Goal: Task Accomplishment & Management: Use online tool/utility

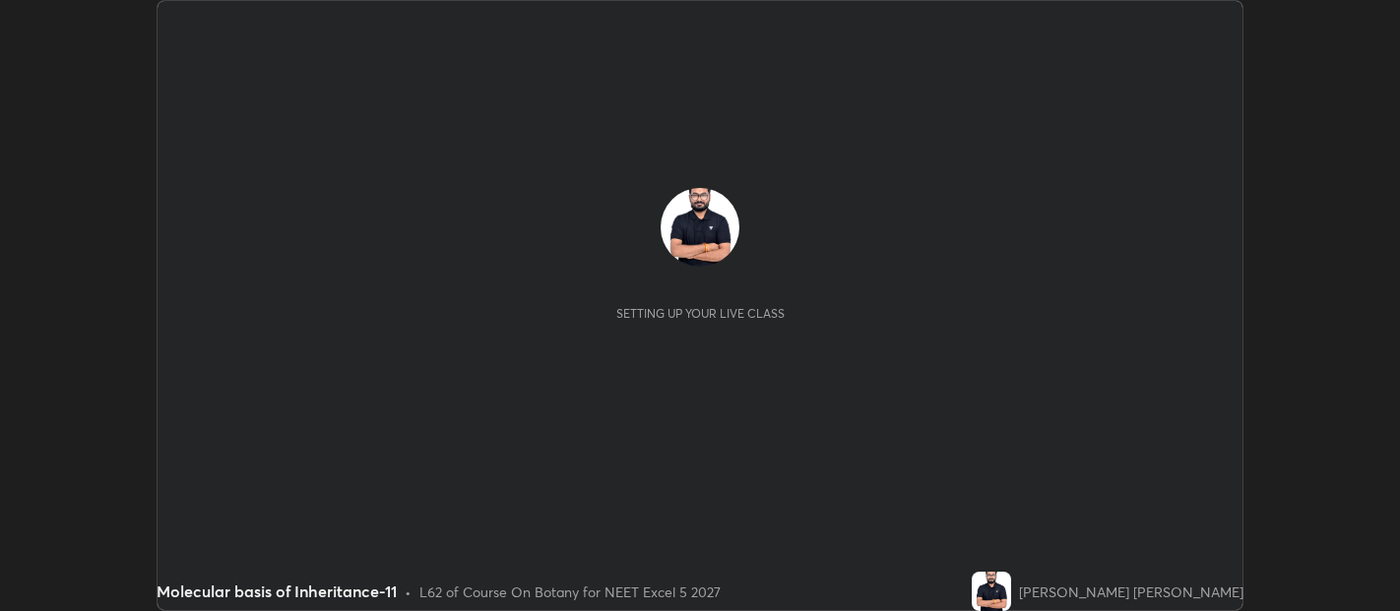
scroll to position [611, 1399]
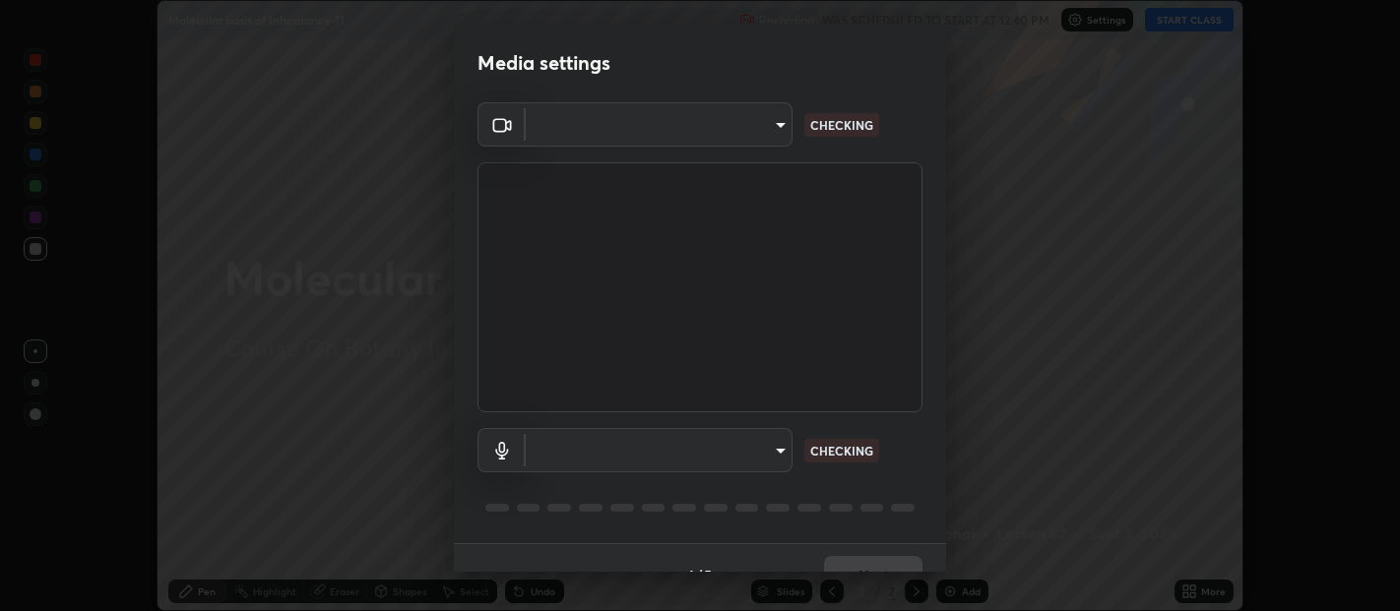
type input "0d049437951fd4140923ddd983d62ee20e888b7fe7080c9a8fddf2b3b9629313"
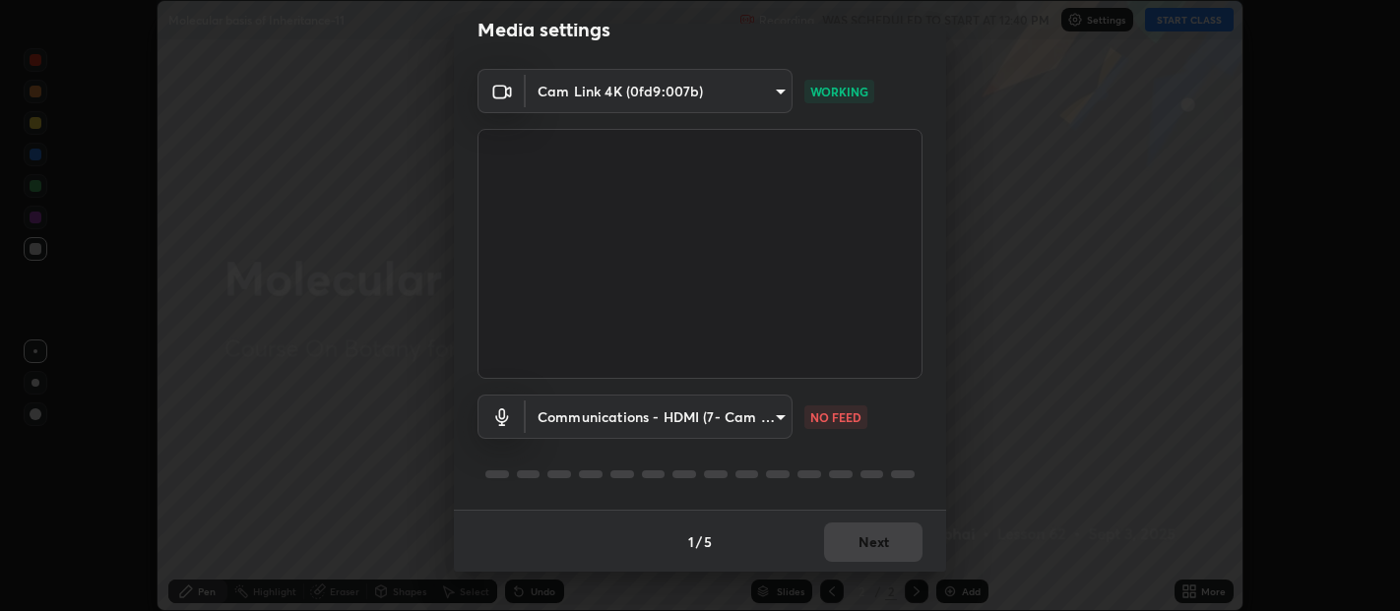
click at [644, 426] on body "Erase all Molecular basis of Inheritance-11 Recording WAS SCHEDULED TO START AT…" at bounding box center [700, 305] width 1400 height 611
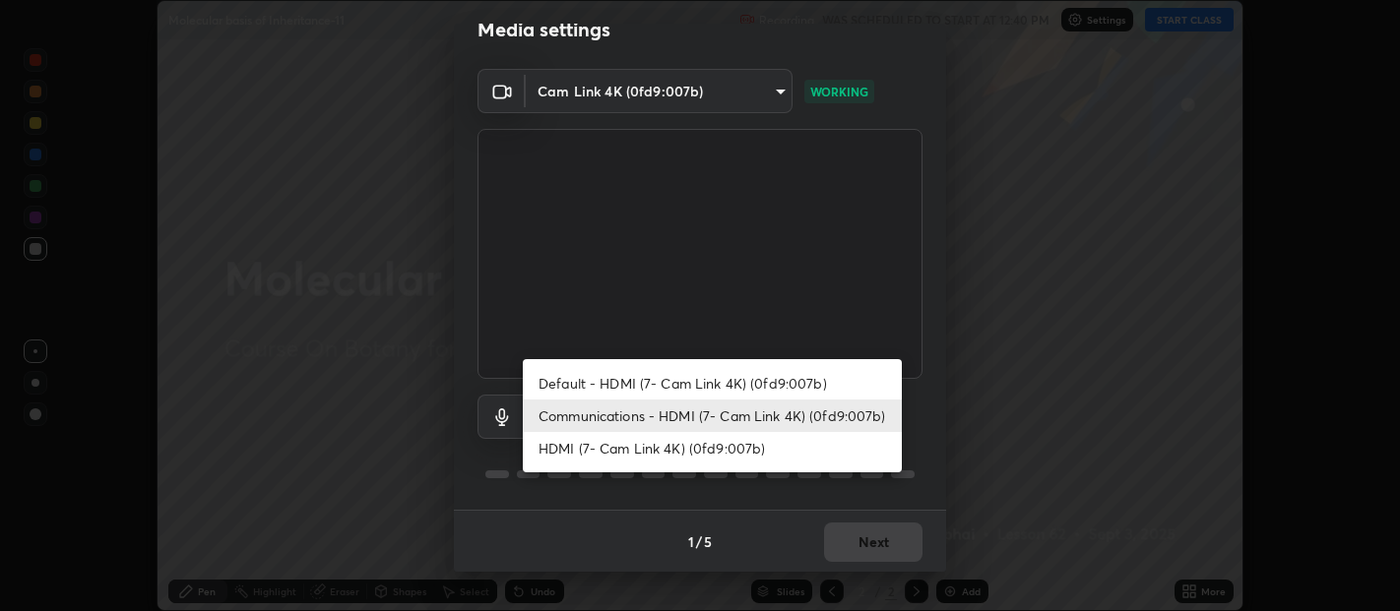
click at [656, 371] on li "Default - HDMI (7- Cam Link 4K) (0fd9:007b)" at bounding box center [712, 383] width 379 height 32
type input "default"
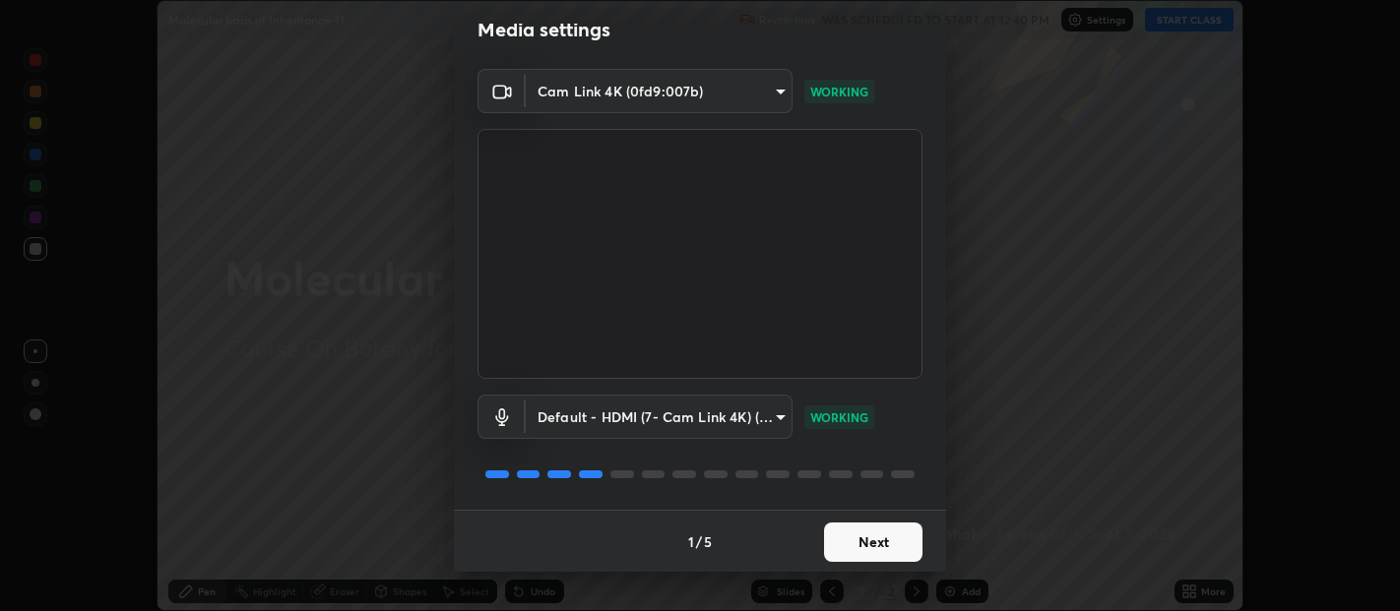
click at [871, 544] on button "Next" at bounding box center [873, 542] width 98 height 39
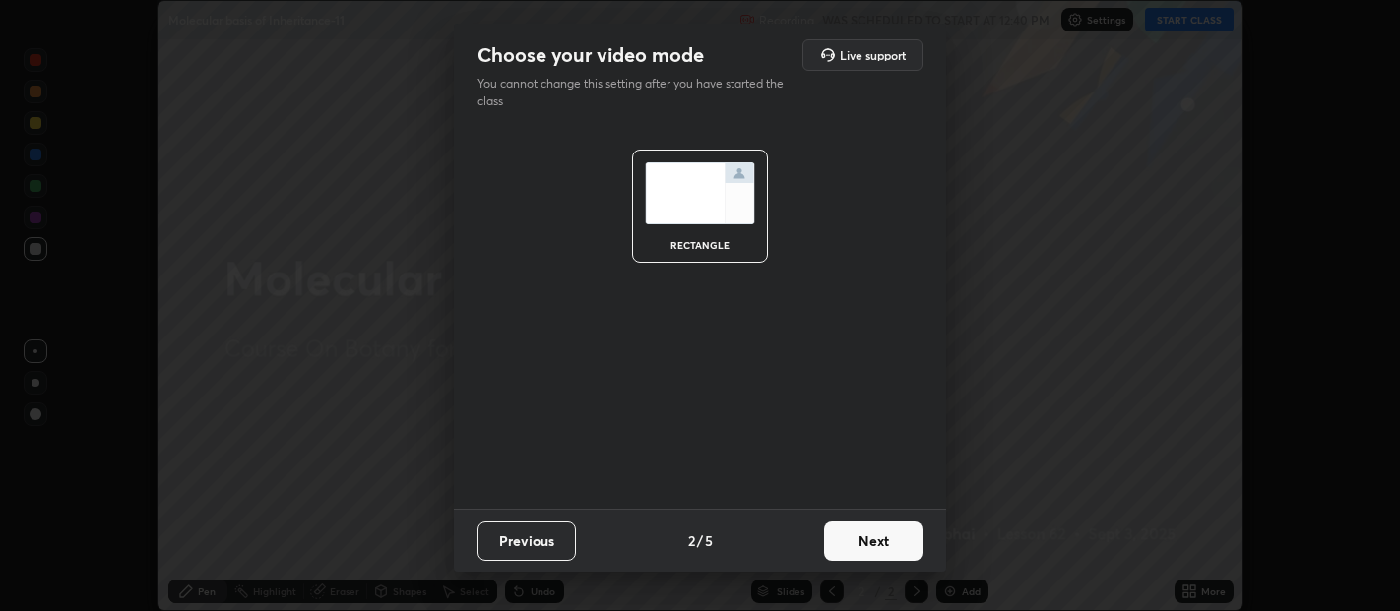
click at [888, 541] on button "Next" at bounding box center [873, 541] width 98 height 39
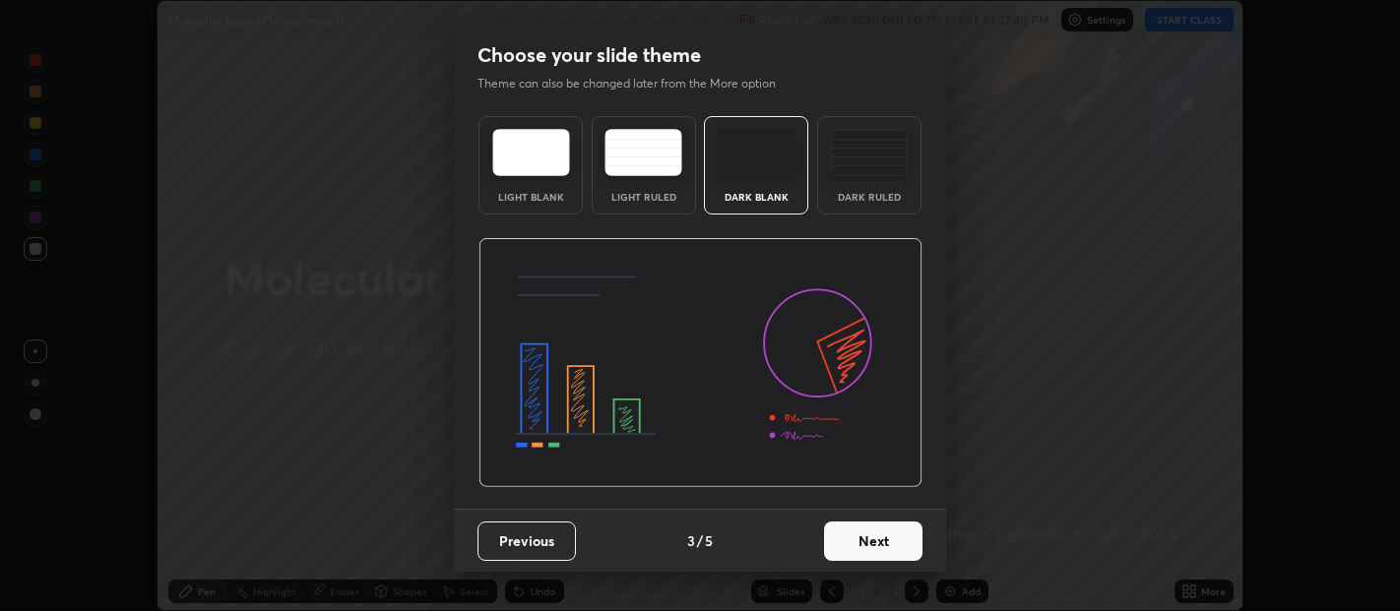
click at [908, 538] on button "Next" at bounding box center [873, 541] width 98 height 39
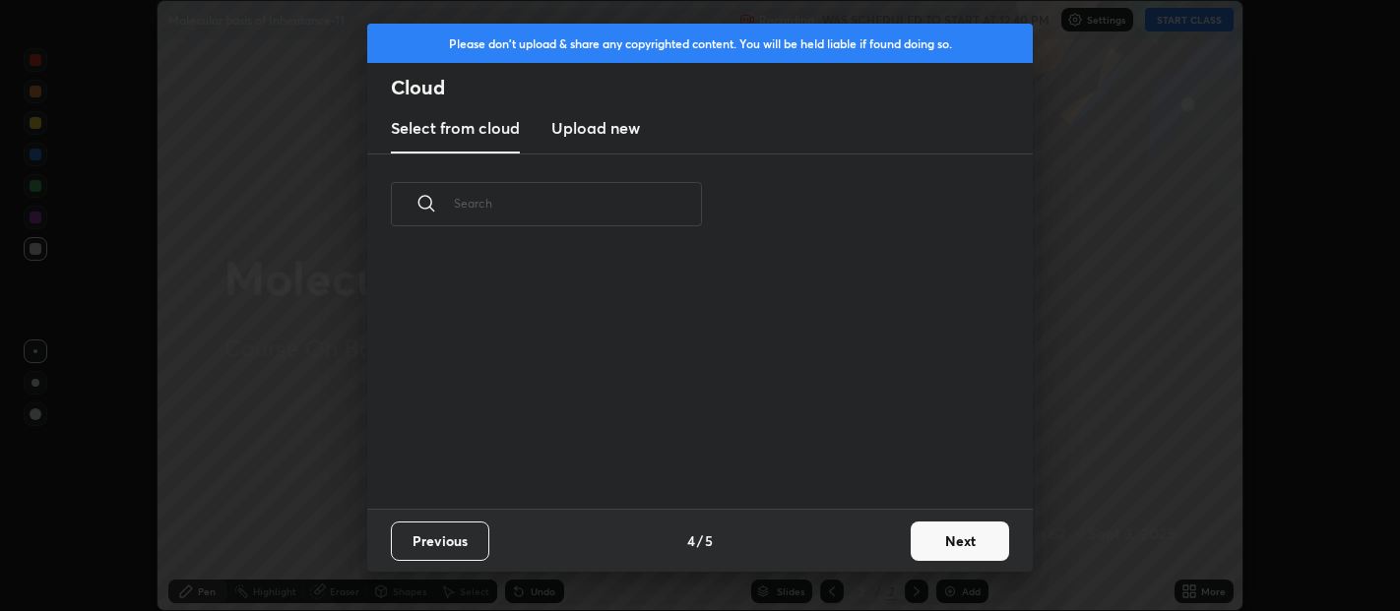
click at [959, 541] on button "Next" at bounding box center [960, 541] width 98 height 39
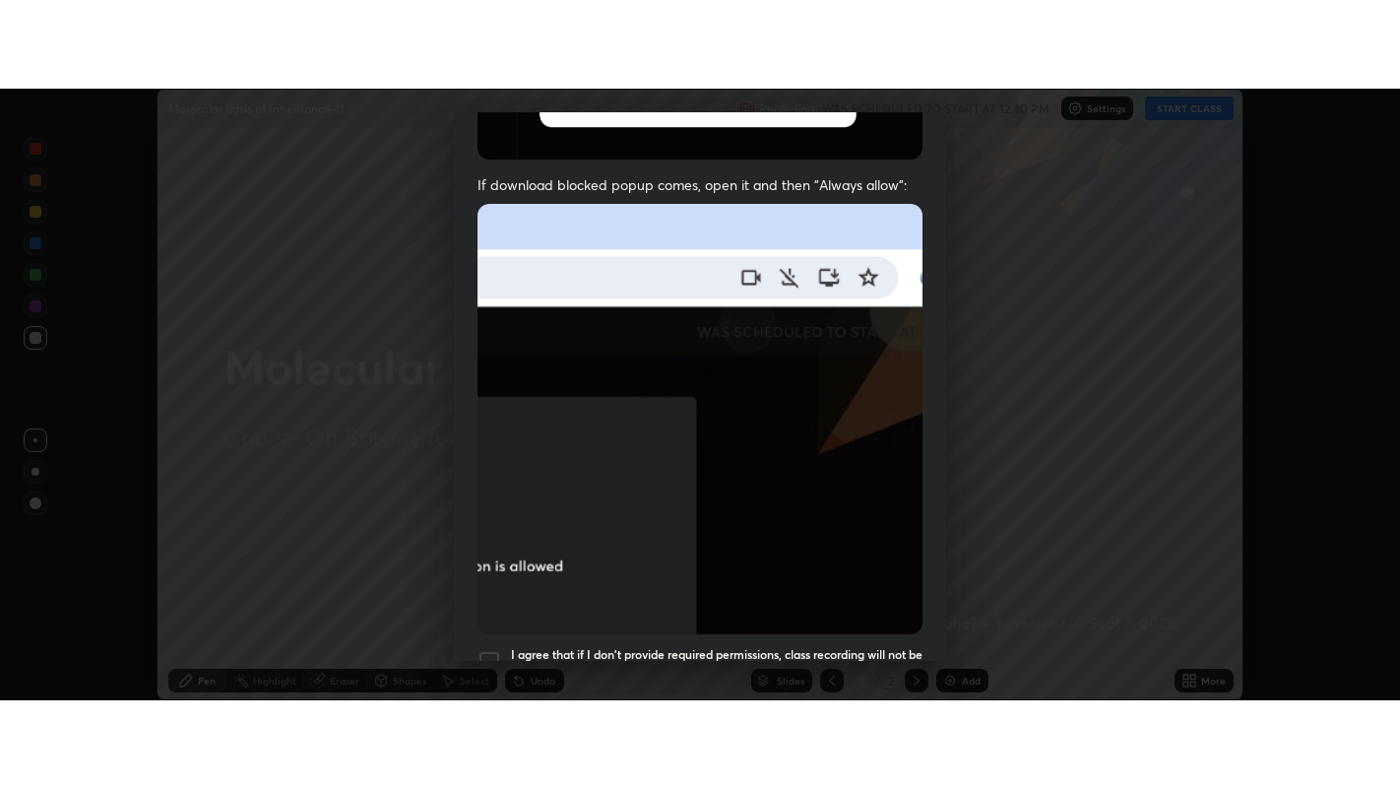
scroll to position [435, 0]
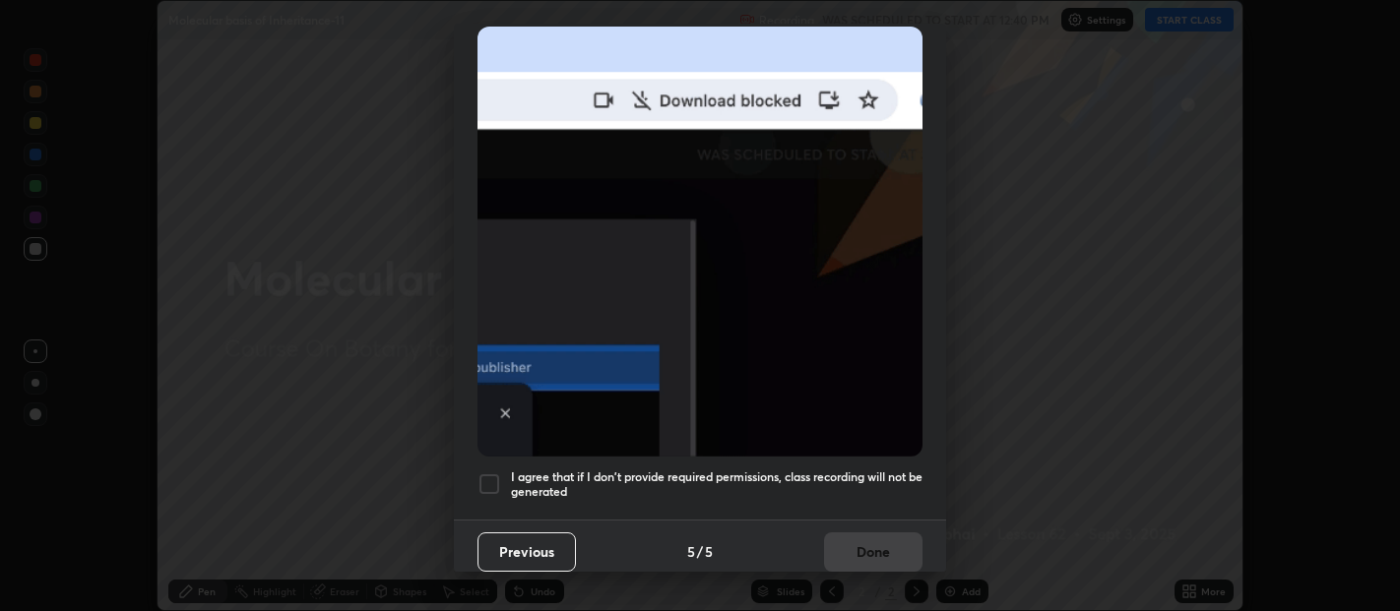
click at [494, 473] on div at bounding box center [489, 485] width 24 height 24
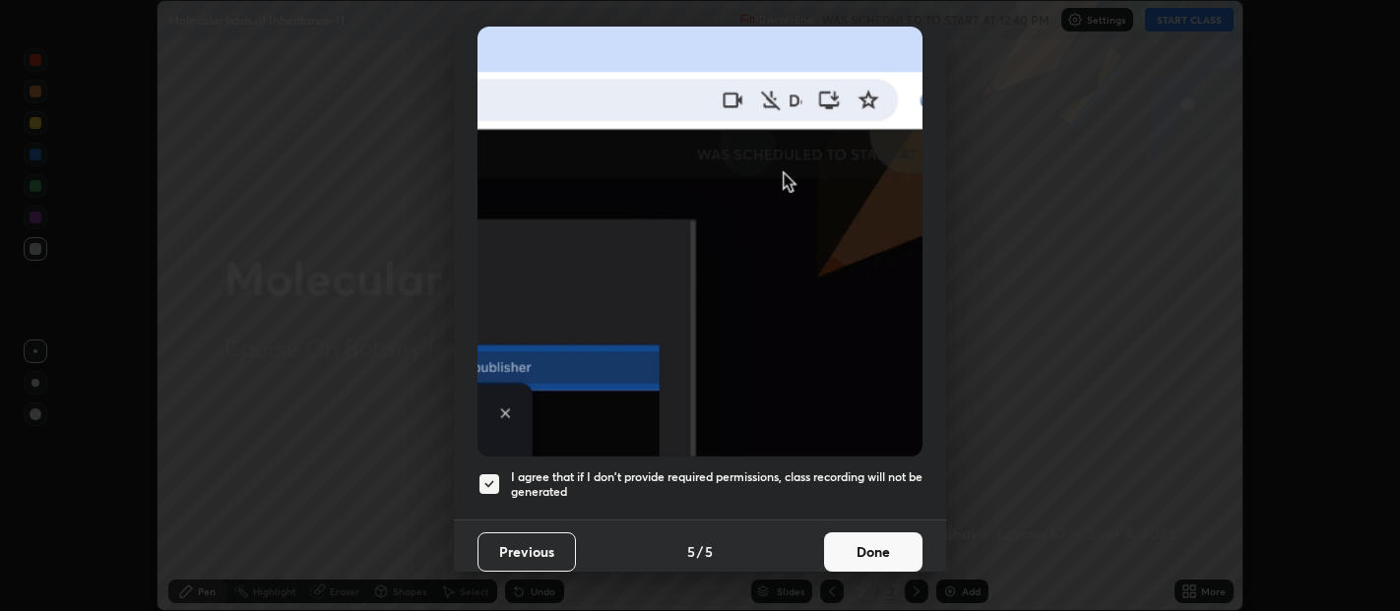
click at [873, 533] on button "Done" at bounding box center [873, 552] width 98 height 39
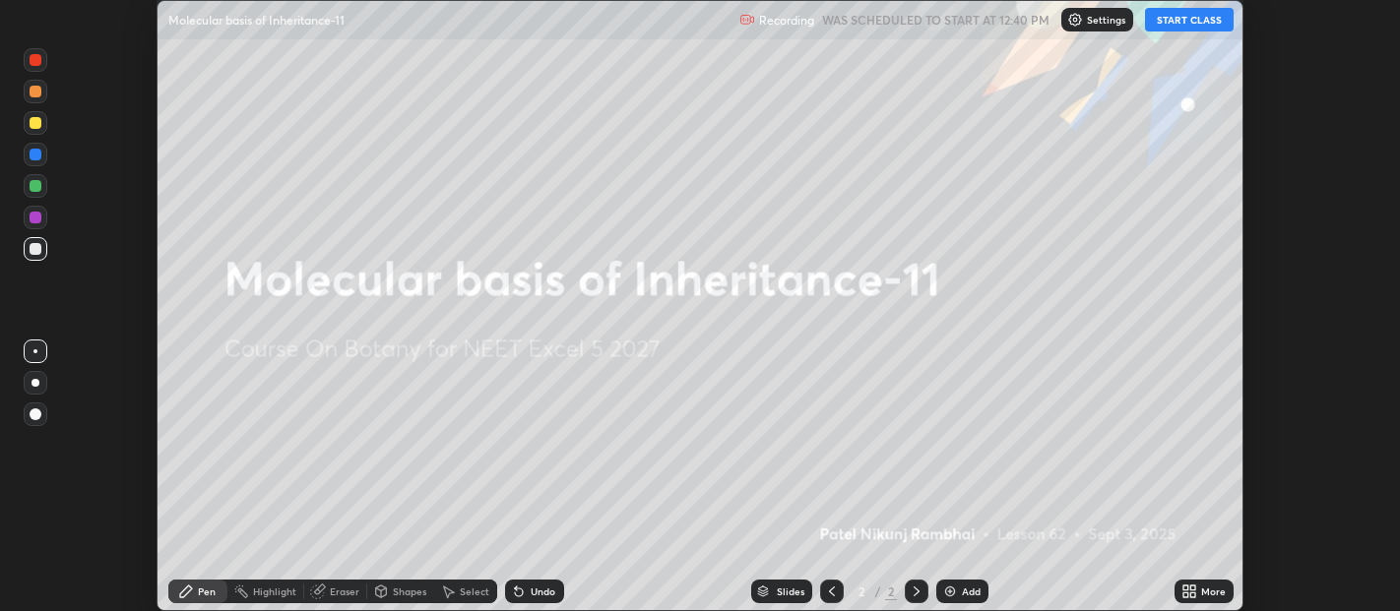
click at [1181, 20] on button "START CLASS" at bounding box center [1189, 20] width 89 height 24
click at [1192, 588] on icon at bounding box center [1192, 588] width 5 height 5
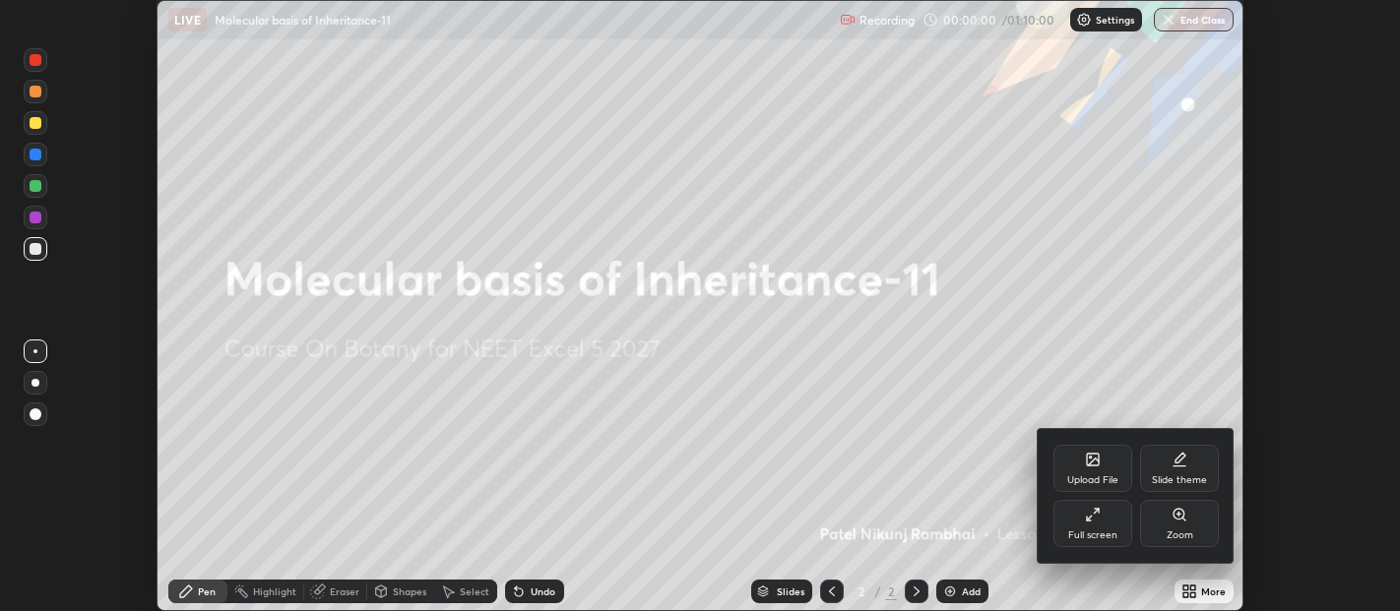
click at [1110, 511] on div "Full screen" at bounding box center [1092, 523] width 79 height 47
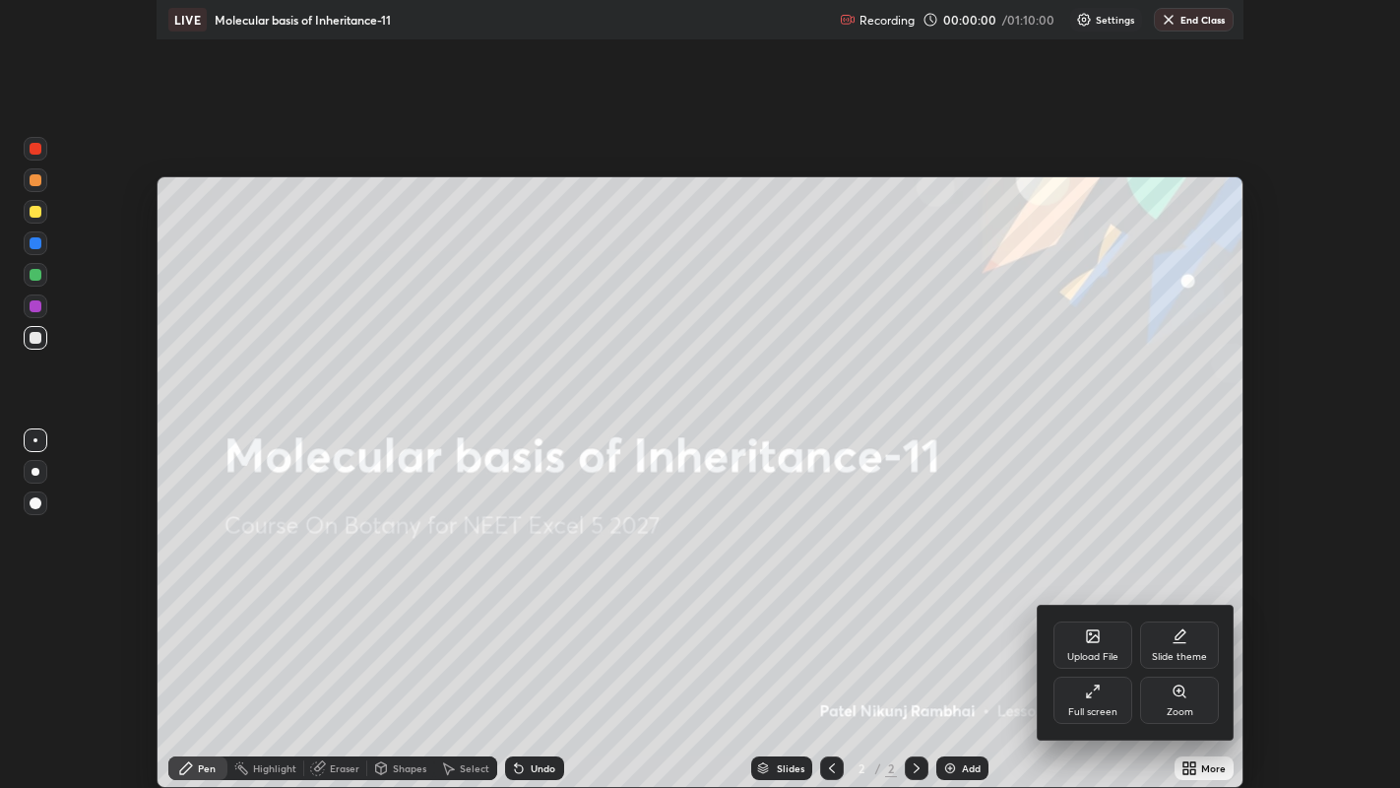
scroll to position [788, 1400]
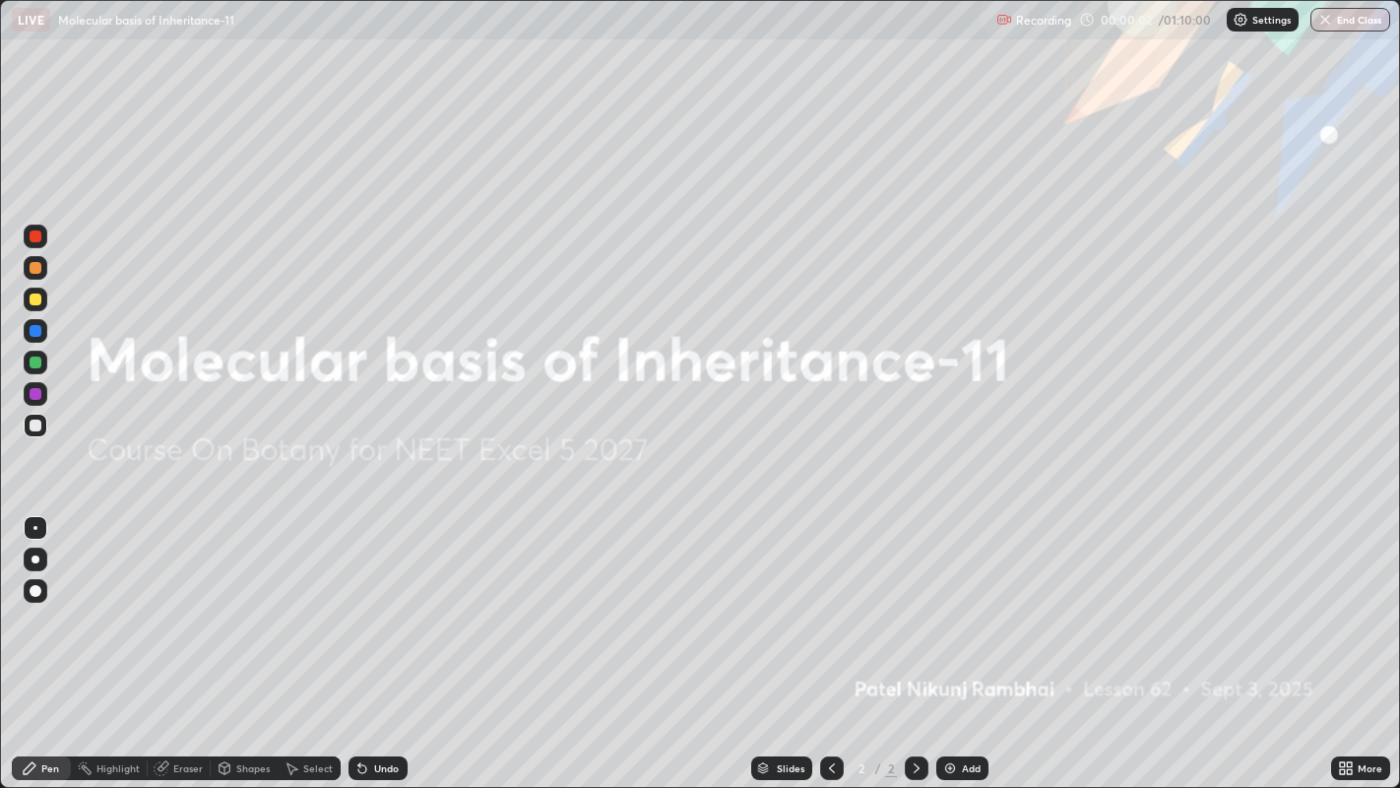
click at [946, 610] on img at bounding box center [950, 768] width 16 height 16
click at [947, 610] on img at bounding box center [950, 768] width 16 height 16
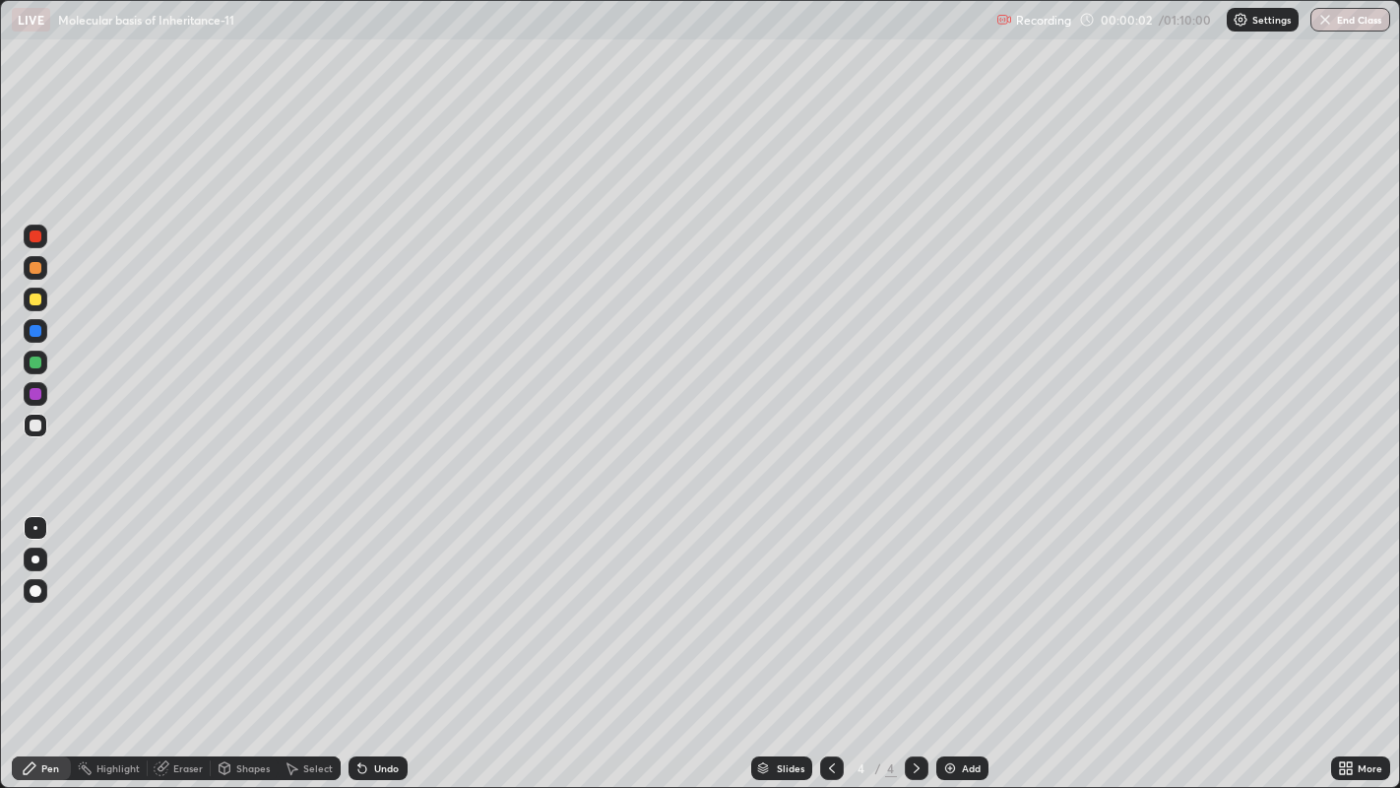
click at [947, 610] on img at bounding box center [950, 768] width 16 height 16
click at [945, 610] on img at bounding box center [950, 768] width 16 height 16
click at [946, 610] on img at bounding box center [950, 768] width 16 height 16
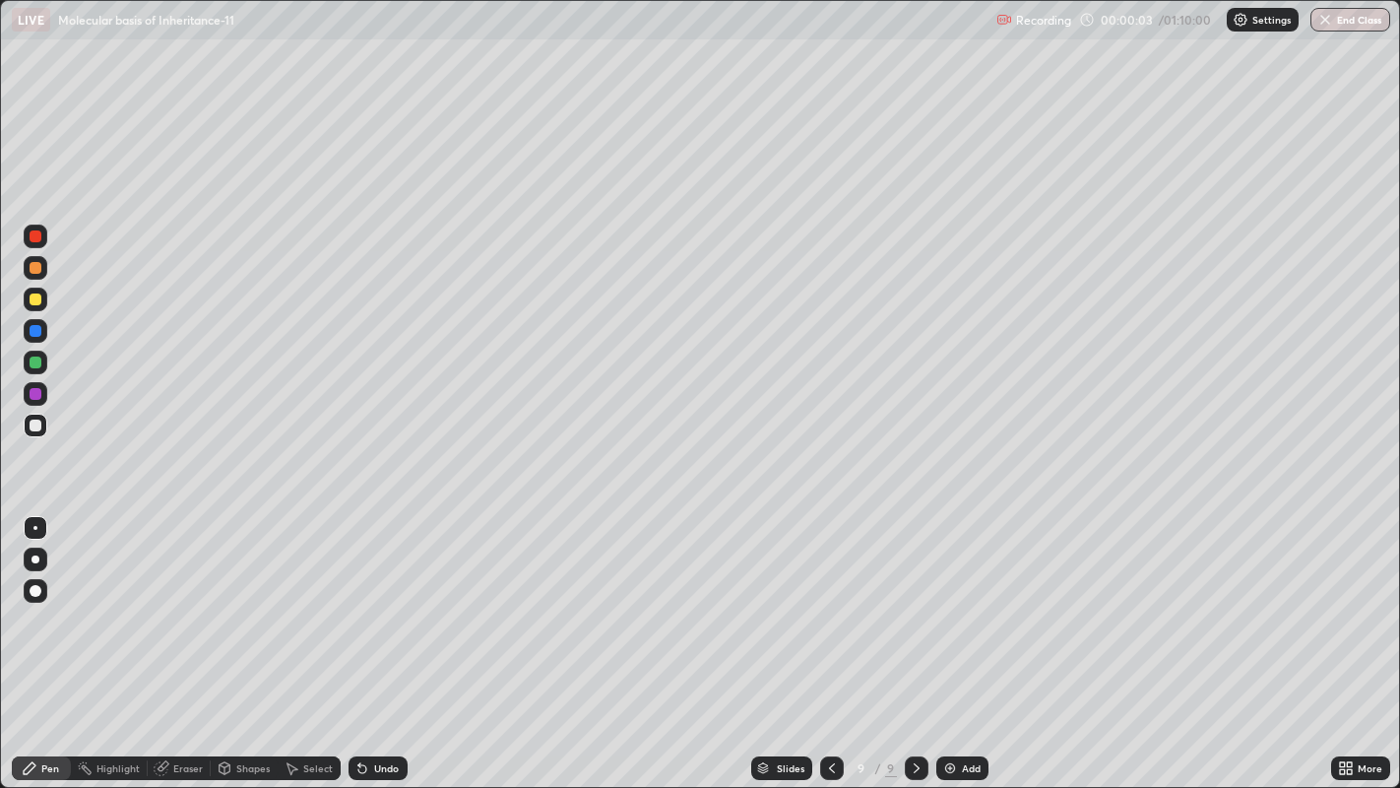
click at [945, 610] on img at bounding box center [950, 768] width 16 height 16
click at [948, 610] on img at bounding box center [950, 768] width 16 height 16
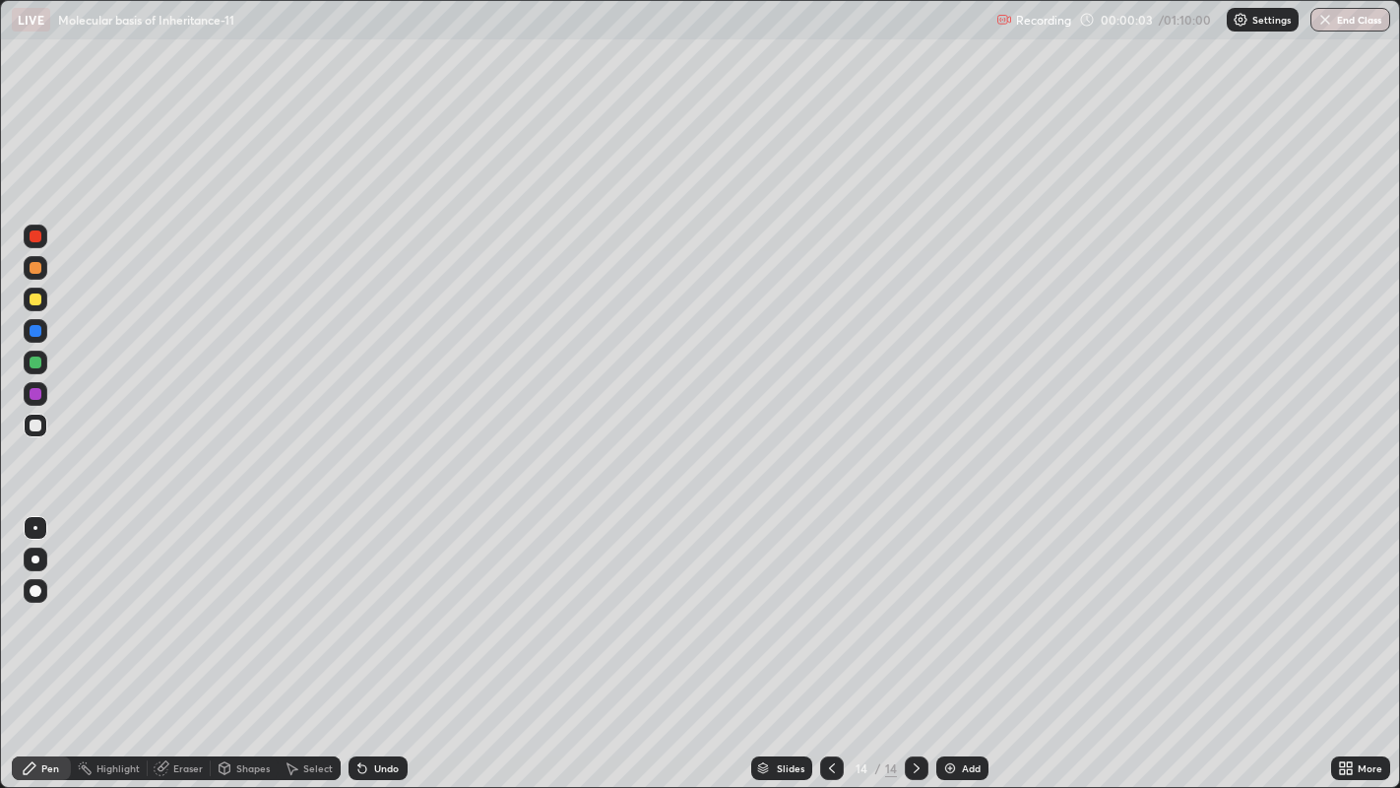
click at [948, 610] on img at bounding box center [950, 768] width 16 height 16
click at [950, 610] on img at bounding box center [950, 768] width 16 height 16
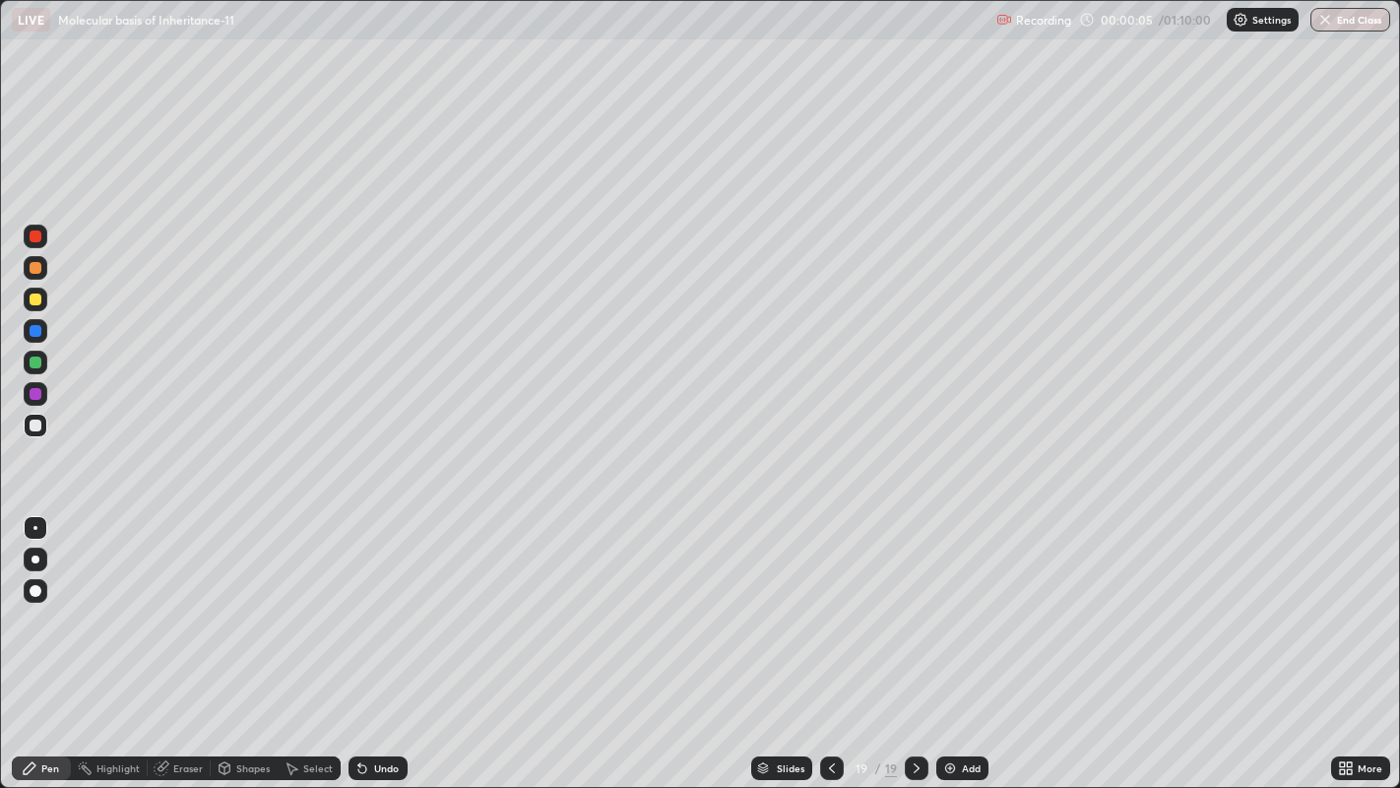
click at [829, 610] on icon at bounding box center [832, 768] width 16 height 16
click at [831, 610] on icon at bounding box center [832, 768] width 16 height 16
click at [830, 610] on icon at bounding box center [832, 768] width 16 height 16
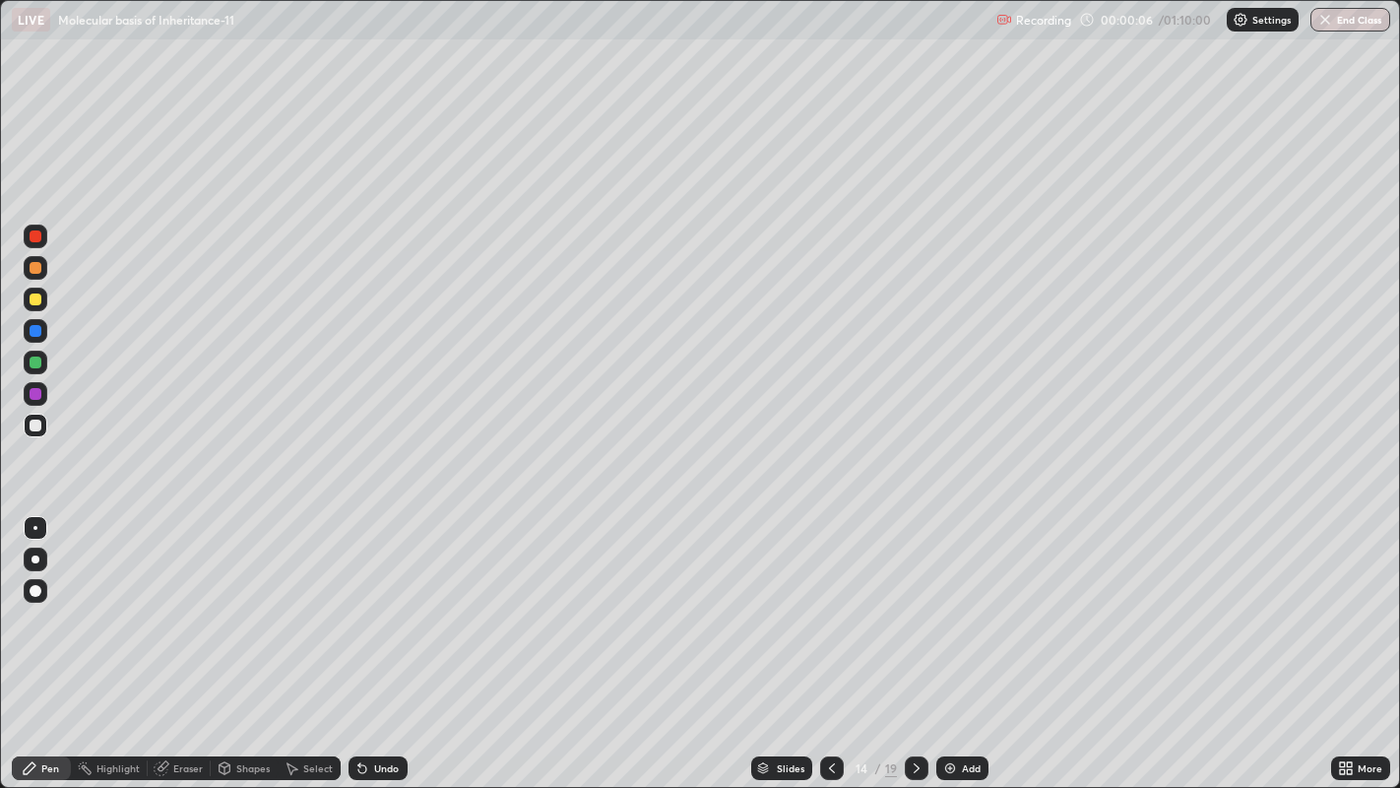
click at [829, 610] on icon at bounding box center [832, 768] width 6 height 10
click at [829, 610] on icon at bounding box center [832, 768] width 16 height 16
click at [831, 610] on icon at bounding box center [832, 768] width 16 height 16
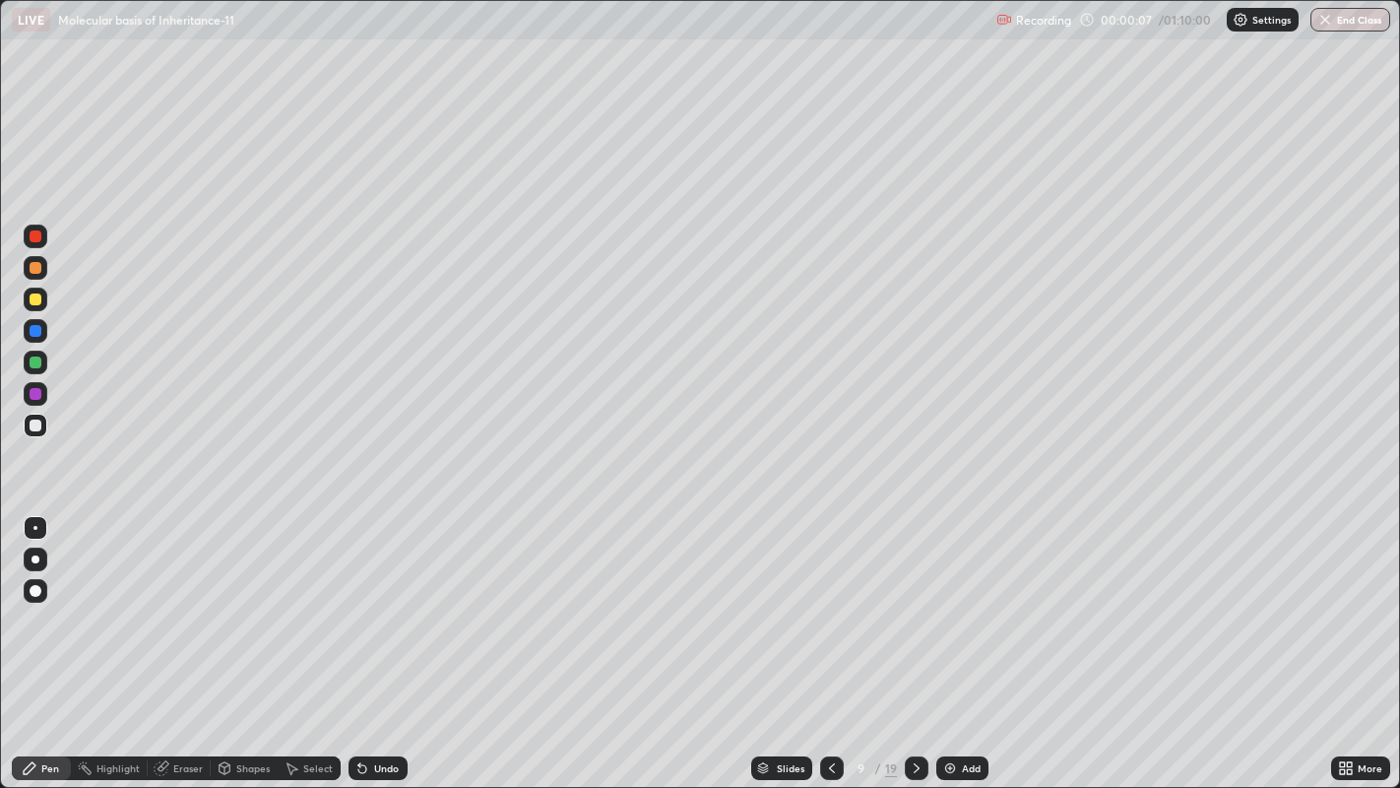
click at [831, 610] on icon at bounding box center [832, 768] width 16 height 16
click at [829, 610] on icon at bounding box center [832, 768] width 16 height 16
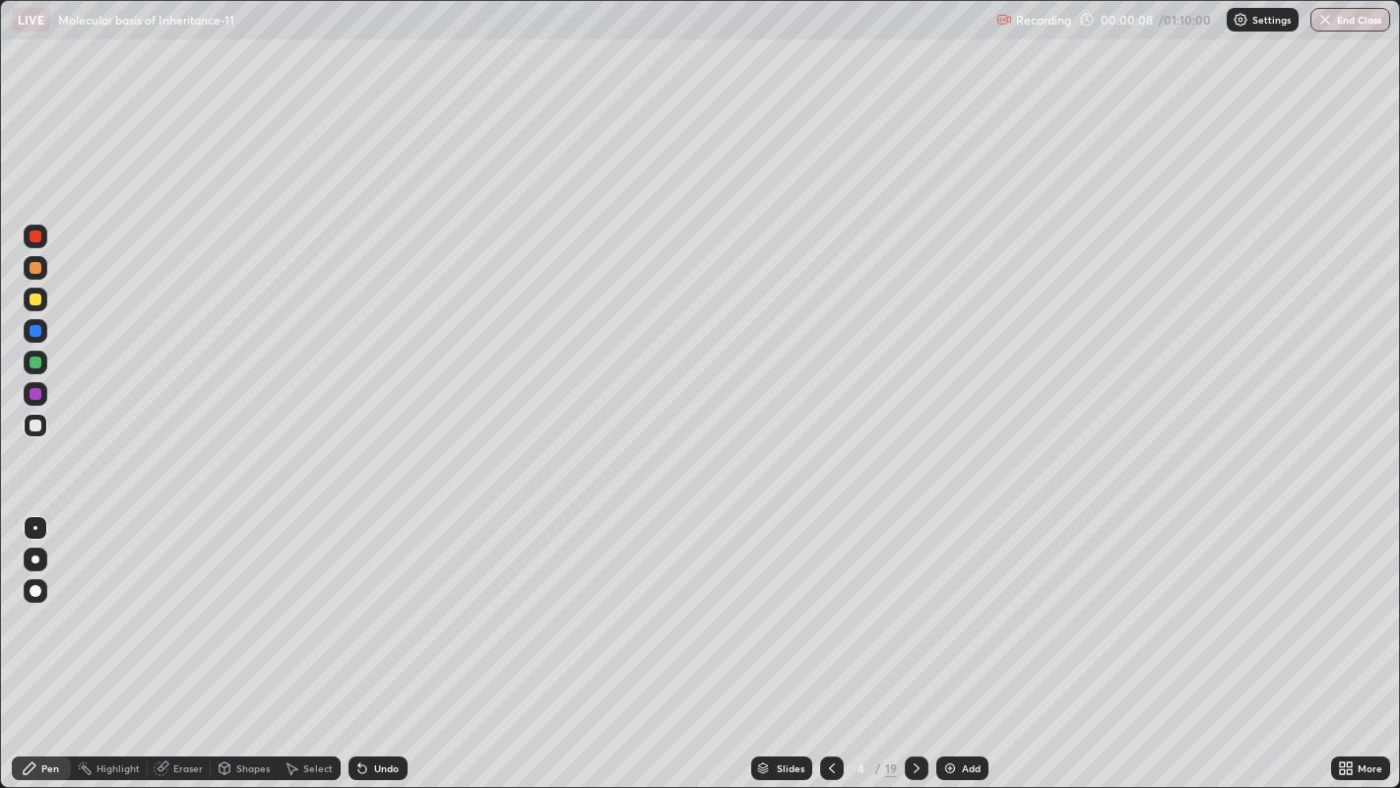
click at [830, 610] on icon at bounding box center [832, 768] width 16 height 16
click at [832, 610] on icon at bounding box center [832, 768] width 16 height 16
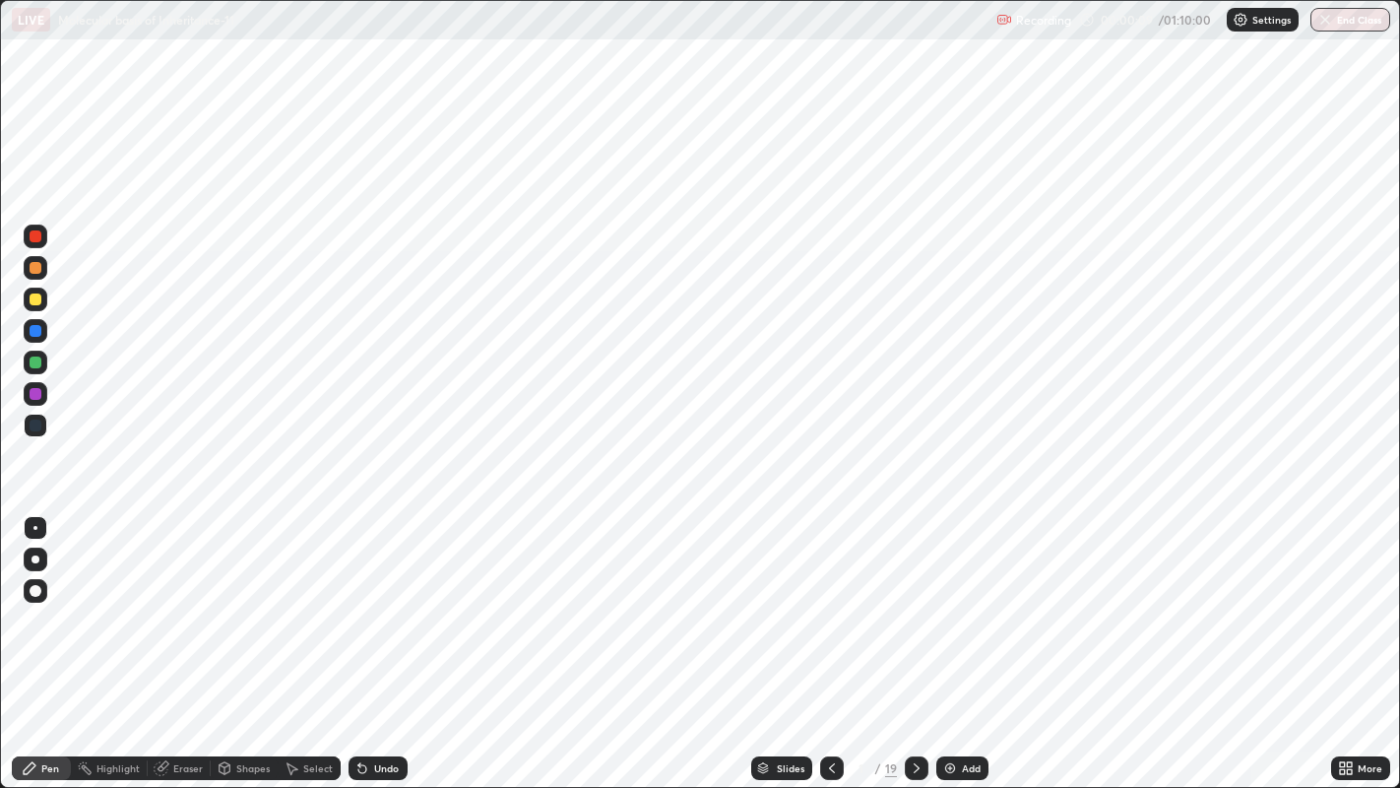
click at [914, 610] on icon at bounding box center [917, 768] width 16 height 16
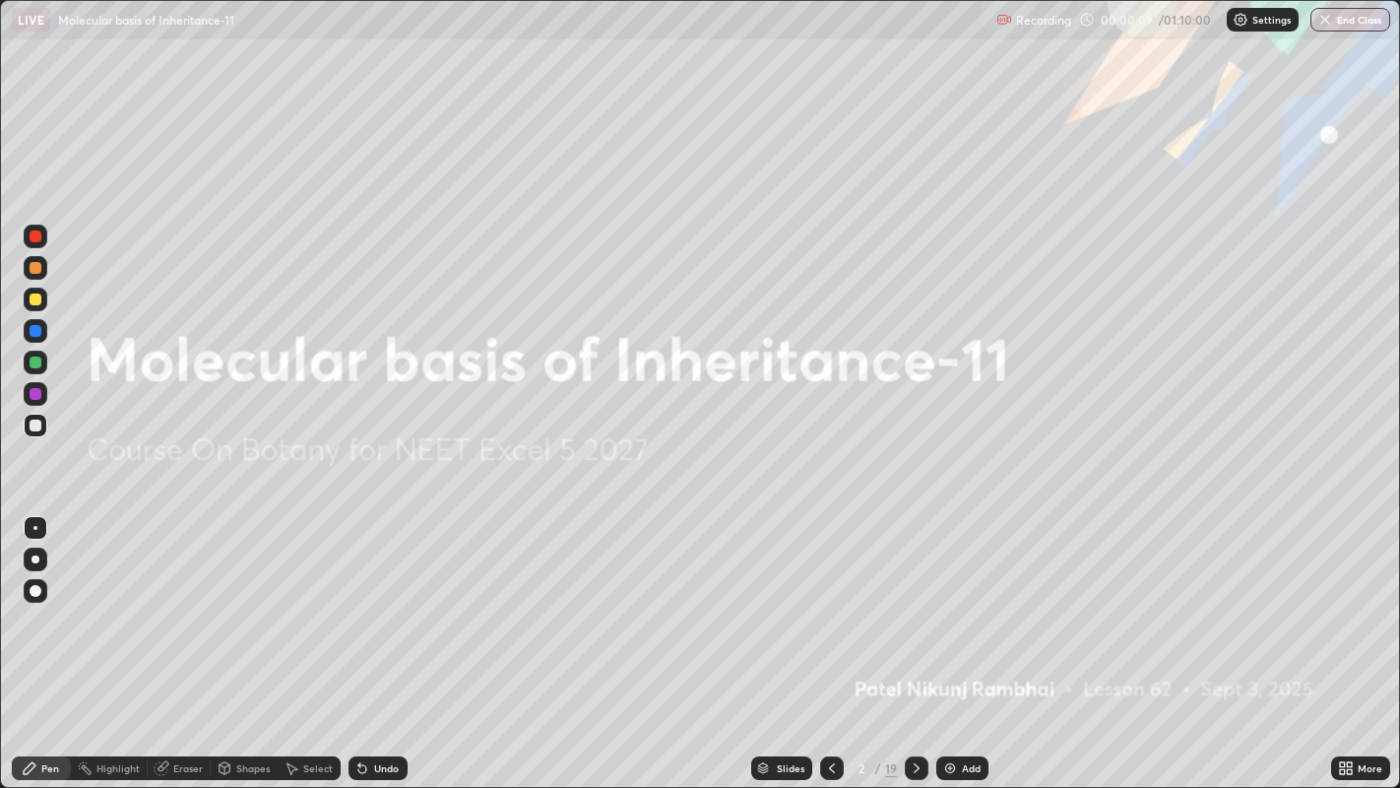
click at [912, 610] on icon at bounding box center [917, 768] width 16 height 16
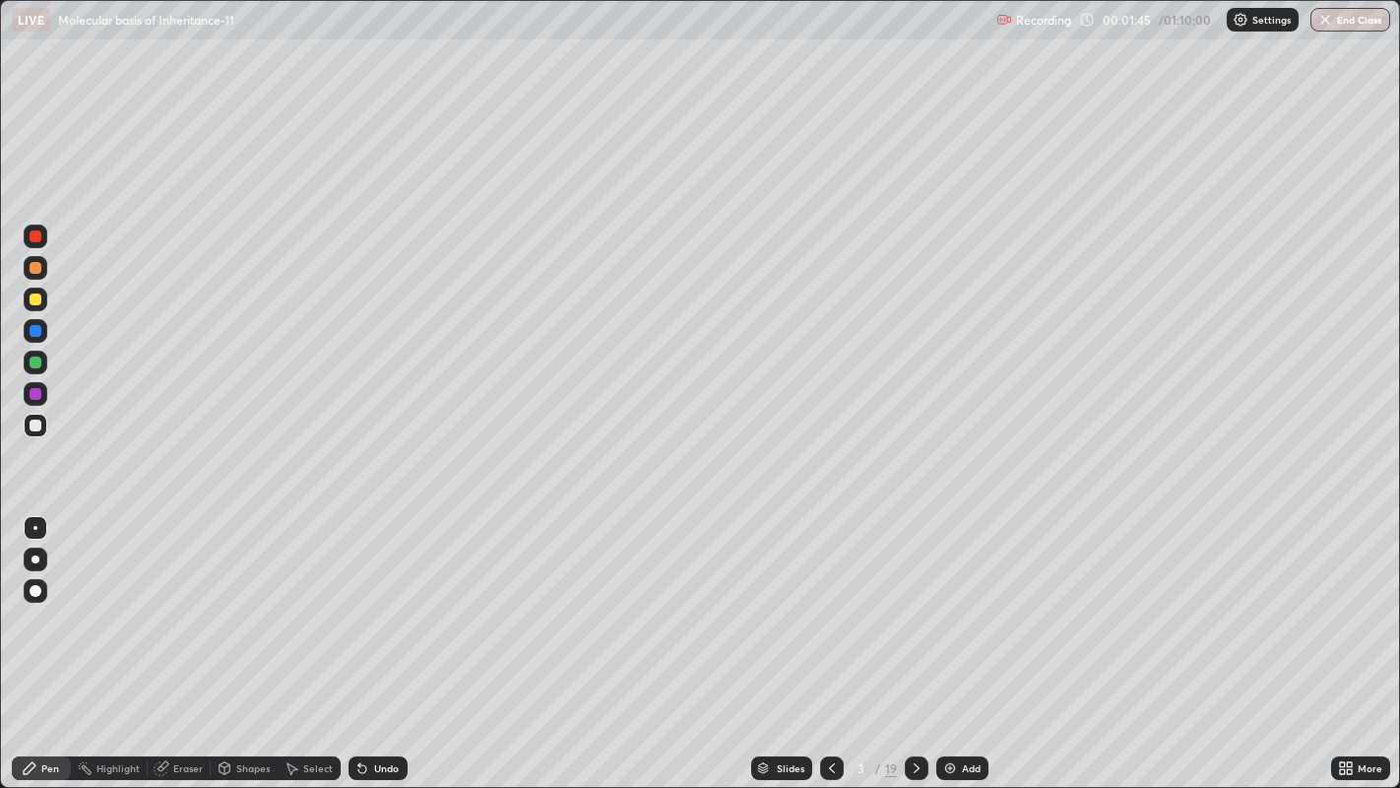
click at [187, 610] on div "Eraser" at bounding box center [188, 768] width 30 height 10
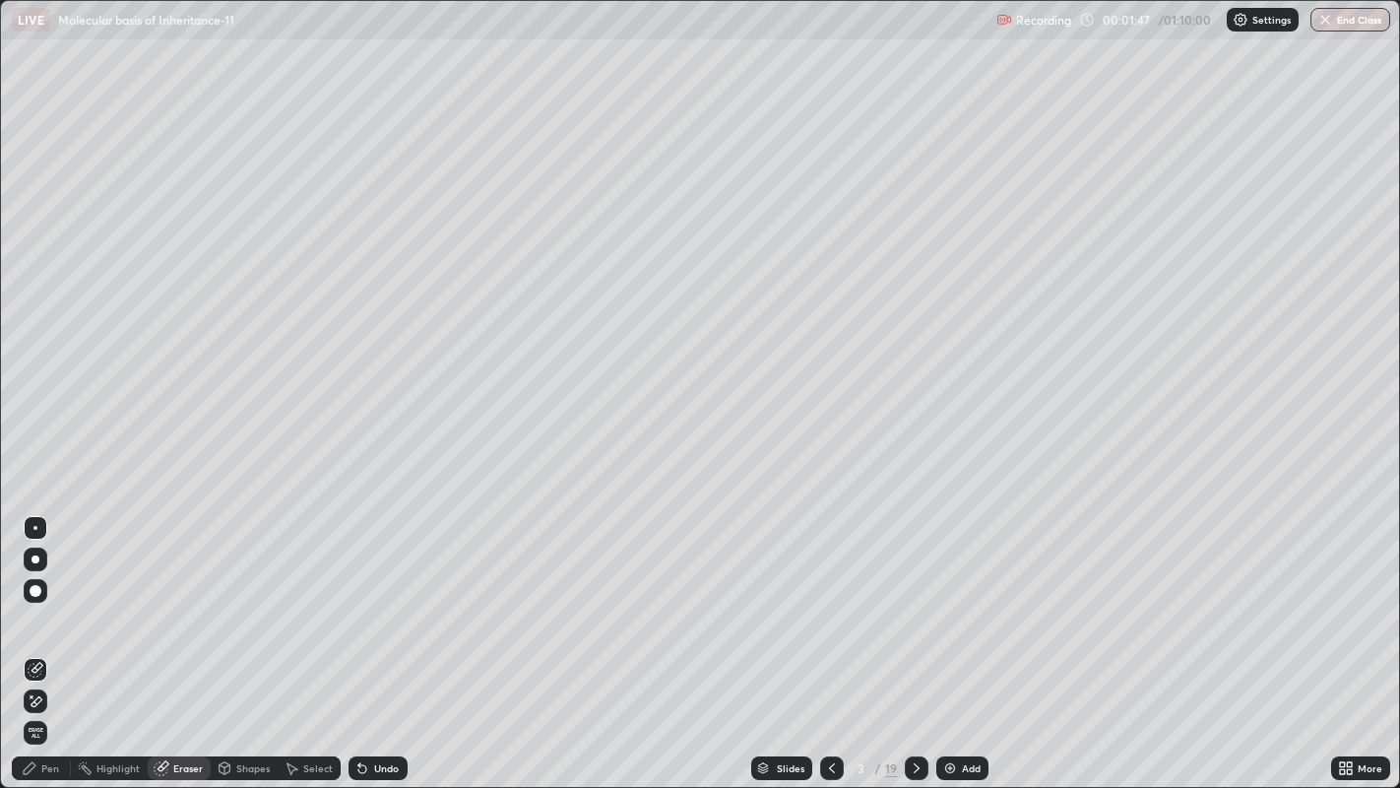
click at [36, 556] on div at bounding box center [36, 559] width 8 height 8
click at [54, 610] on div "Pen" at bounding box center [50, 768] width 18 height 10
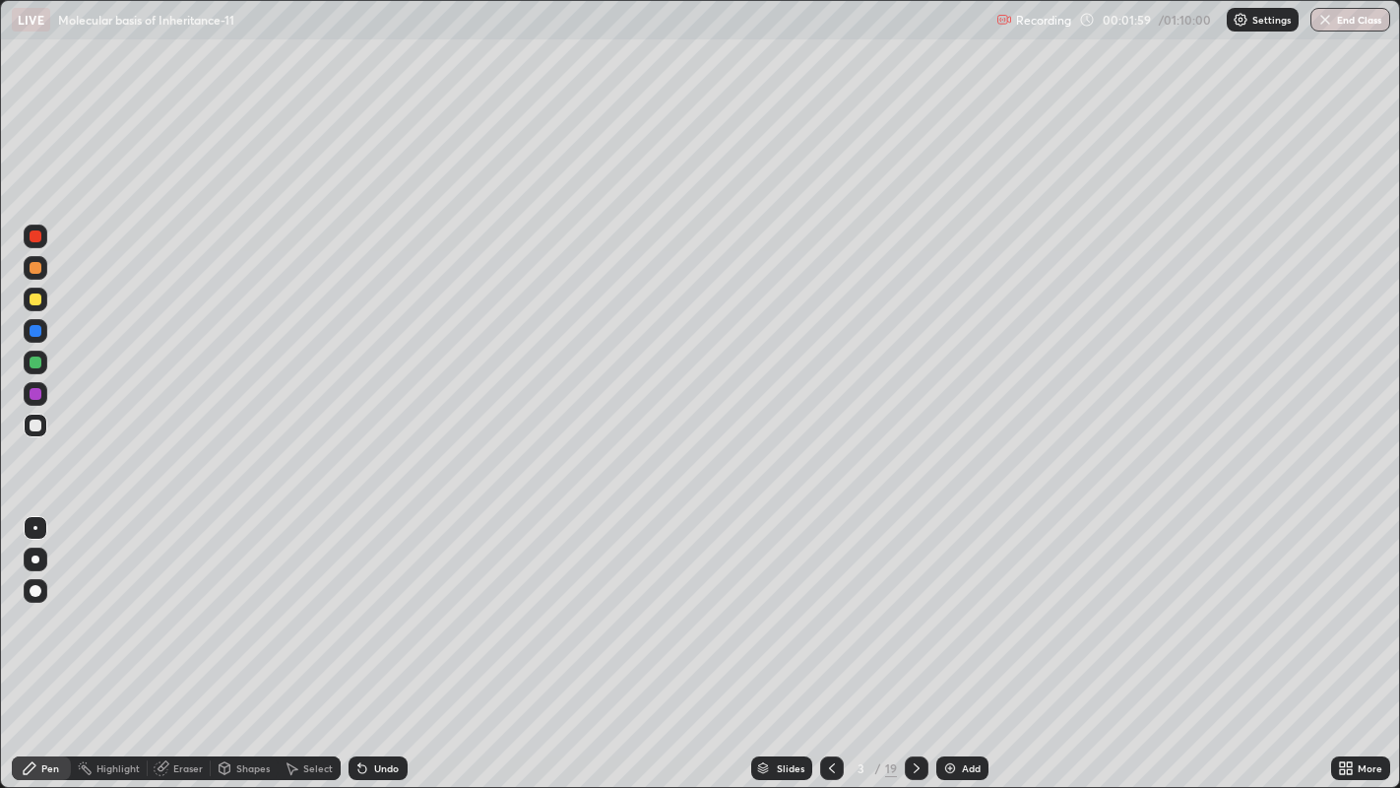
click at [35, 569] on div at bounding box center [36, 559] width 24 height 24
click at [915, 610] on icon at bounding box center [917, 768] width 16 height 16
click at [916, 610] on div at bounding box center [917, 767] width 24 height 39
click at [33, 303] on div at bounding box center [36, 299] width 12 height 12
click at [914, 610] on icon at bounding box center [917, 768] width 16 height 16
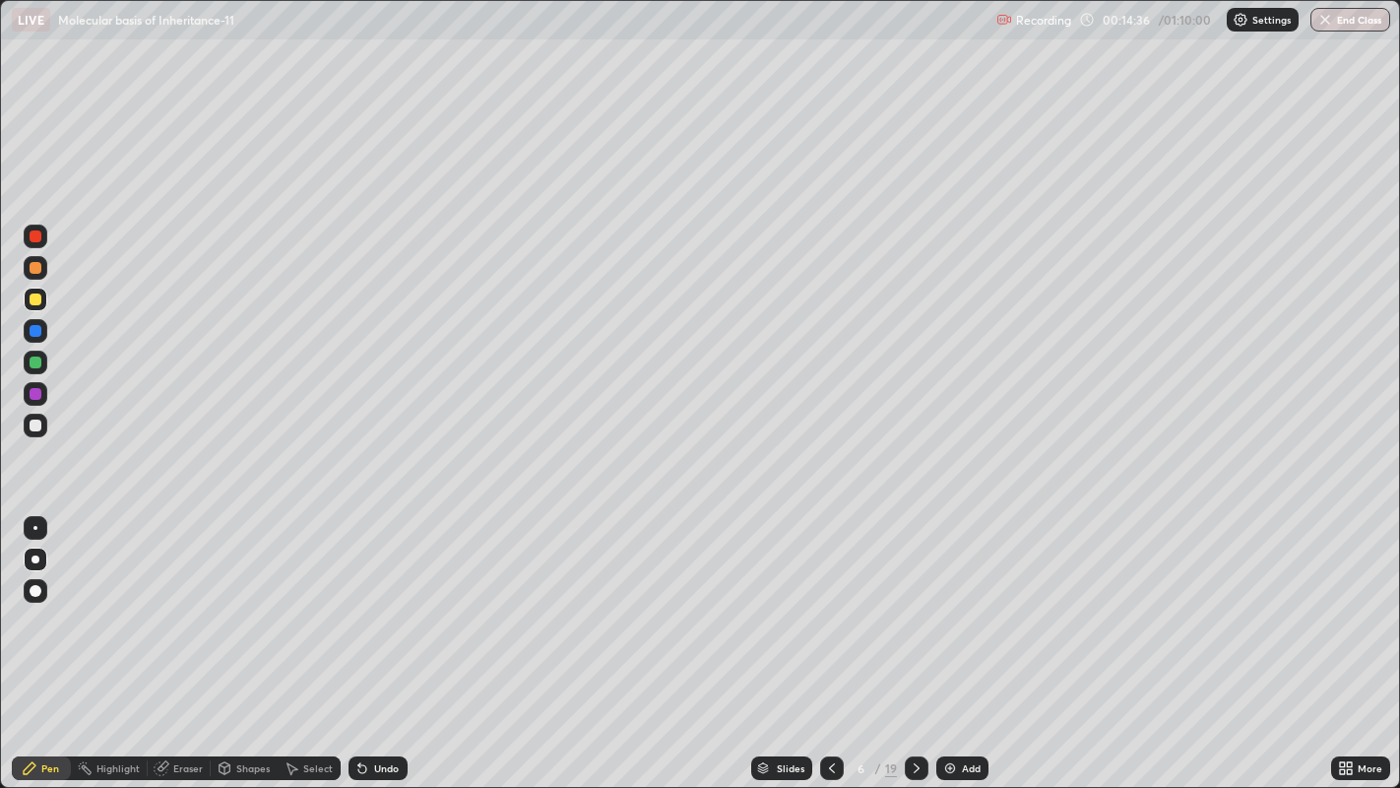
click at [34, 425] on div at bounding box center [36, 425] width 12 height 12
click at [188, 610] on div "Eraser" at bounding box center [188, 768] width 30 height 10
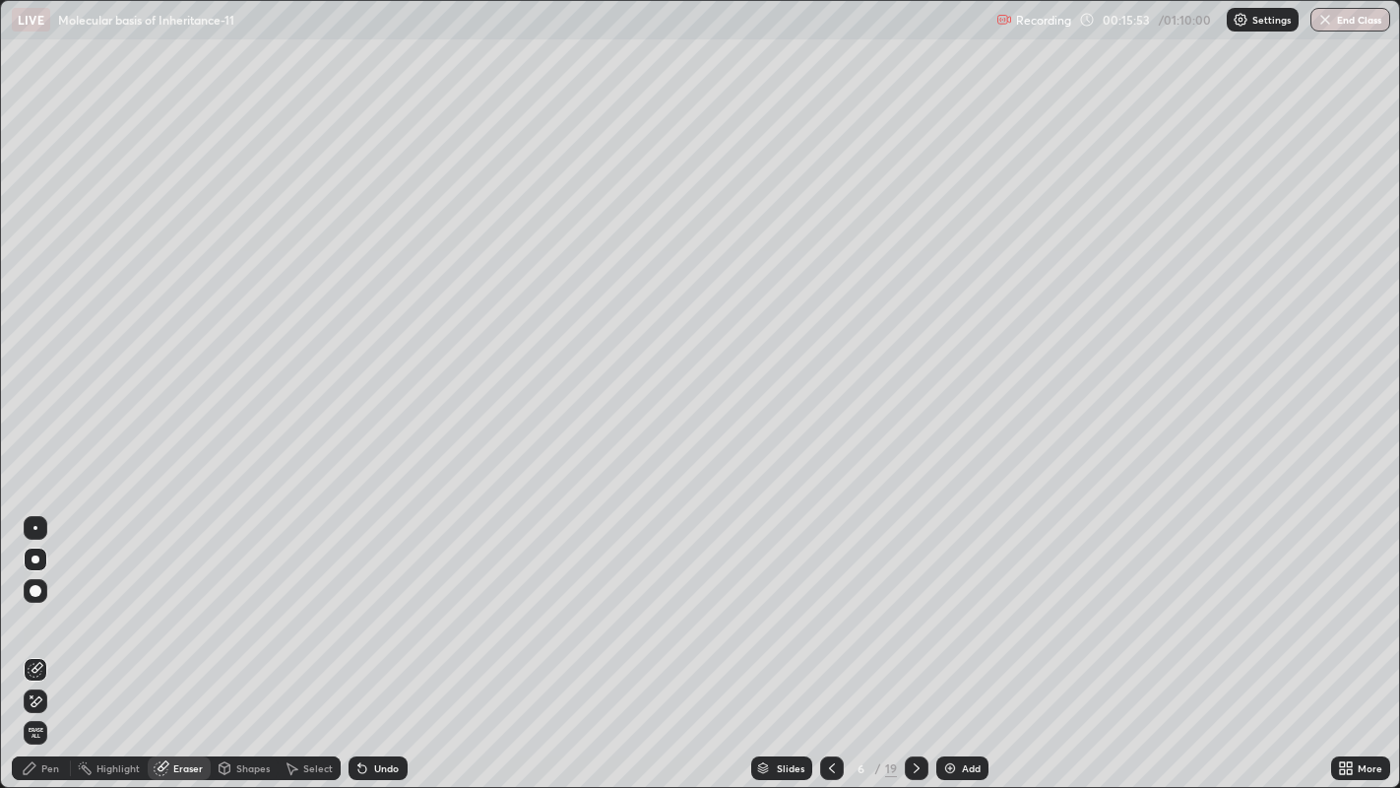
click at [56, 610] on div "Pen" at bounding box center [50, 768] width 18 height 10
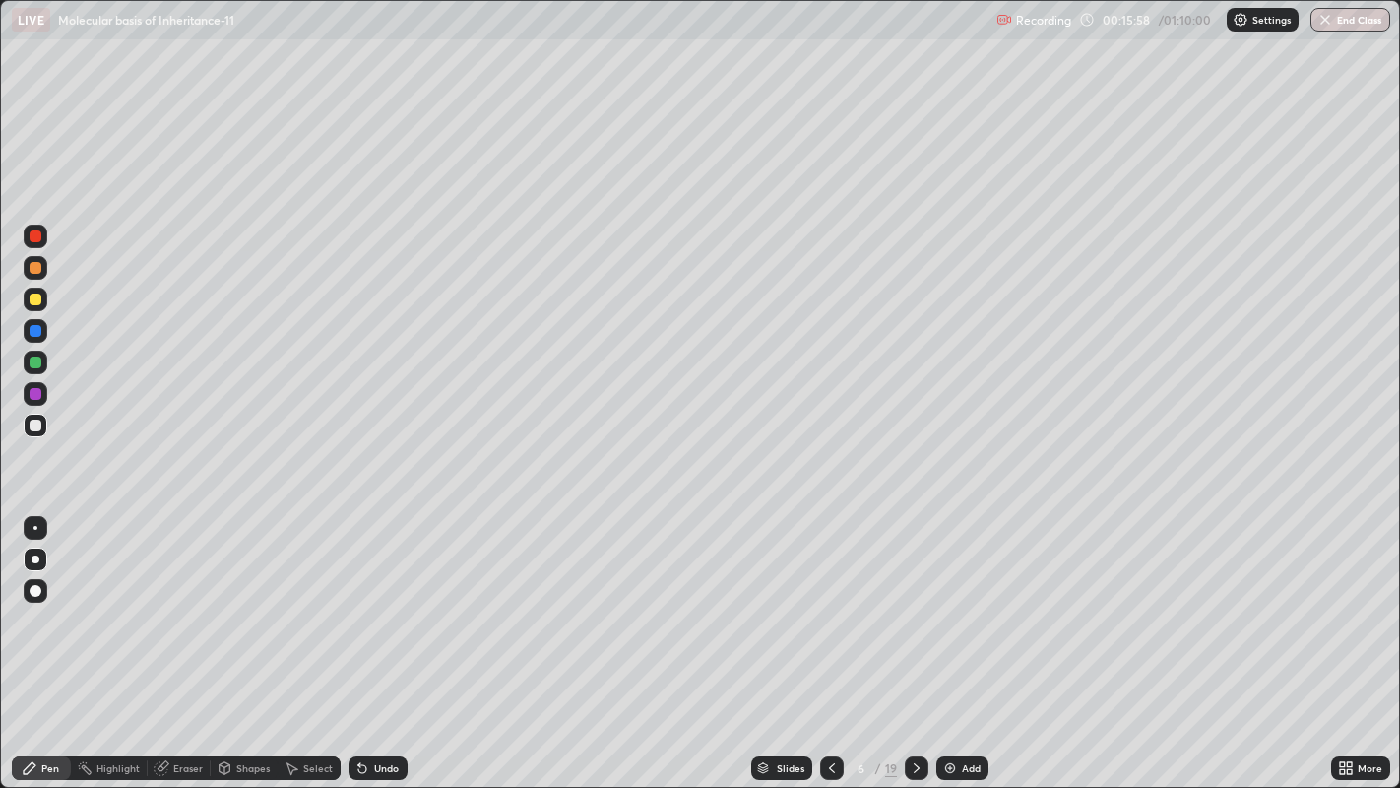
click at [179, 610] on div "Eraser" at bounding box center [188, 768] width 30 height 10
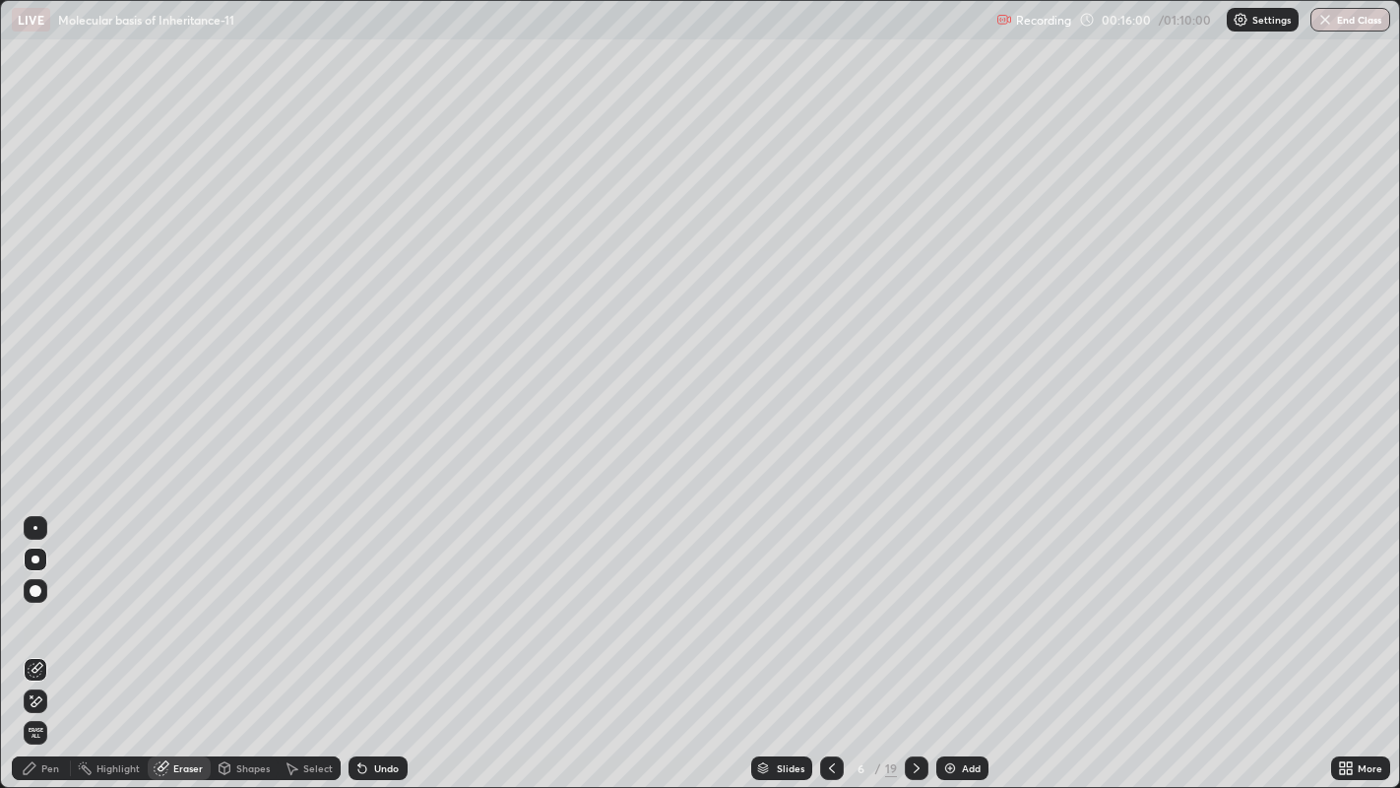
click at [51, 610] on div "Pen" at bounding box center [50, 768] width 18 height 10
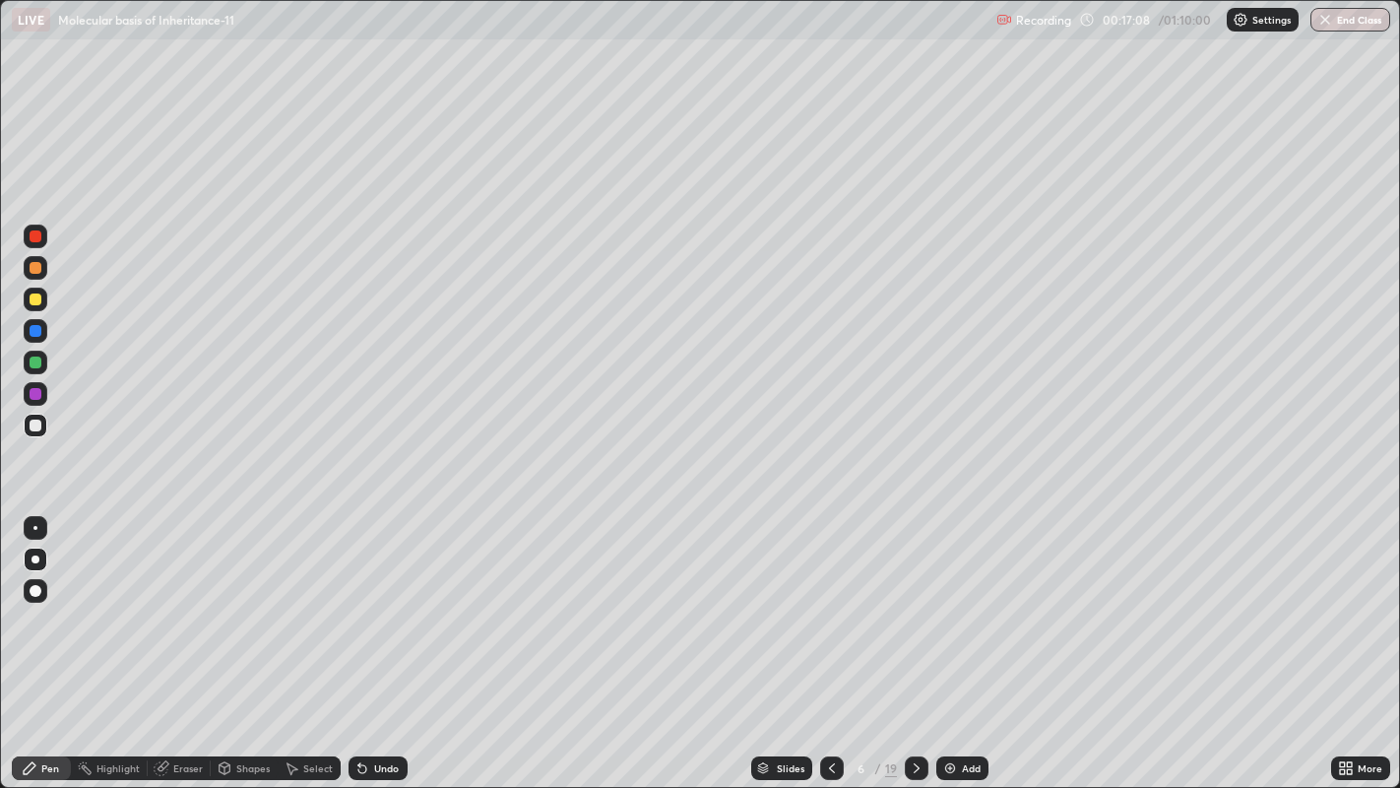
click at [913, 610] on icon at bounding box center [917, 768] width 16 height 16
click at [36, 300] on div at bounding box center [36, 299] width 12 height 12
click at [39, 234] on div at bounding box center [36, 236] width 12 height 12
click at [35, 423] on div at bounding box center [36, 425] width 12 height 12
click at [39, 294] on div at bounding box center [36, 299] width 12 height 12
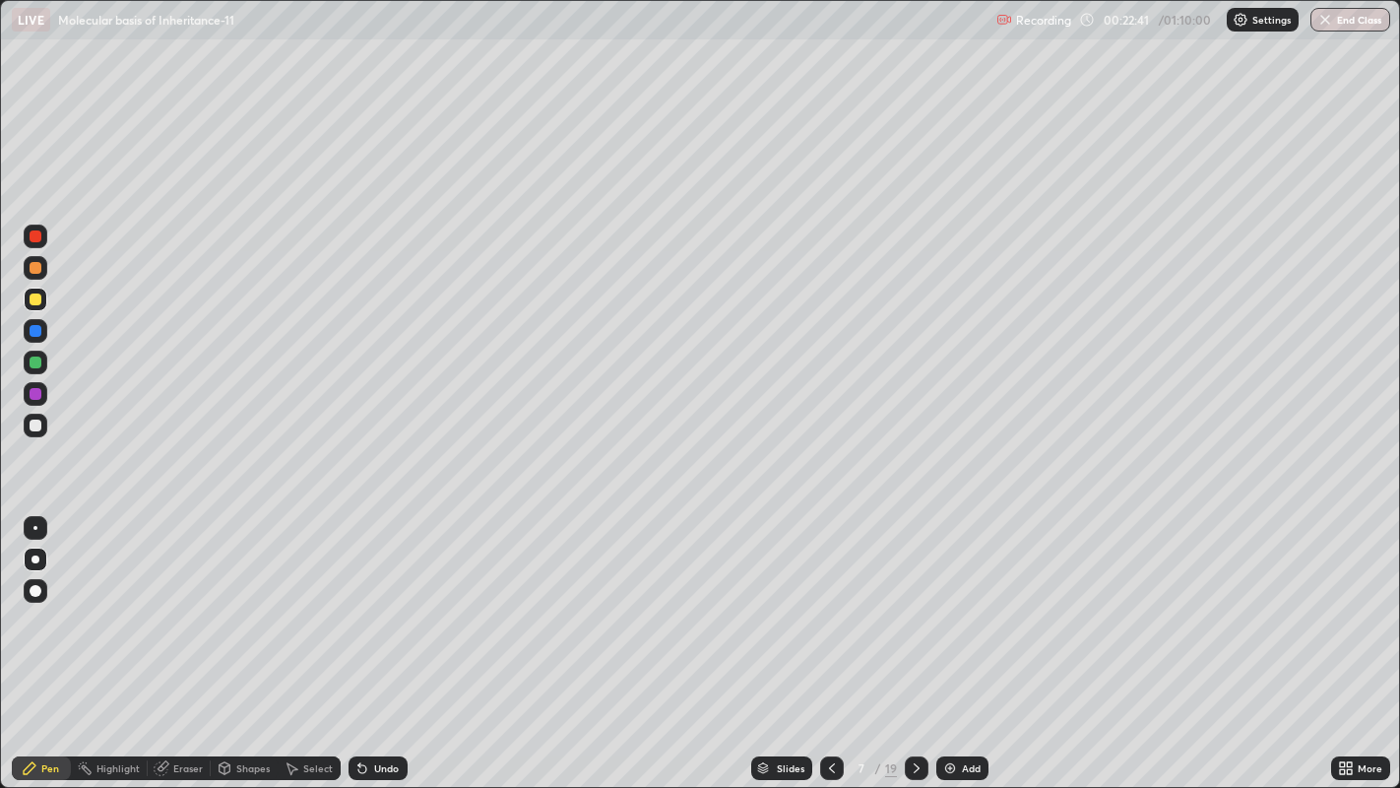
click at [36, 234] on div at bounding box center [36, 236] width 12 height 12
click at [34, 426] on div at bounding box center [36, 425] width 12 height 12
click at [916, 610] on icon at bounding box center [917, 768] width 16 height 16
click at [36, 422] on div at bounding box center [36, 425] width 12 height 12
click at [40, 298] on div at bounding box center [36, 299] width 12 height 12
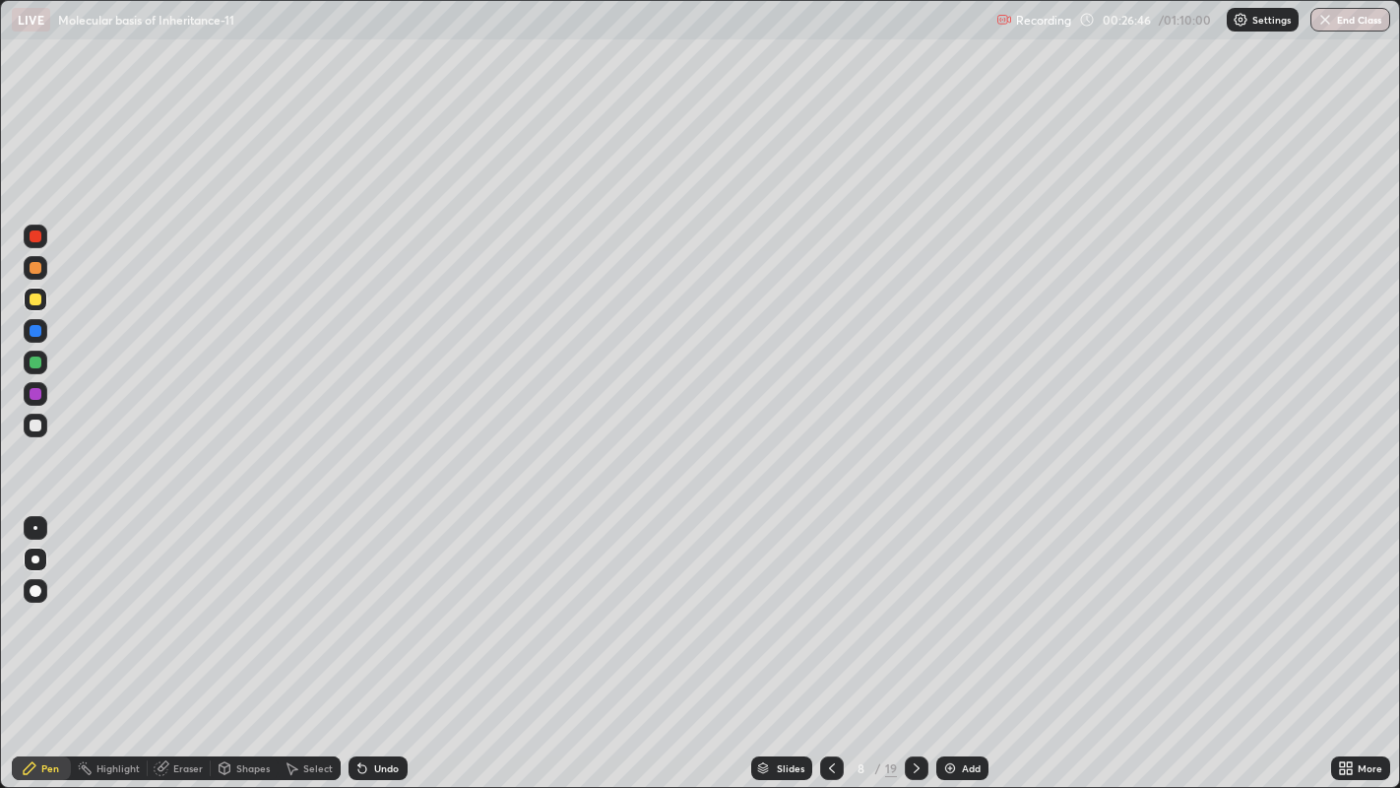
click at [174, 610] on div "Eraser" at bounding box center [179, 768] width 63 height 24
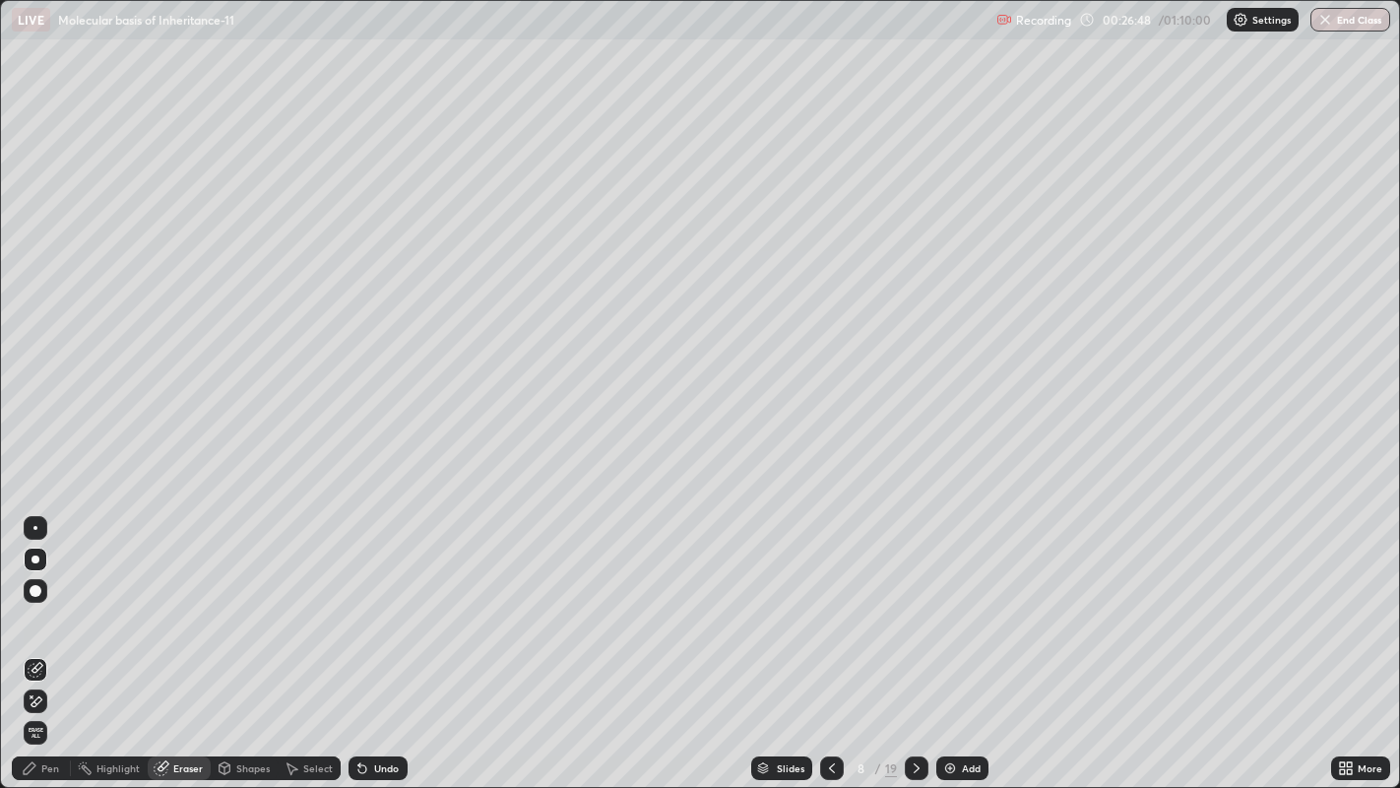
click at [45, 610] on div "Pen" at bounding box center [41, 768] width 59 height 24
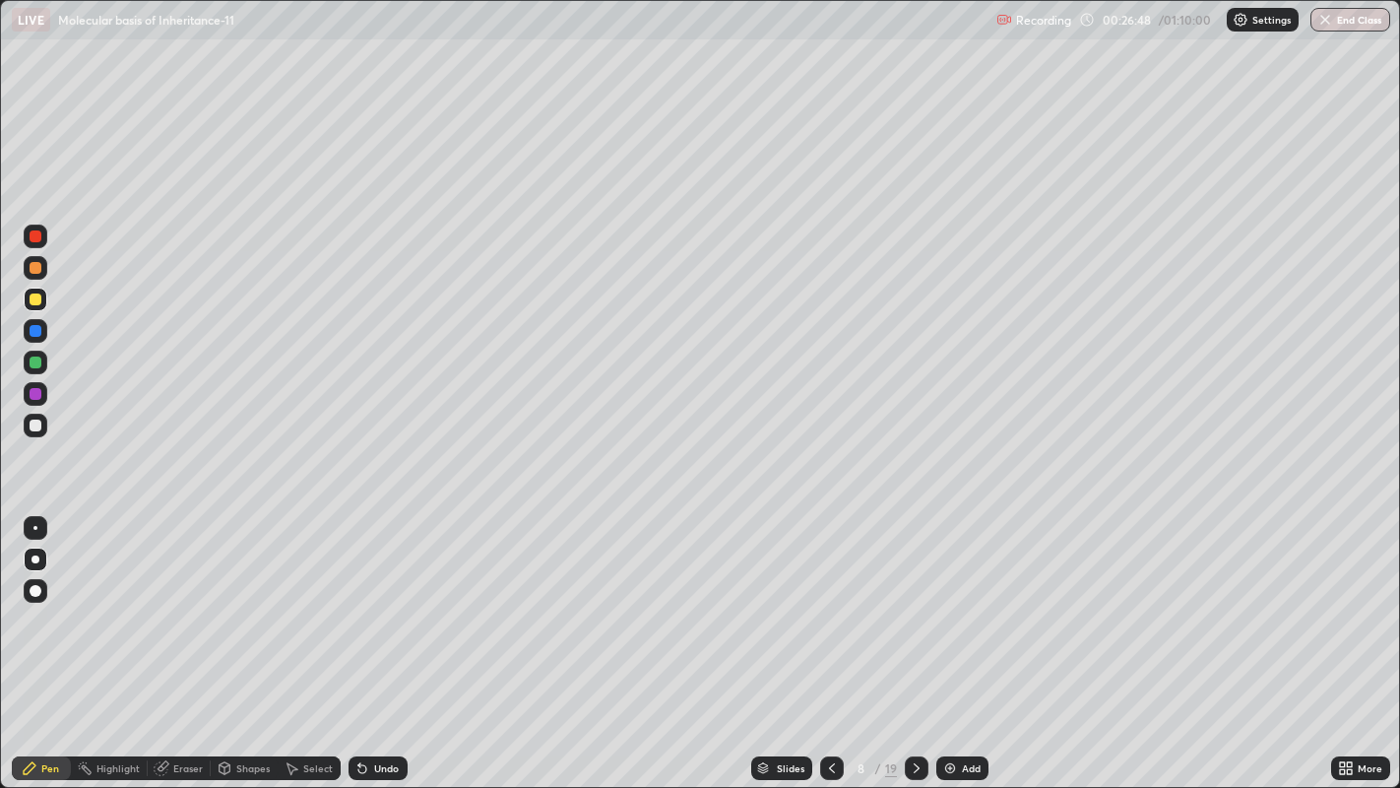
click at [34, 590] on div at bounding box center [36, 591] width 12 height 12
click at [40, 425] on div at bounding box center [36, 425] width 12 height 12
click at [34, 558] on div at bounding box center [36, 559] width 8 height 8
click at [33, 302] on div at bounding box center [36, 299] width 12 height 12
click at [32, 424] on div at bounding box center [36, 425] width 12 height 12
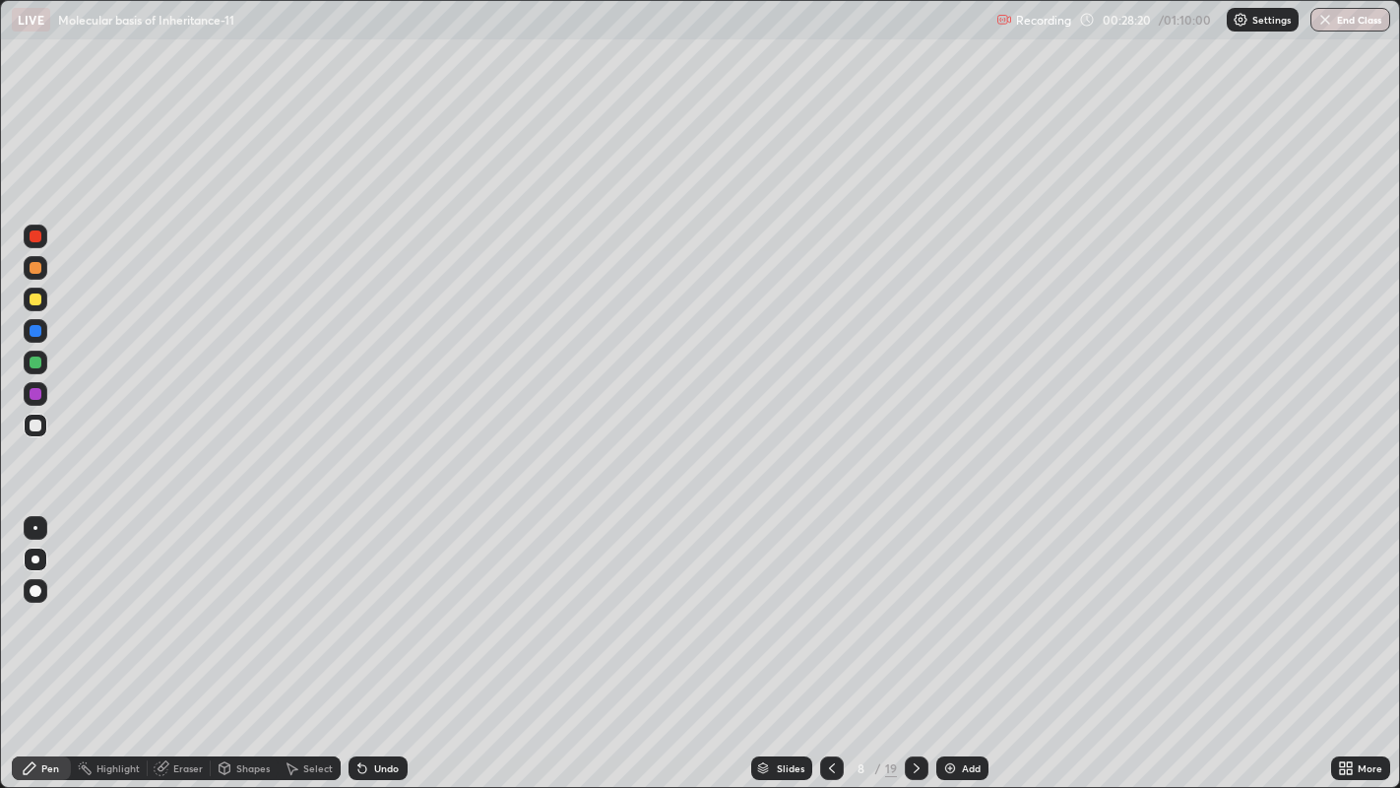
click at [35, 296] on div at bounding box center [36, 299] width 12 height 12
click at [39, 230] on div at bounding box center [36, 236] width 24 height 24
click at [34, 428] on div at bounding box center [36, 425] width 12 height 12
click at [183, 610] on div "Eraser" at bounding box center [188, 768] width 30 height 10
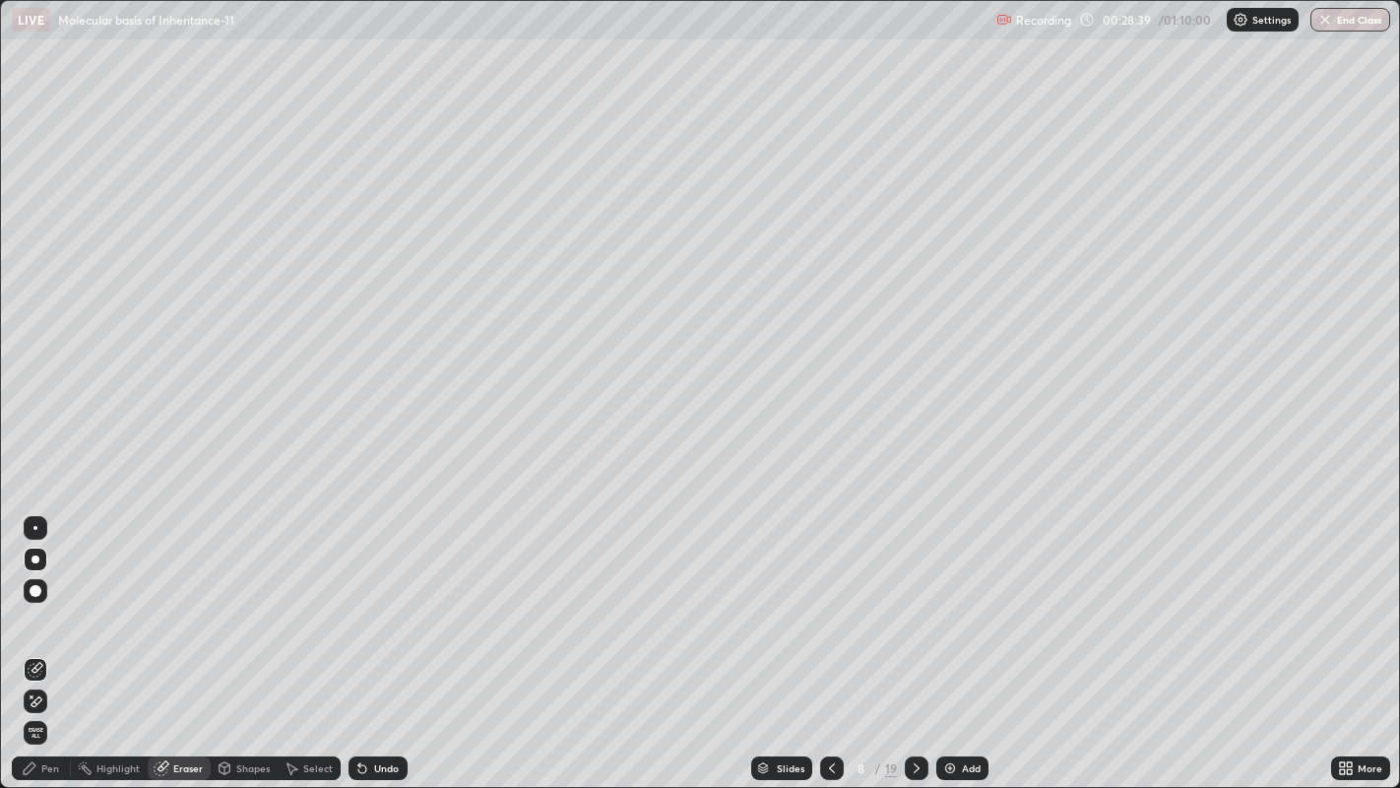
click at [37, 610] on div "Pen" at bounding box center [41, 768] width 59 height 24
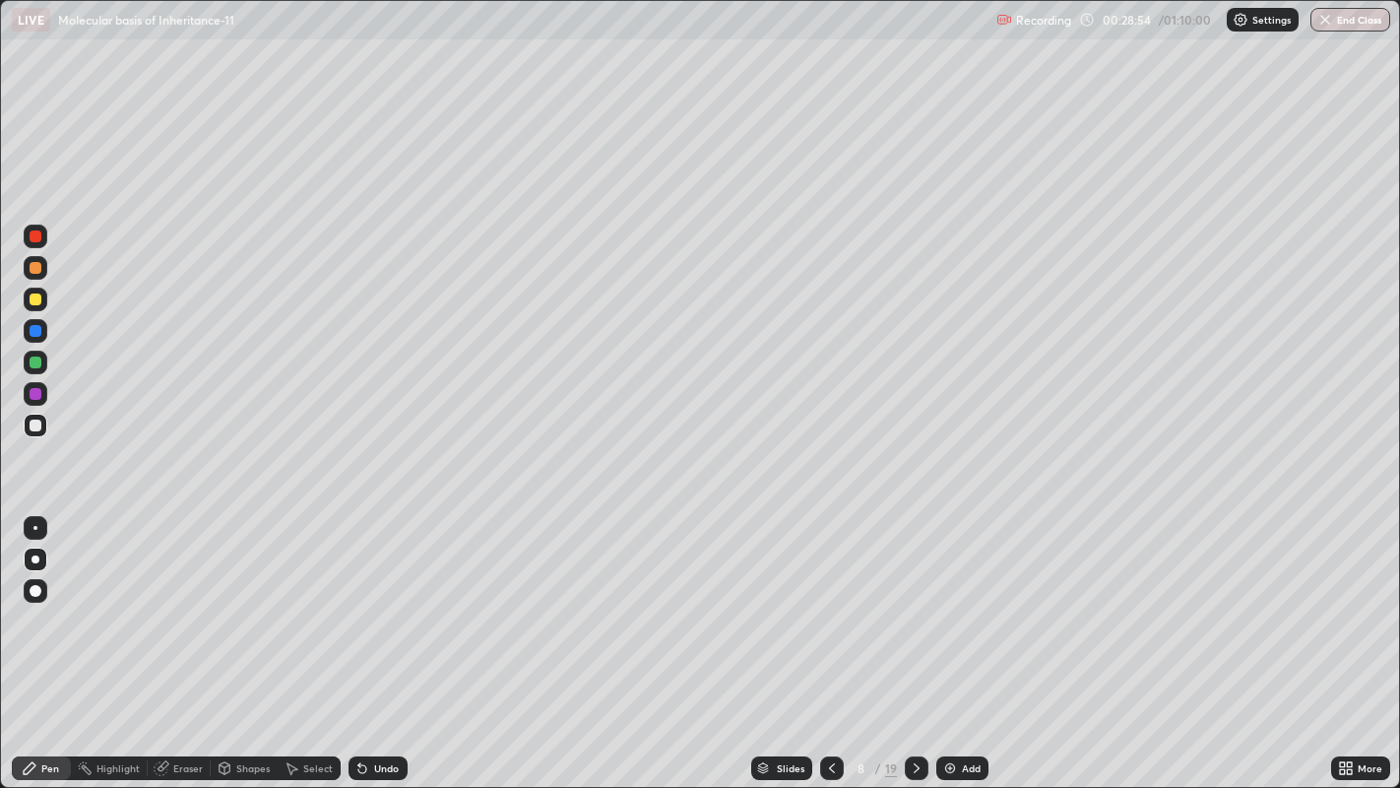
click at [827, 610] on icon at bounding box center [832, 768] width 16 height 16
click at [914, 610] on icon at bounding box center [917, 768] width 16 height 16
click at [182, 610] on div "Eraser" at bounding box center [188, 768] width 30 height 10
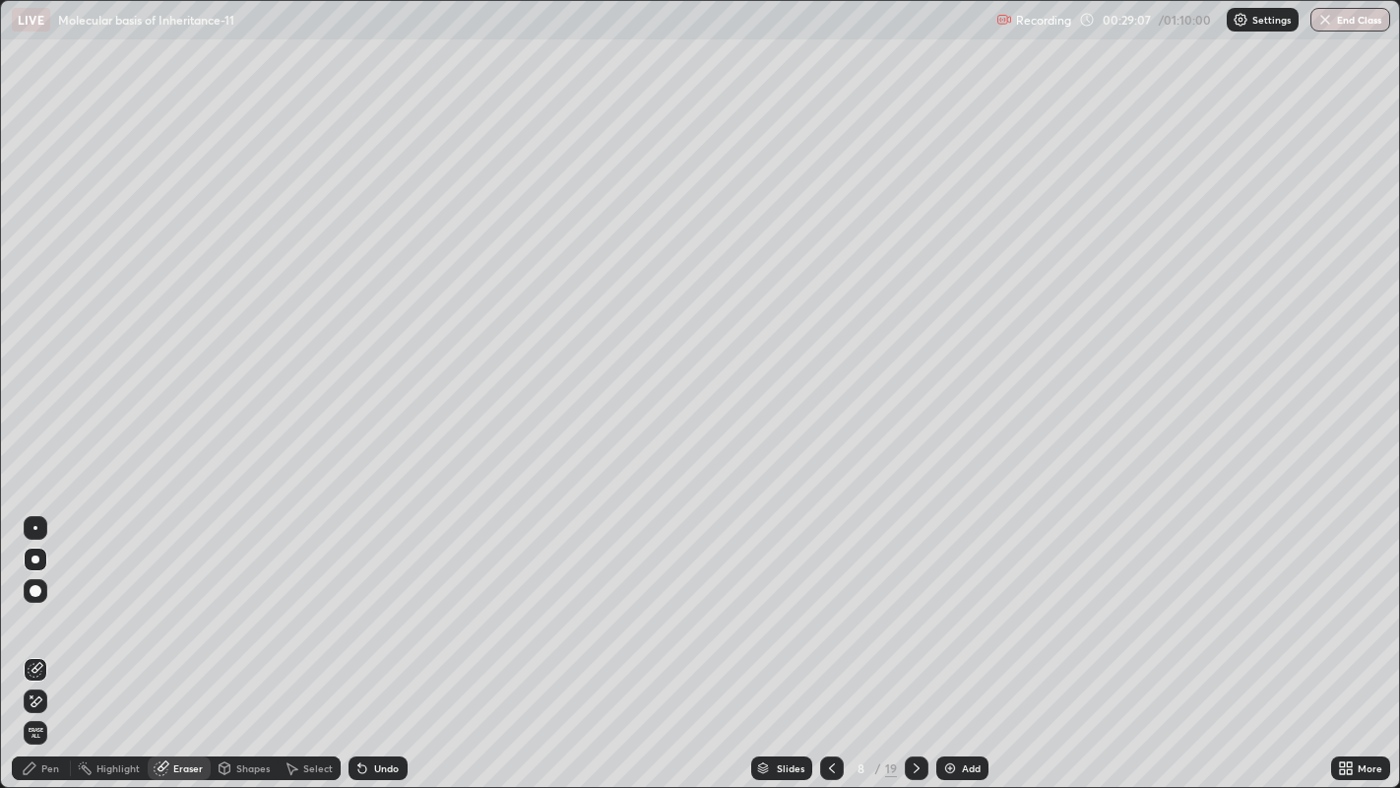
click at [36, 610] on icon at bounding box center [30, 768] width 16 height 16
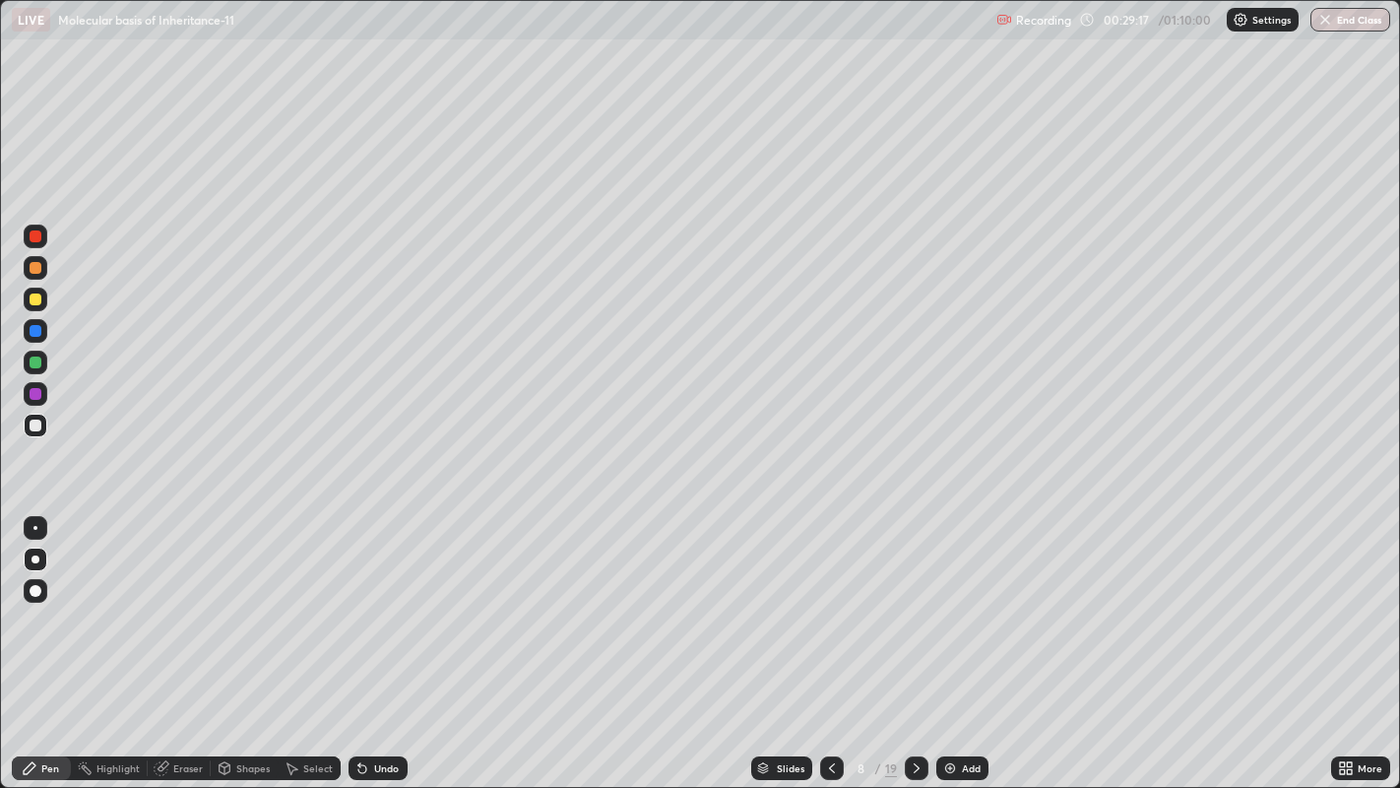
click at [174, 610] on div "Eraser" at bounding box center [188, 768] width 30 height 10
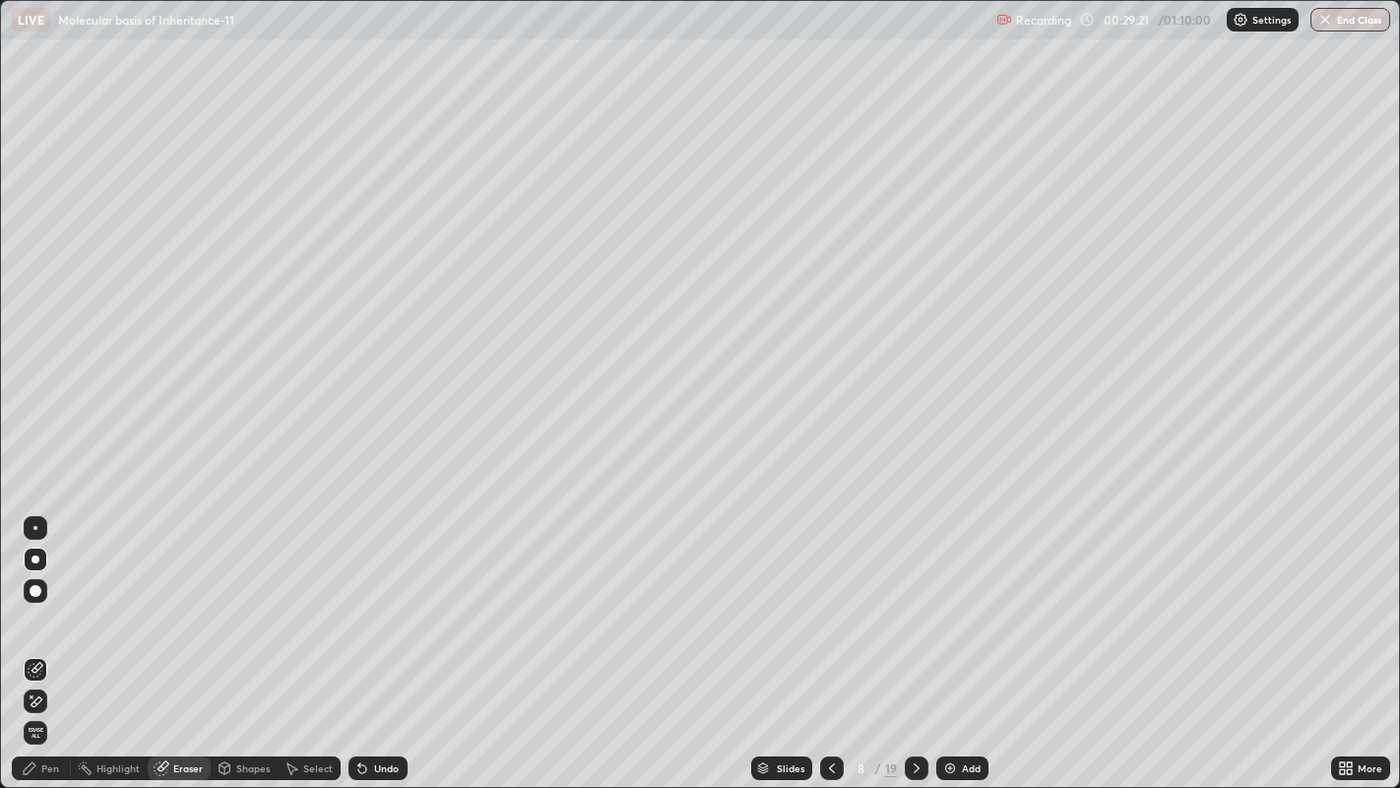
click at [43, 610] on div "Pen" at bounding box center [50, 768] width 18 height 10
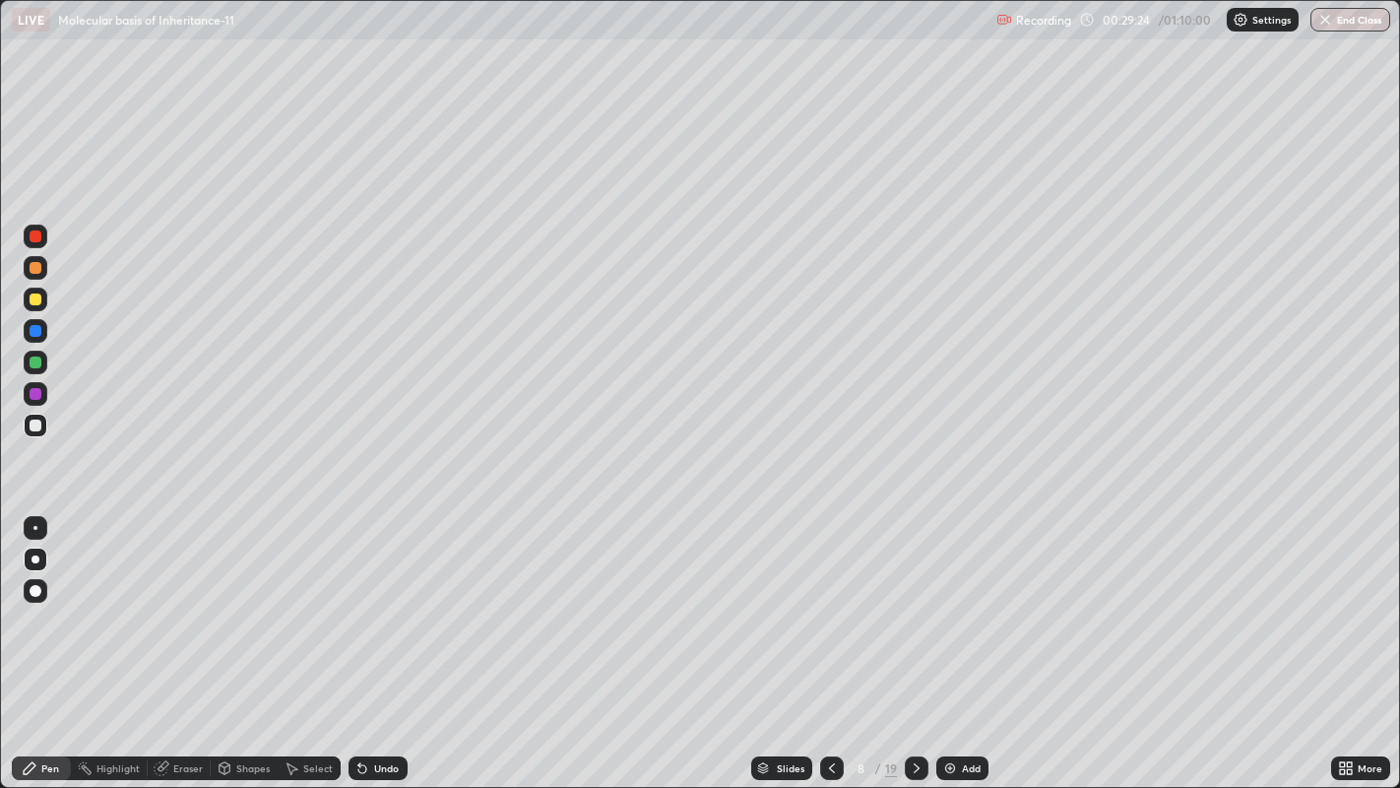
click at [182, 610] on div "Eraser" at bounding box center [188, 768] width 30 height 10
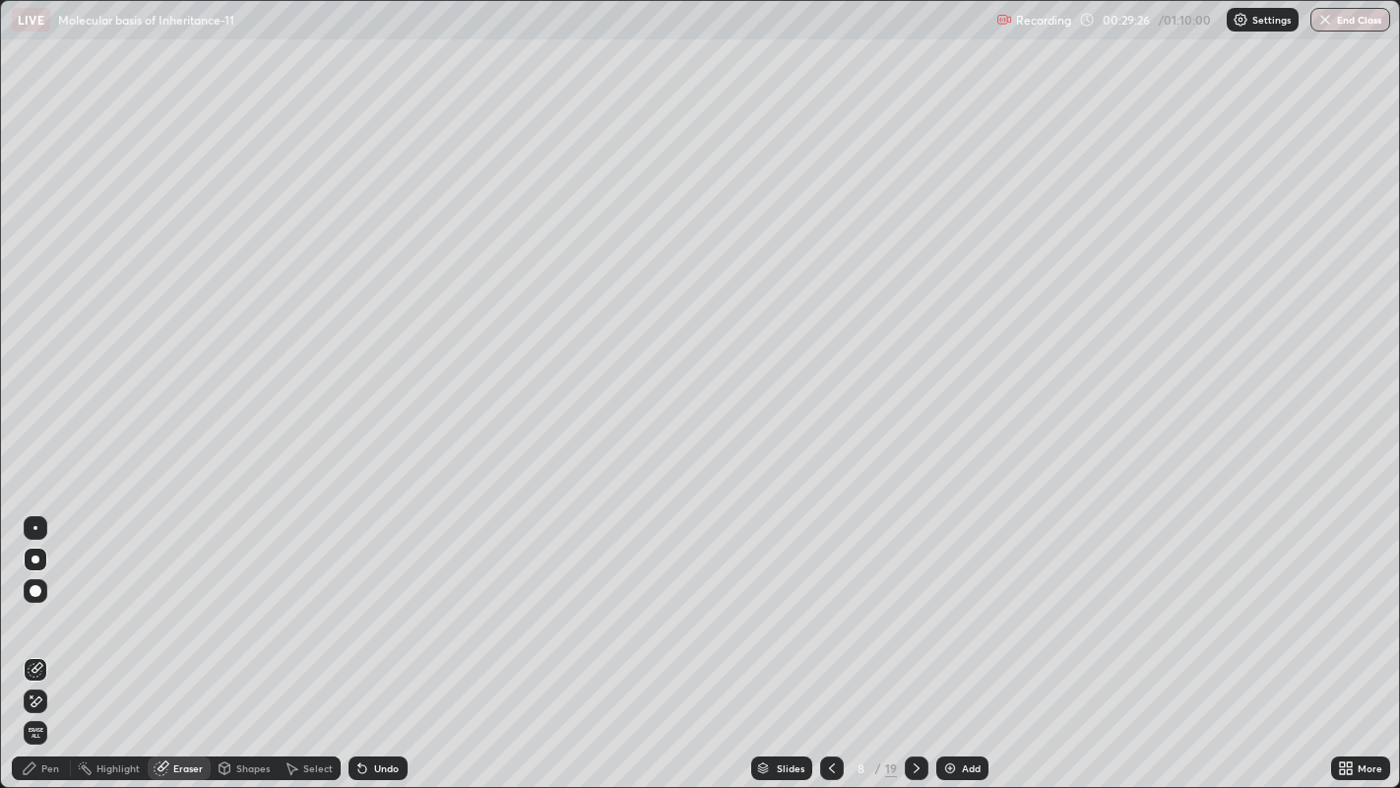
click at [33, 610] on icon at bounding box center [30, 768] width 16 height 16
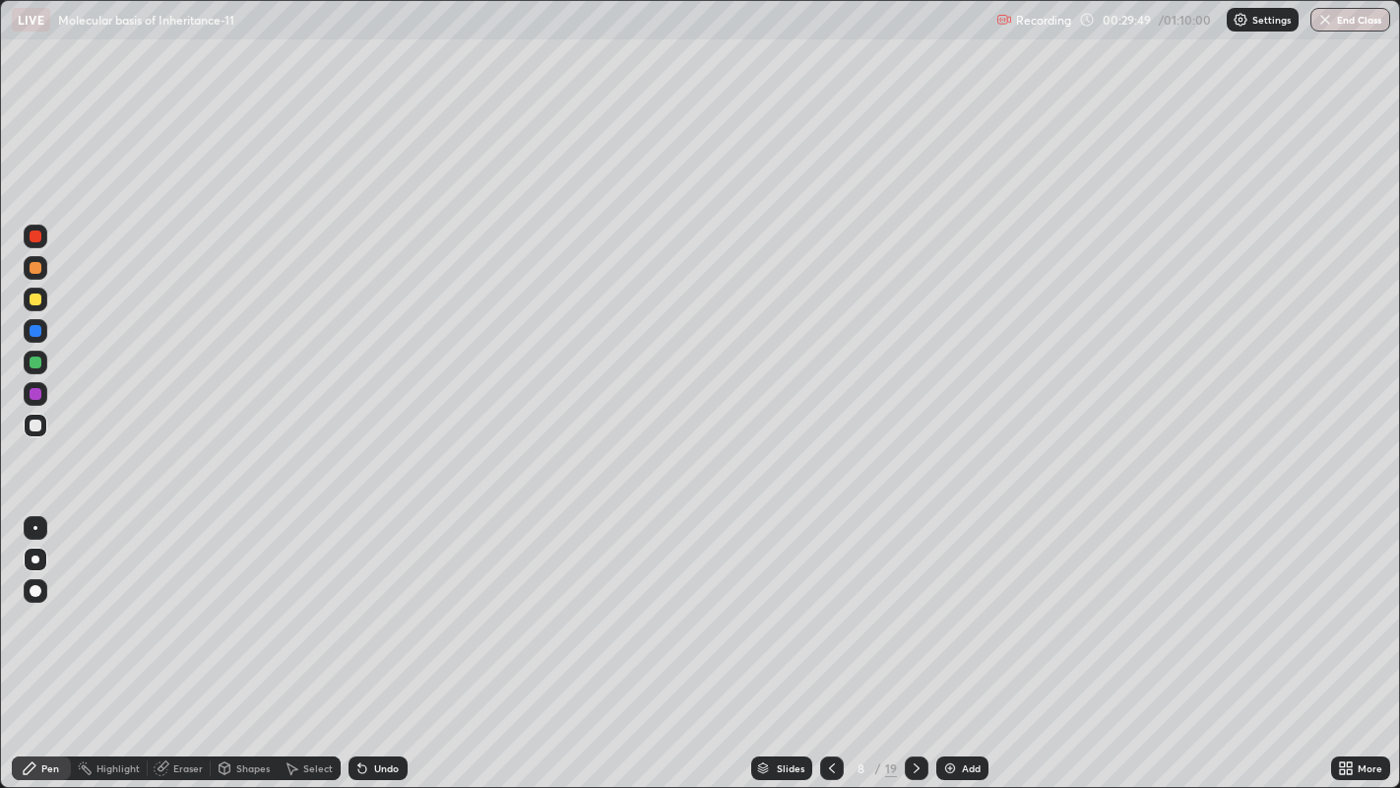
click at [177, 610] on div "Eraser" at bounding box center [179, 768] width 63 height 24
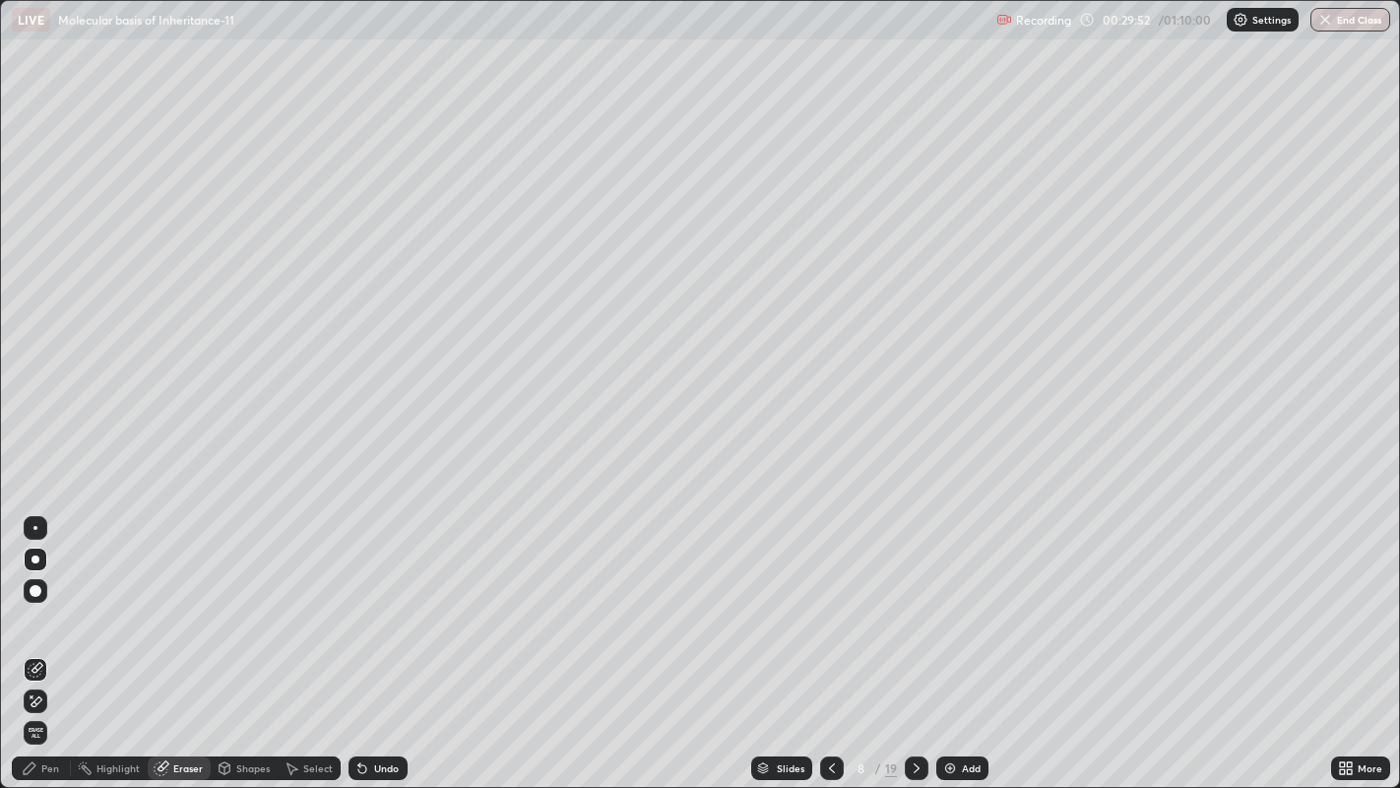
click at [41, 610] on div "Pen" at bounding box center [50, 768] width 18 height 10
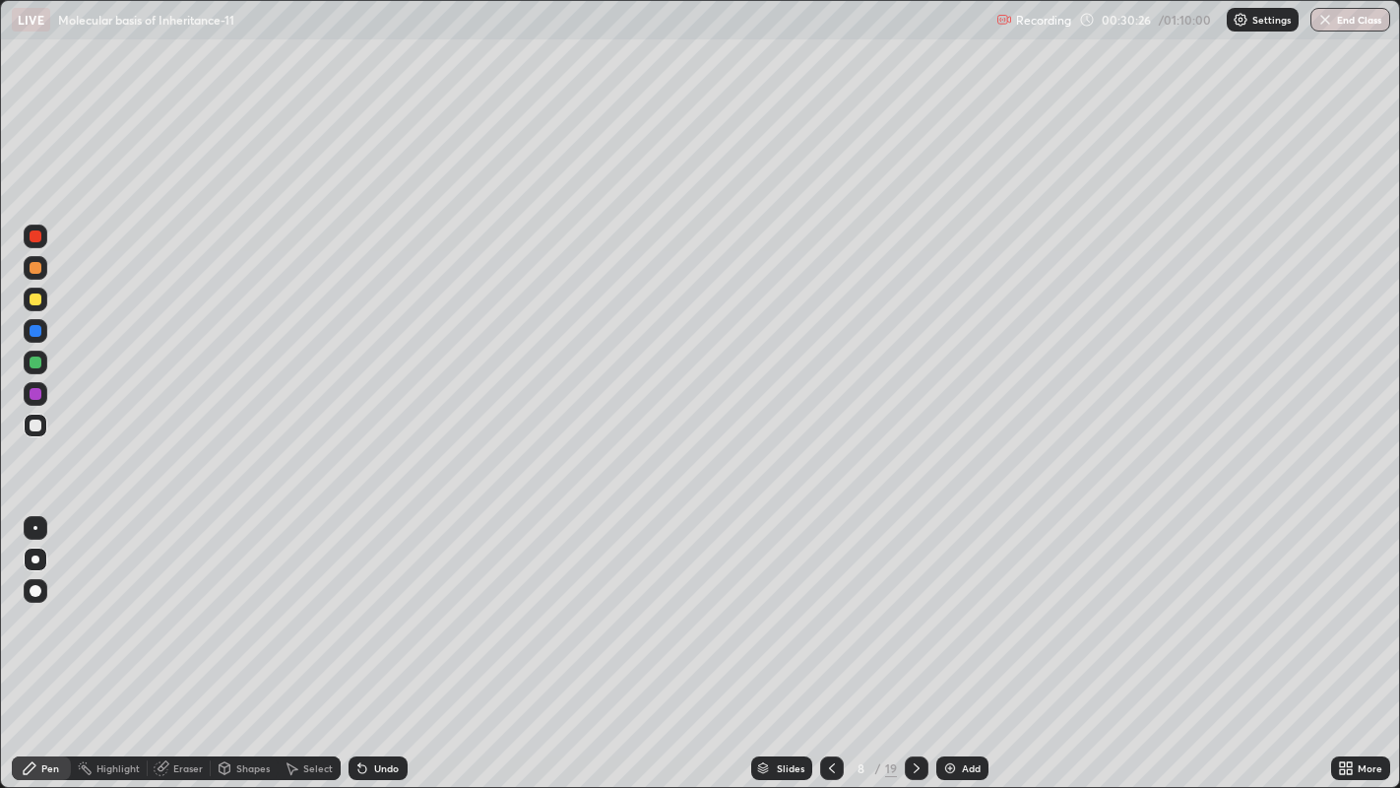
click at [36, 299] on div at bounding box center [36, 299] width 12 height 12
click at [187, 610] on div "Eraser" at bounding box center [188, 768] width 30 height 10
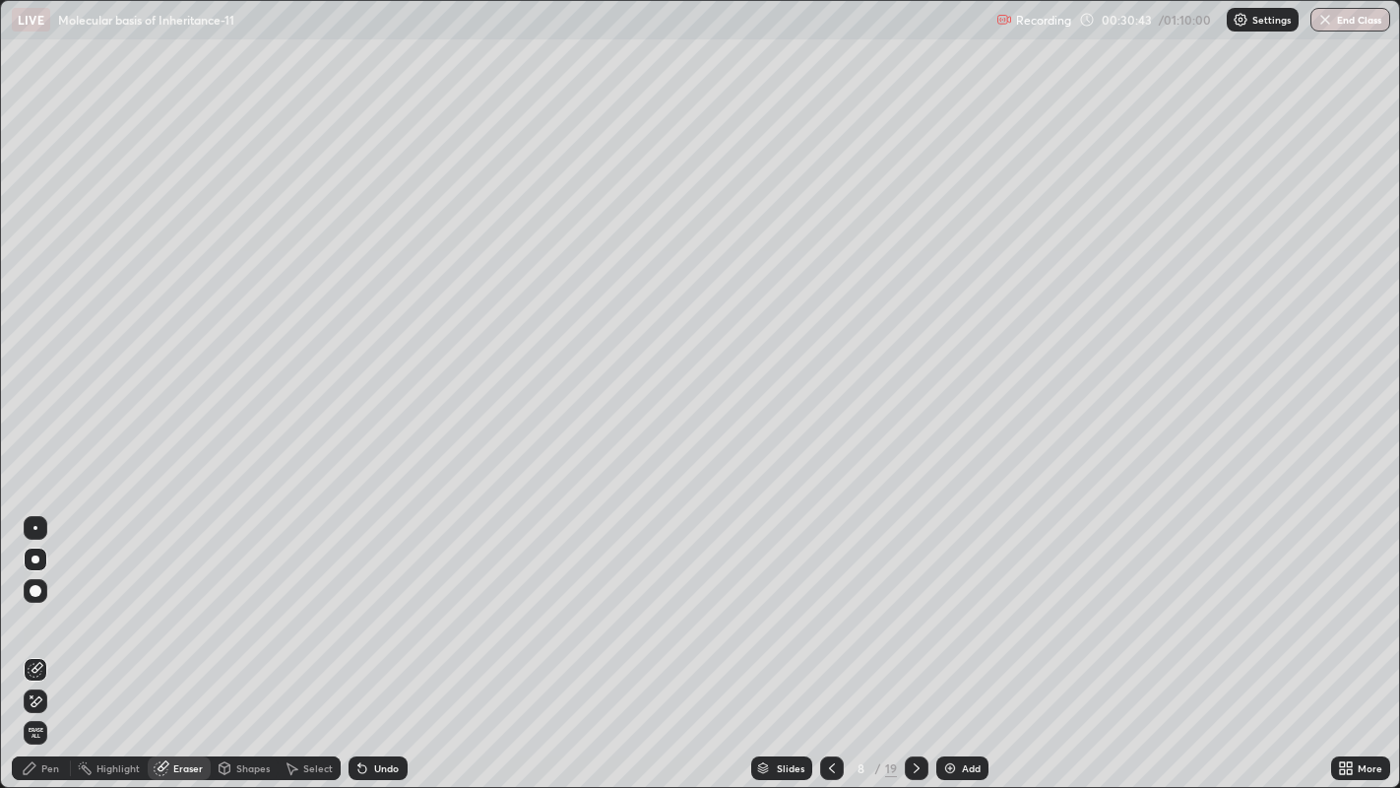
click at [50, 610] on div "Pen" at bounding box center [50, 768] width 18 height 10
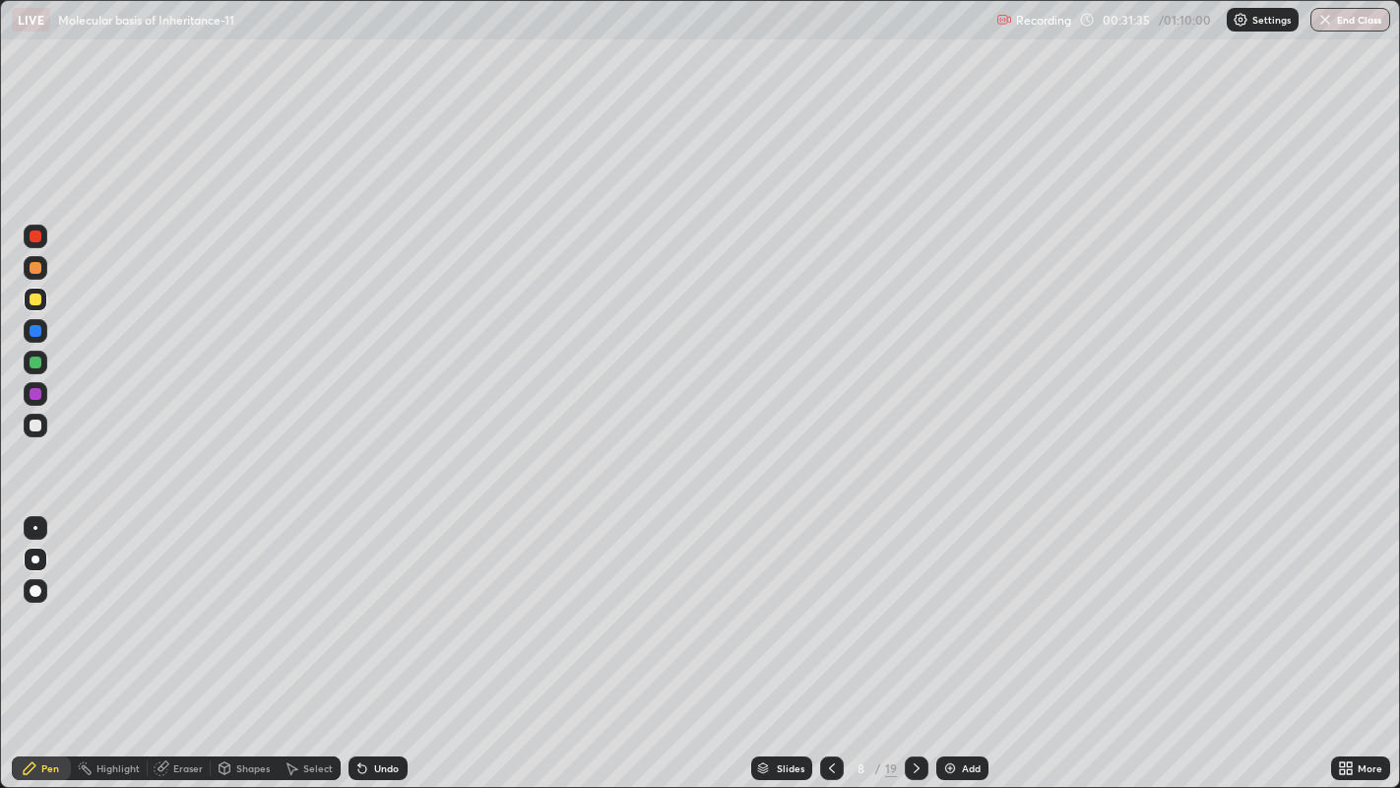
click at [36, 422] on div at bounding box center [36, 425] width 12 height 12
click at [36, 298] on div at bounding box center [36, 299] width 12 height 12
click at [36, 233] on div at bounding box center [36, 236] width 12 height 12
click at [34, 425] on div at bounding box center [36, 425] width 12 height 12
click at [33, 423] on div at bounding box center [36, 425] width 12 height 12
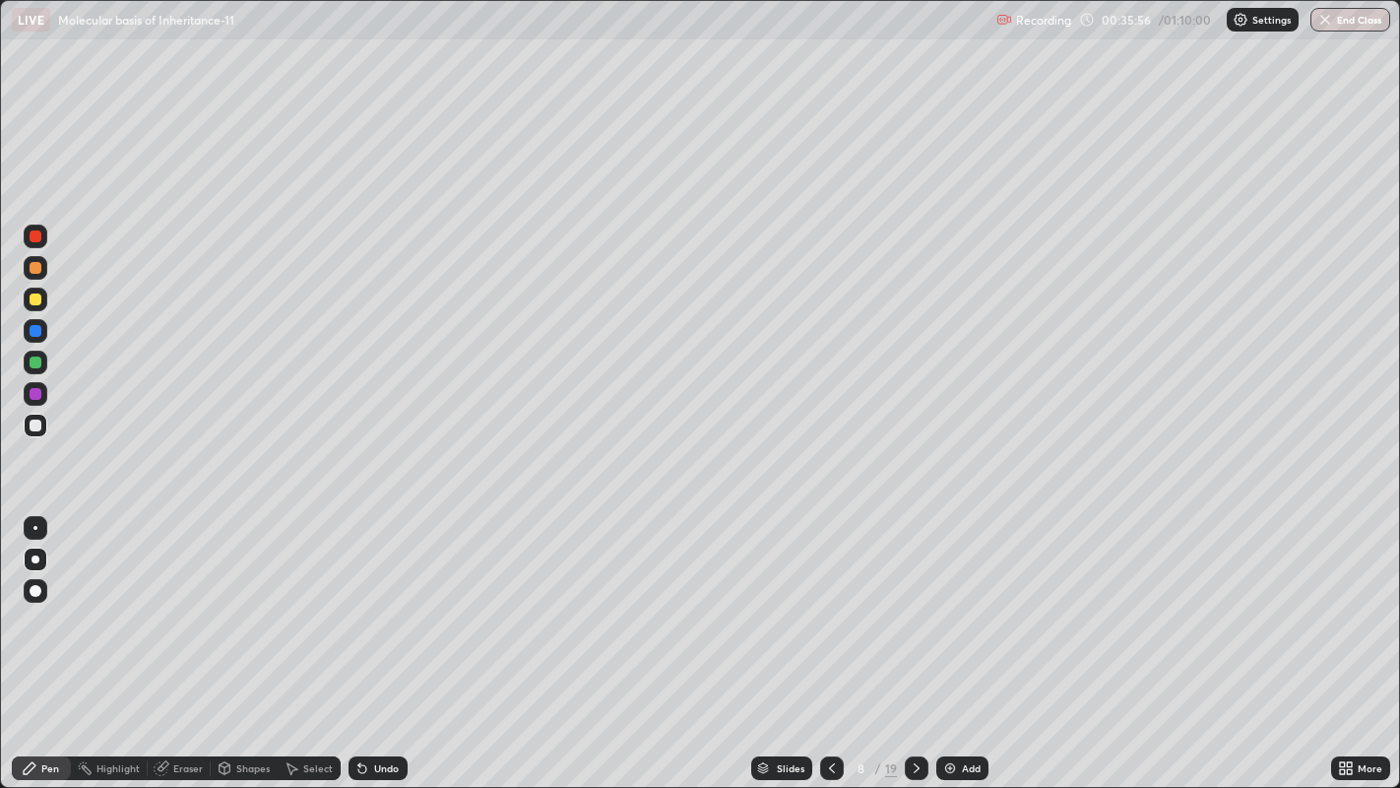
click at [914, 610] on icon at bounding box center [917, 768] width 6 height 10
click at [40, 299] on div at bounding box center [36, 299] width 12 height 12
click at [36, 236] on div at bounding box center [36, 236] width 12 height 12
click at [36, 426] on div at bounding box center [36, 425] width 12 height 12
click at [176, 610] on div "Eraser" at bounding box center [188, 768] width 30 height 10
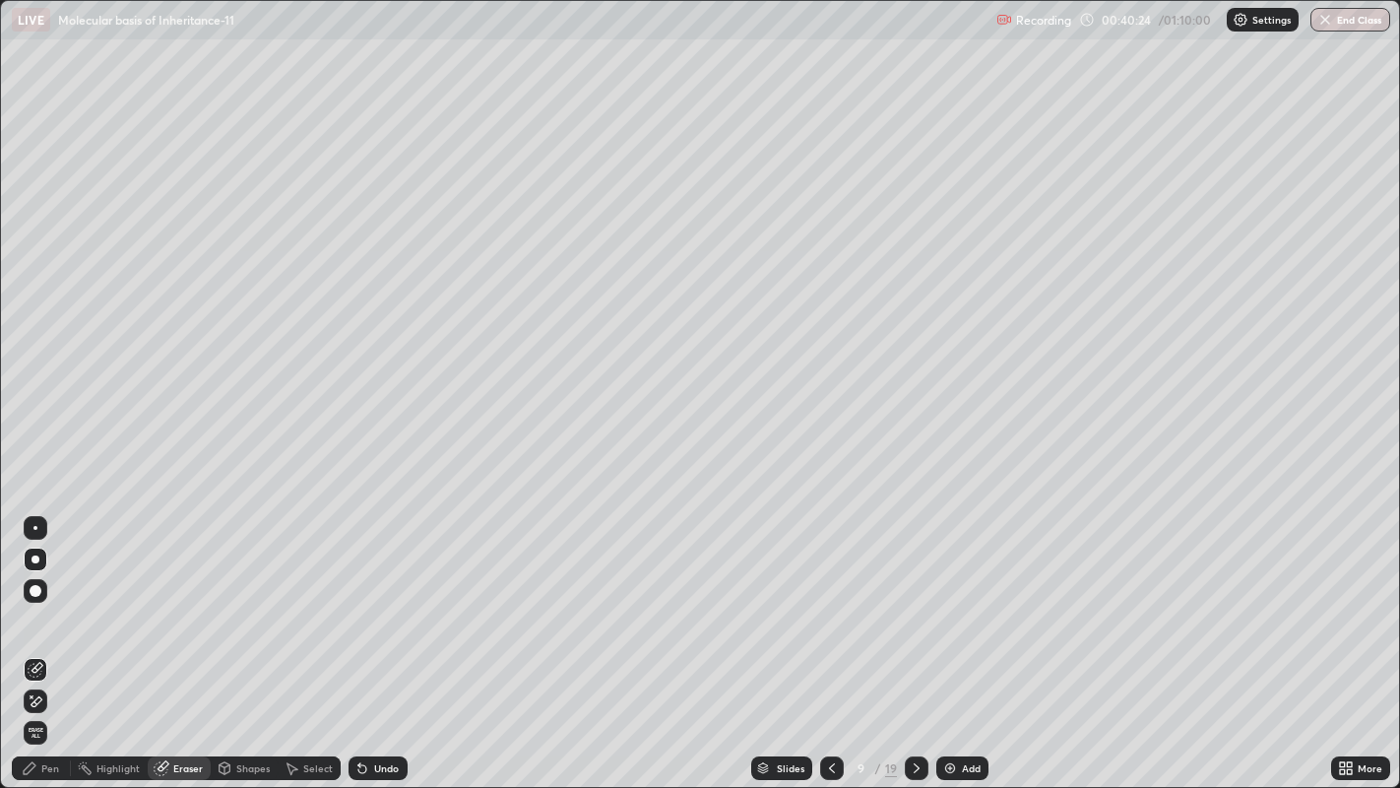
click at [37, 610] on div "Pen" at bounding box center [41, 768] width 59 height 24
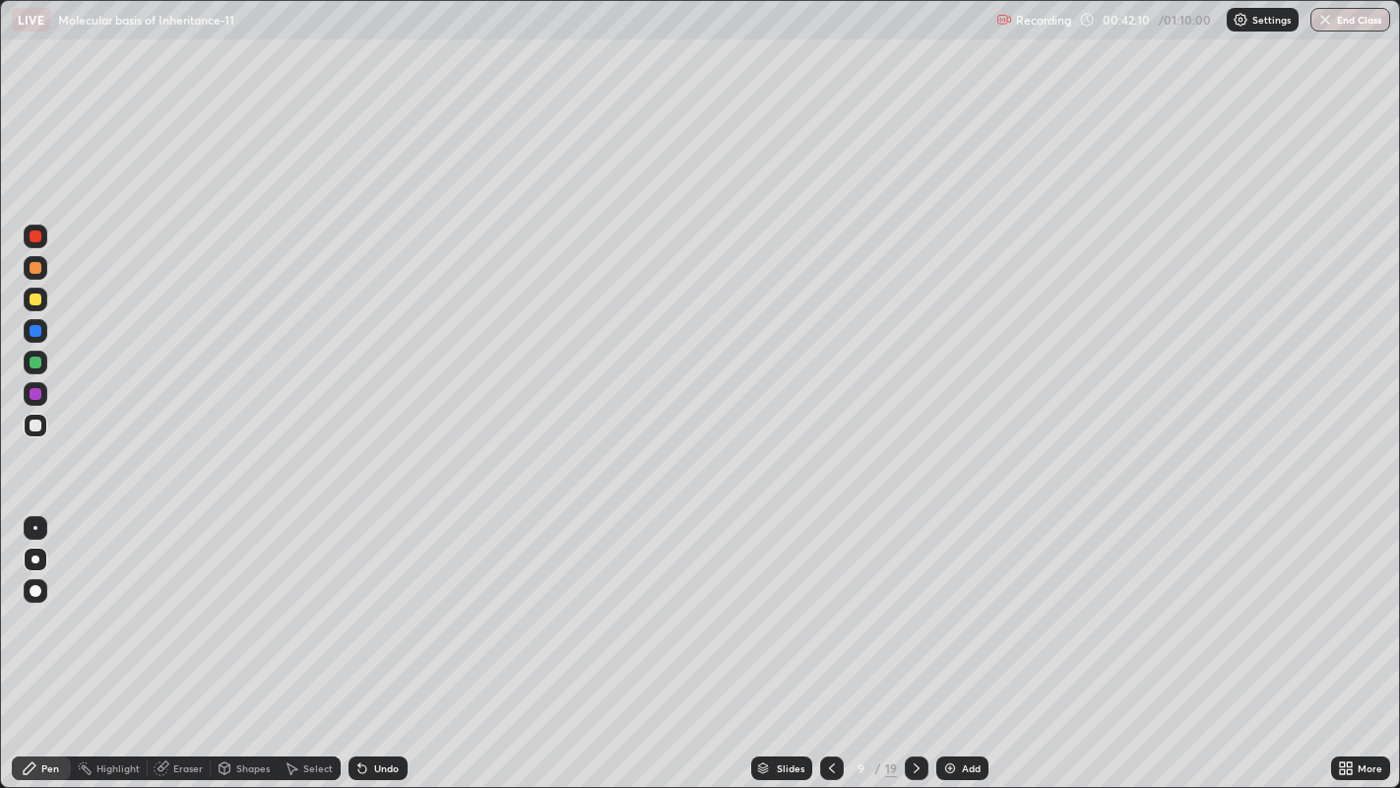
click at [33, 300] on div at bounding box center [36, 299] width 12 height 12
click at [181, 610] on div "Eraser" at bounding box center [188, 768] width 30 height 10
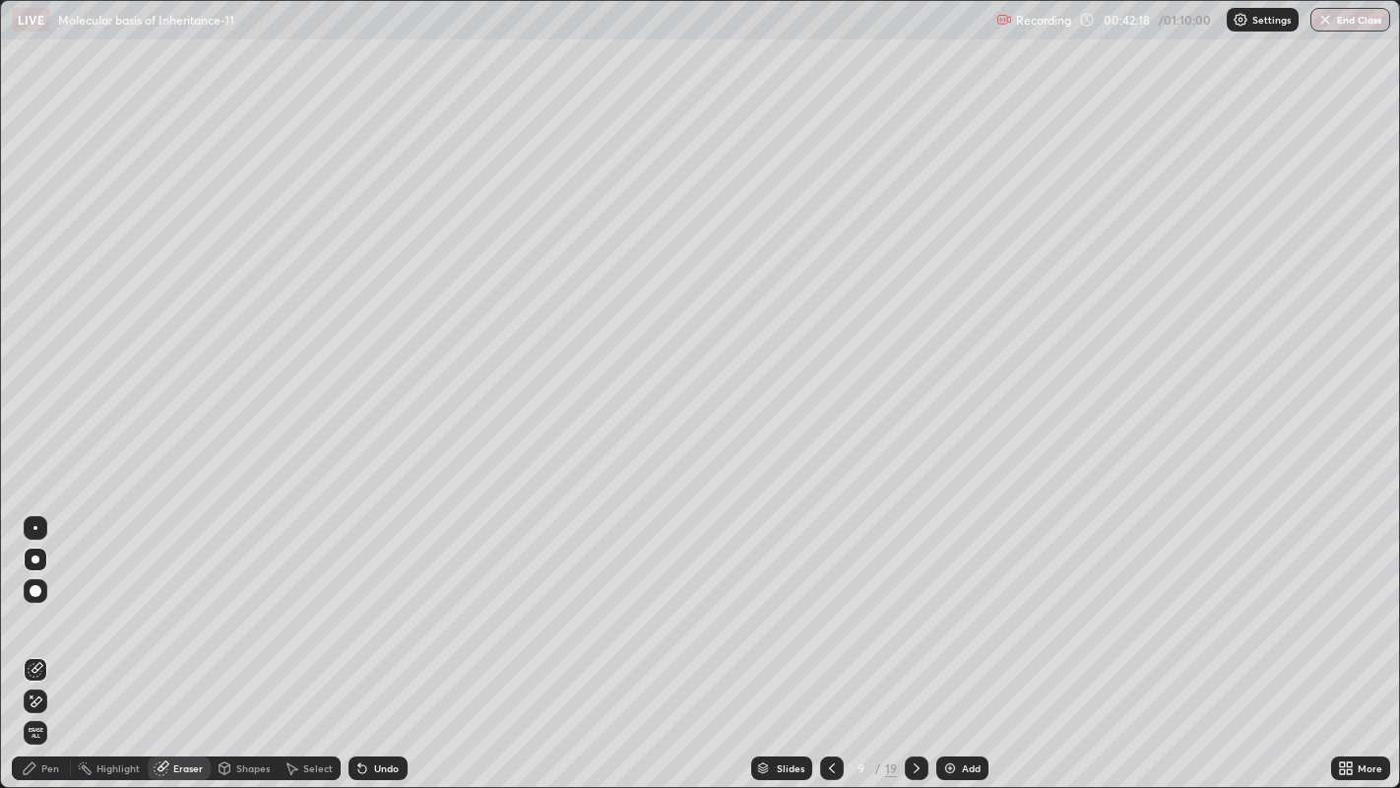
click at [49, 610] on div "Pen" at bounding box center [50, 768] width 18 height 10
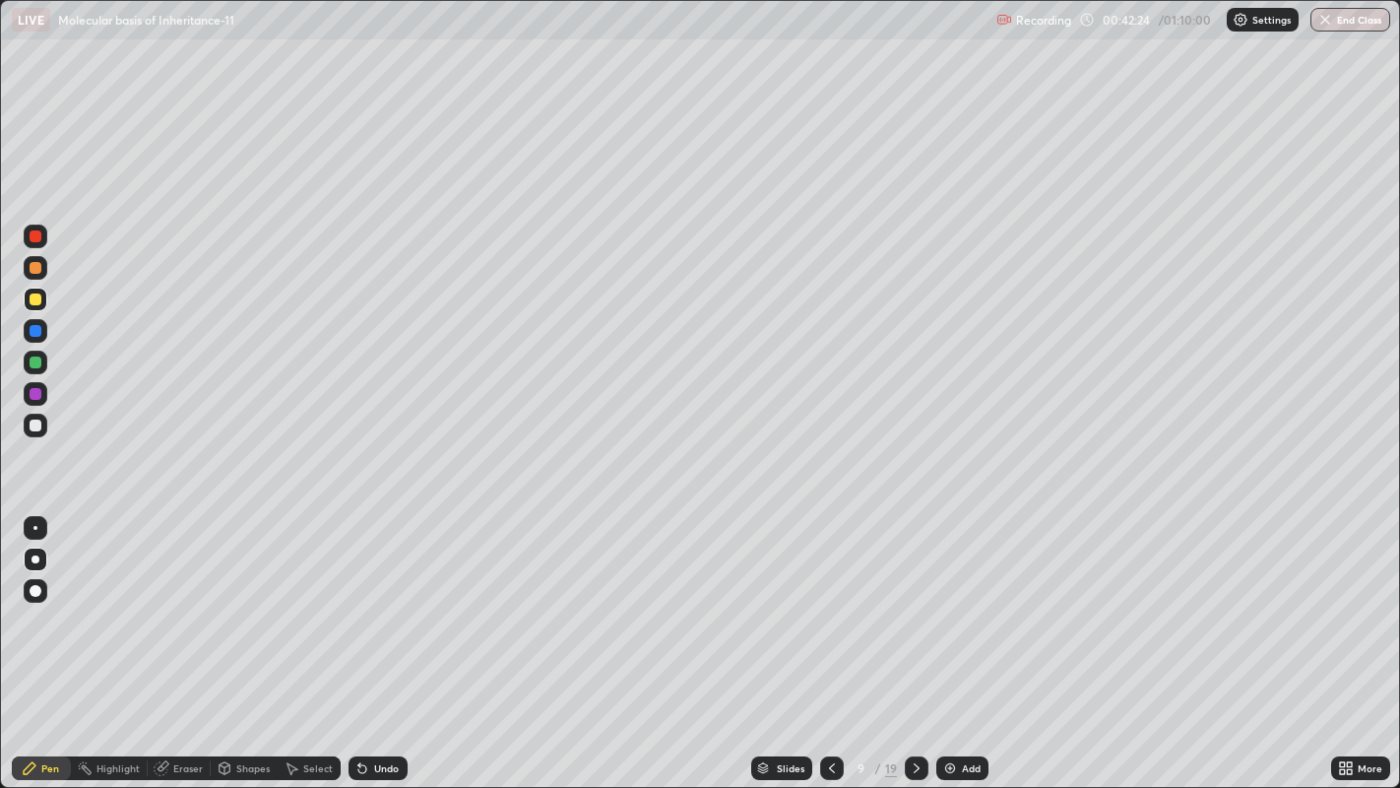
click at [39, 229] on div at bounding box center [36, 236] width 24 height 24
click at [33, 424] on div at bounding box center [36, 425] width 12 height 12
click at [188, 610] on div "Eraser" at bounding box center [188, 768] width 30 height 10
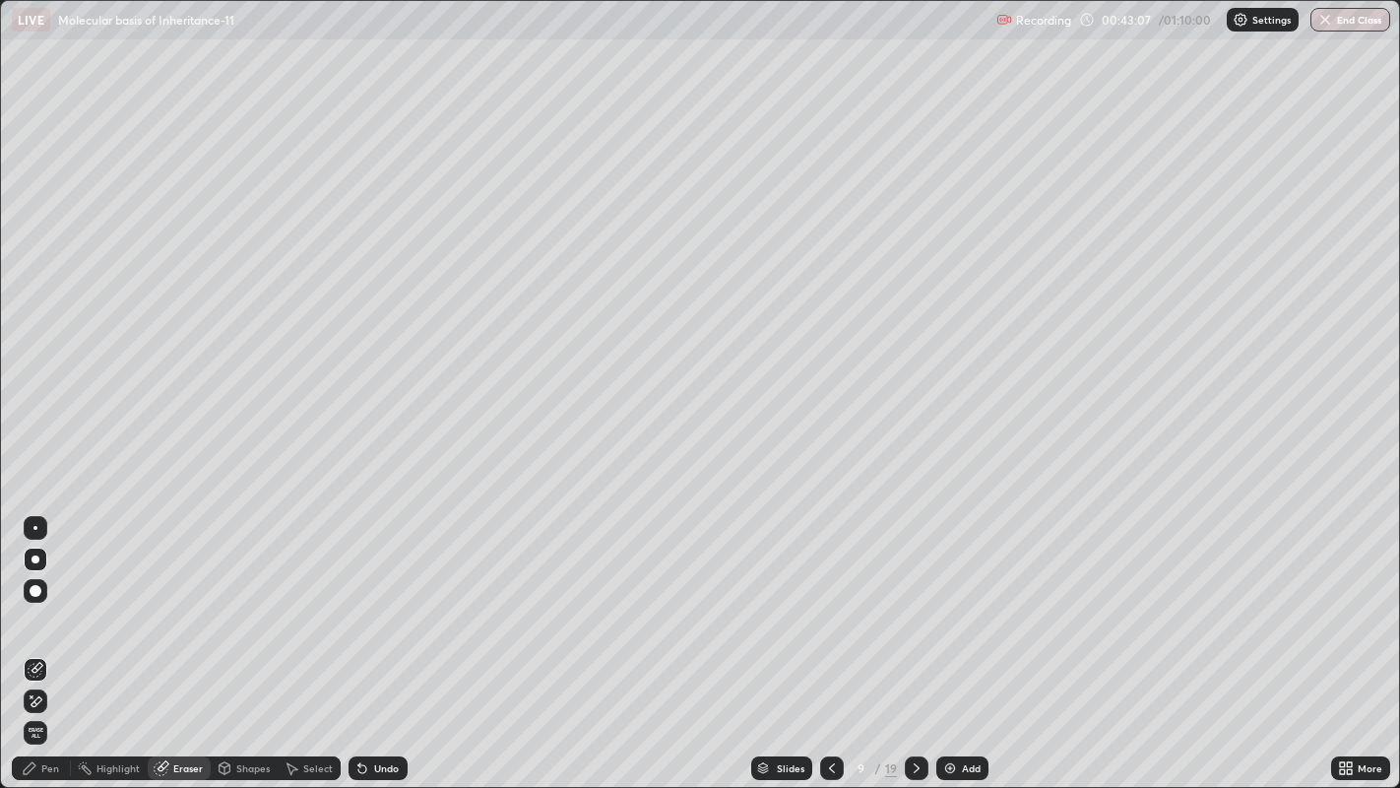
click at [49, 610] on div "Pen" at bounding box center [50, 768] width 18 height 10
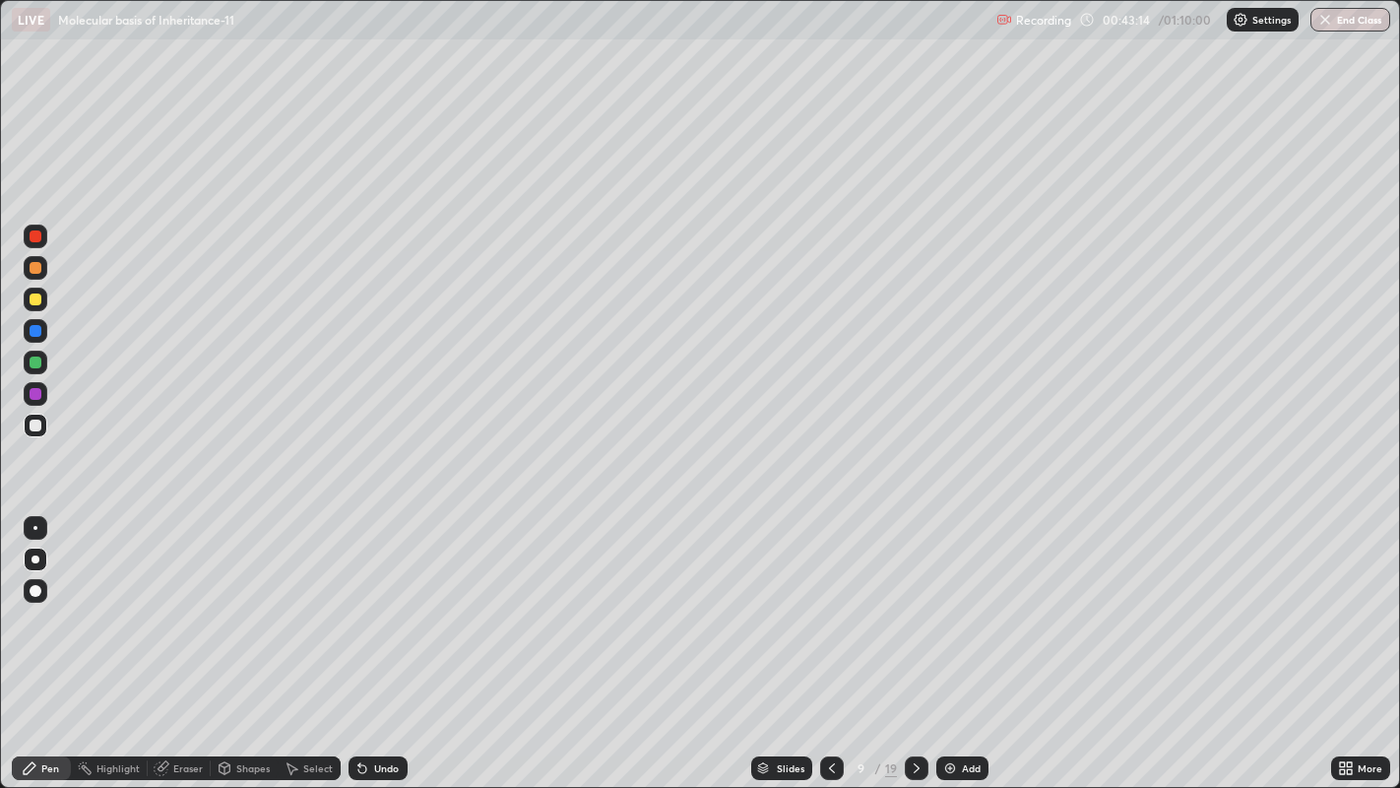
click at [32, 293] on div at bounding box center [36, 299] width 12 height 12
click at [192, 610] on div "Eraser" at bounding box center [188, 768] width 30 height 10
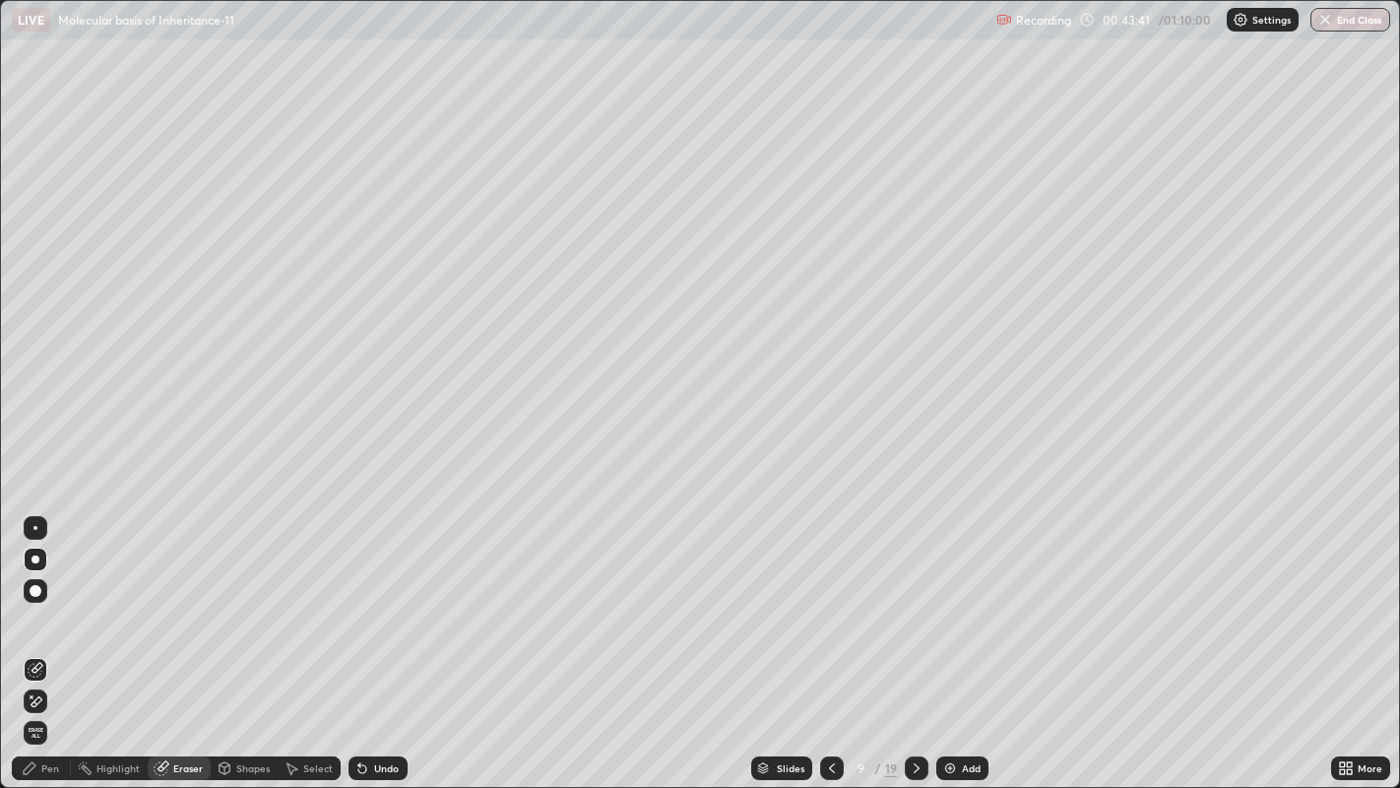
click at [32, 610] on div "Pen" at bounding box center [41, 768] width 59 height 24
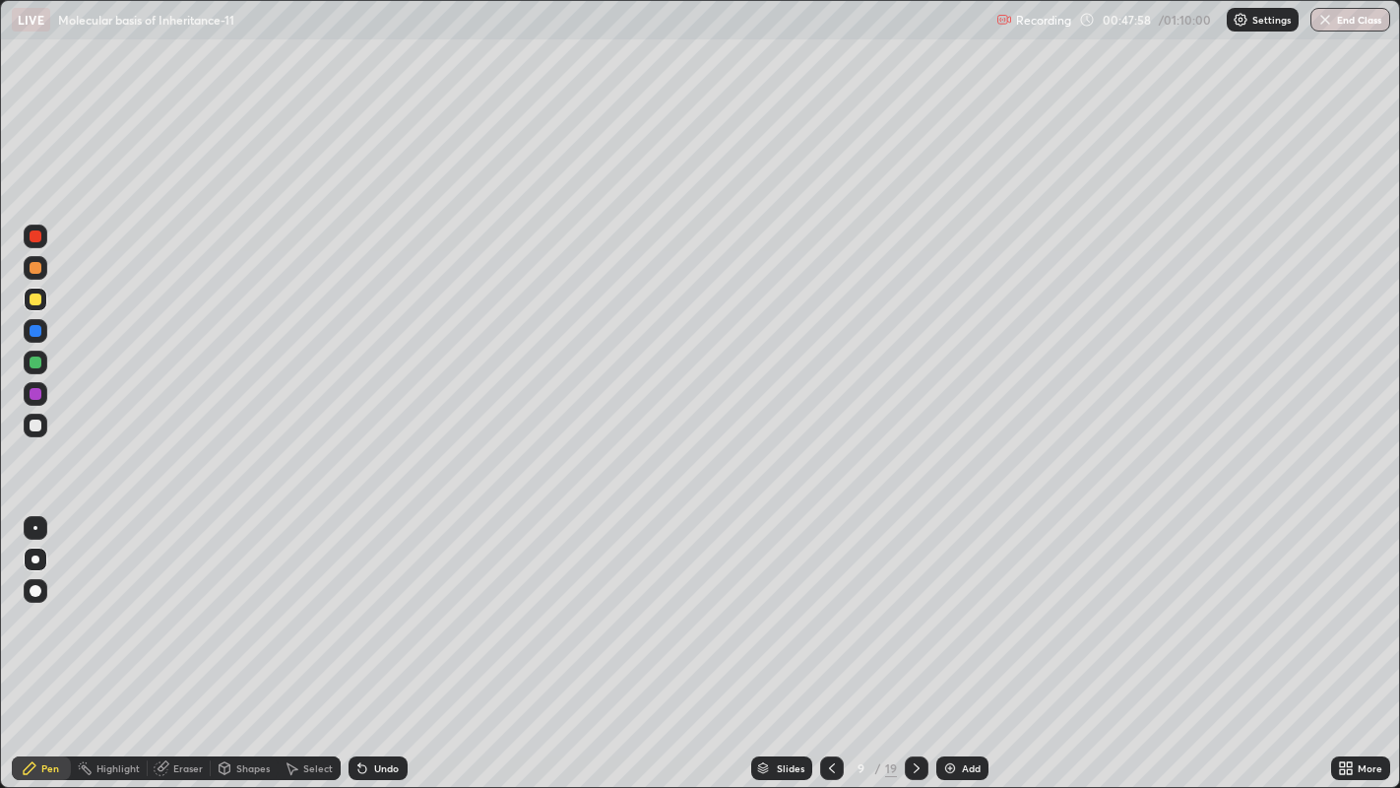
click at [914, 610] on icon at bounding box center [917, 768] width 16 height 16
click at [36, 424] on div at bounding box center [36, 425] width 12 height 12
click at [36, 299] on div at bounding box center [36, 299] width 12 height 12
click at [36, 424] on div at bounding box center [36, 425] width 12 height 12
click at [33, 297] on div at bounding box center [36, 299] width 12 height 12
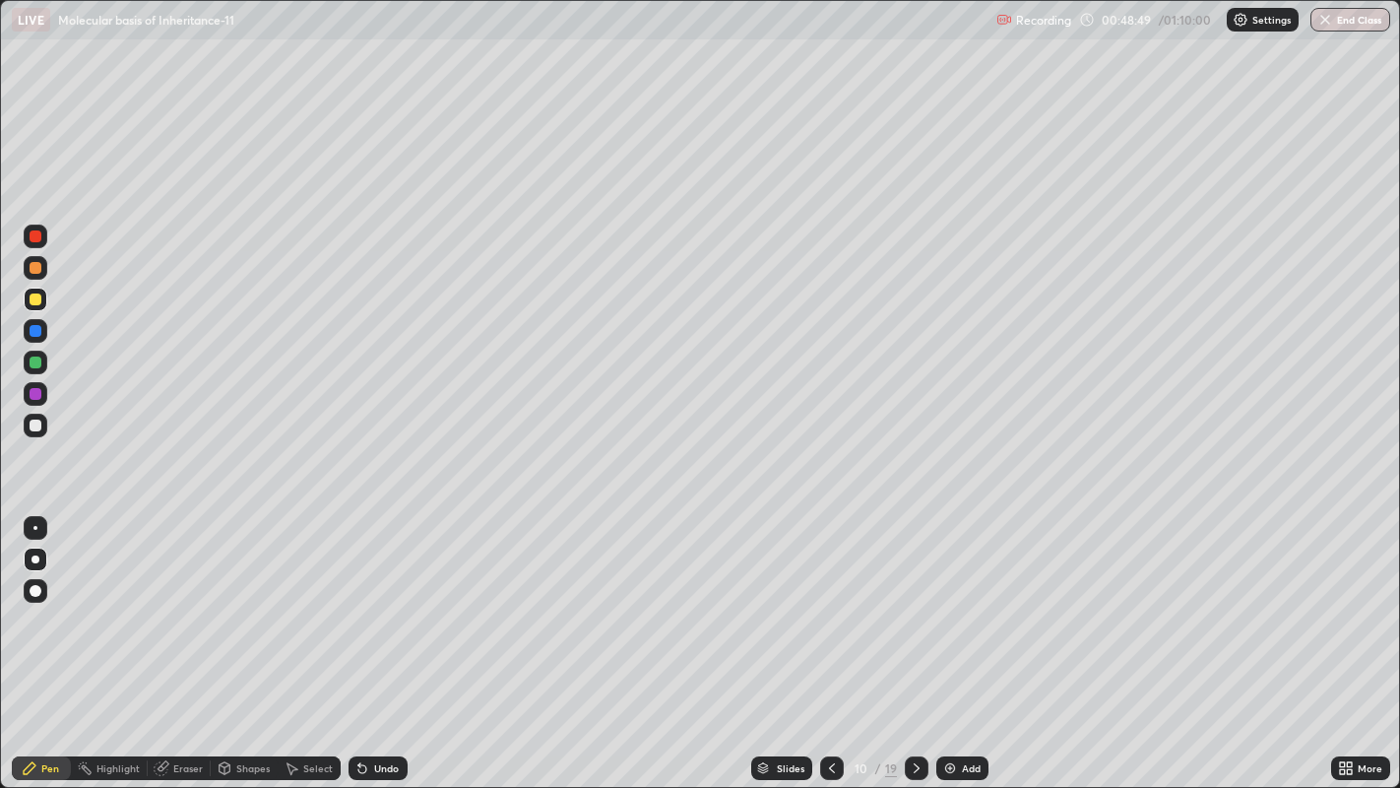
click at [181, 610] on div "Eraser" at bounding box center [188, 768] width 30 height 10
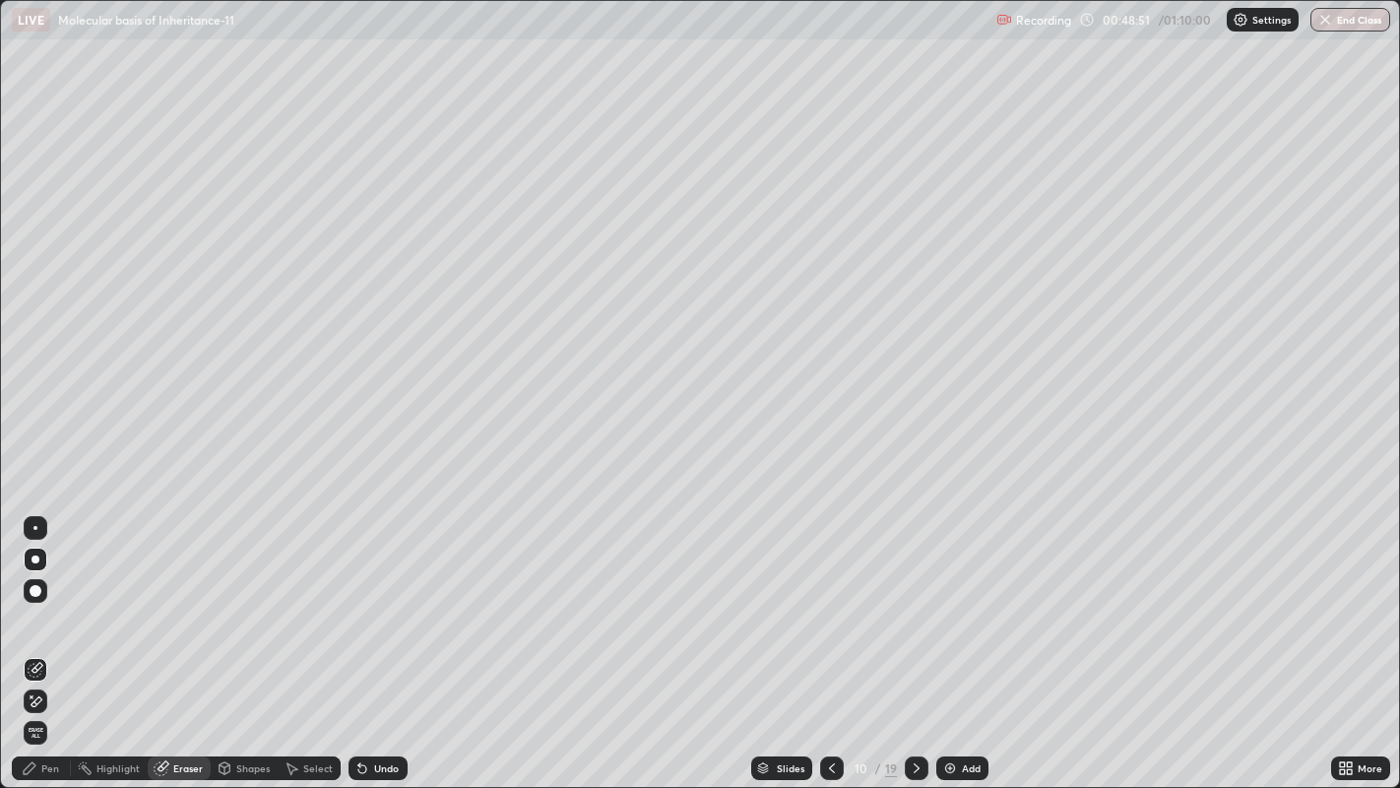
click at [41, 610] on div "Pen" at bounding box center [41, 768] width 59 height 24
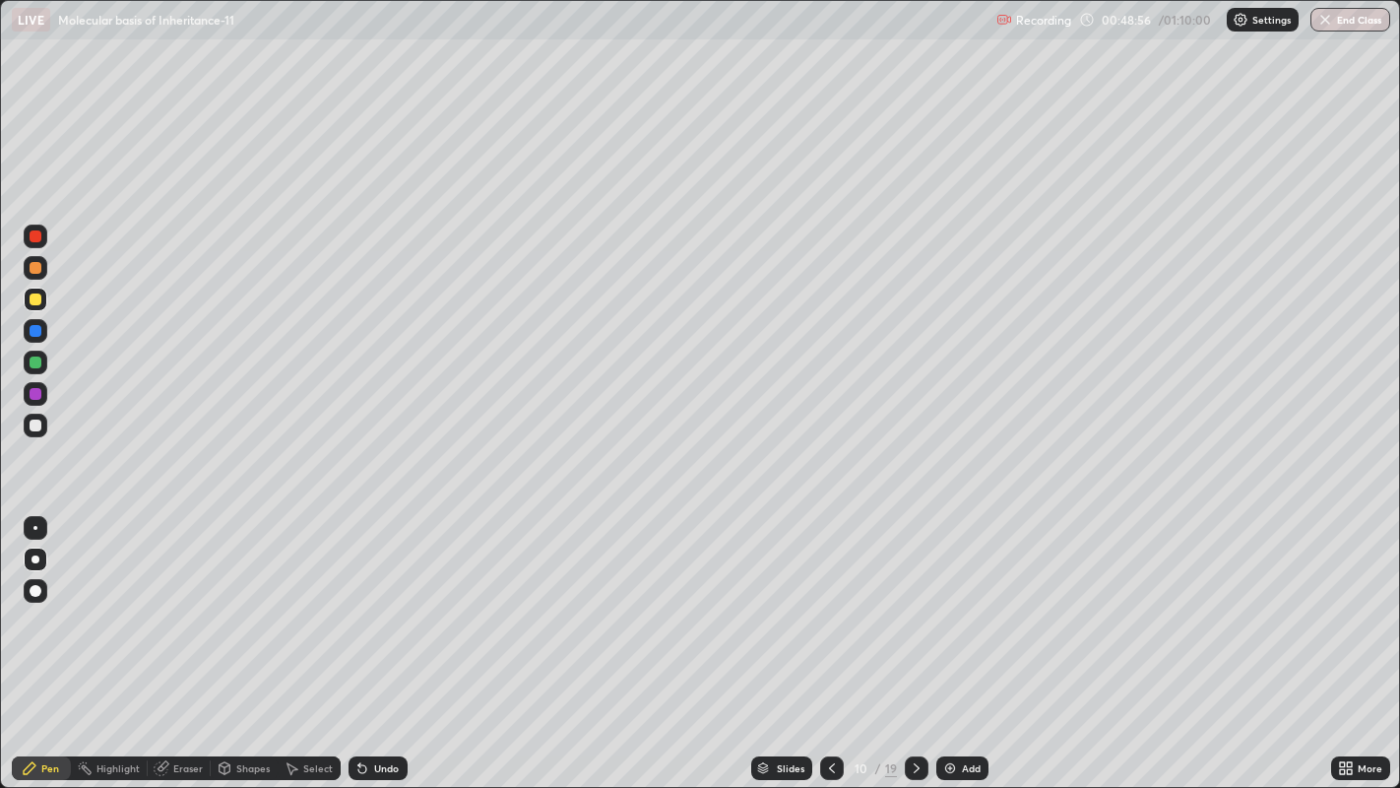
click at [36, 235] on div at bounding box center [36, 236] width 12 height 12
click at [36, 424] on div at bounding box center [36, 425] width 12 height 12
click at [39, 425] on div at bounding box center [36, 425] width 12 height 12
click at [32, 297] on div at bounding box center [36, 299] width 12 height 12
click at [179, 610] on div "Eraser" at bounding box center [188, 768] width 30 height 10
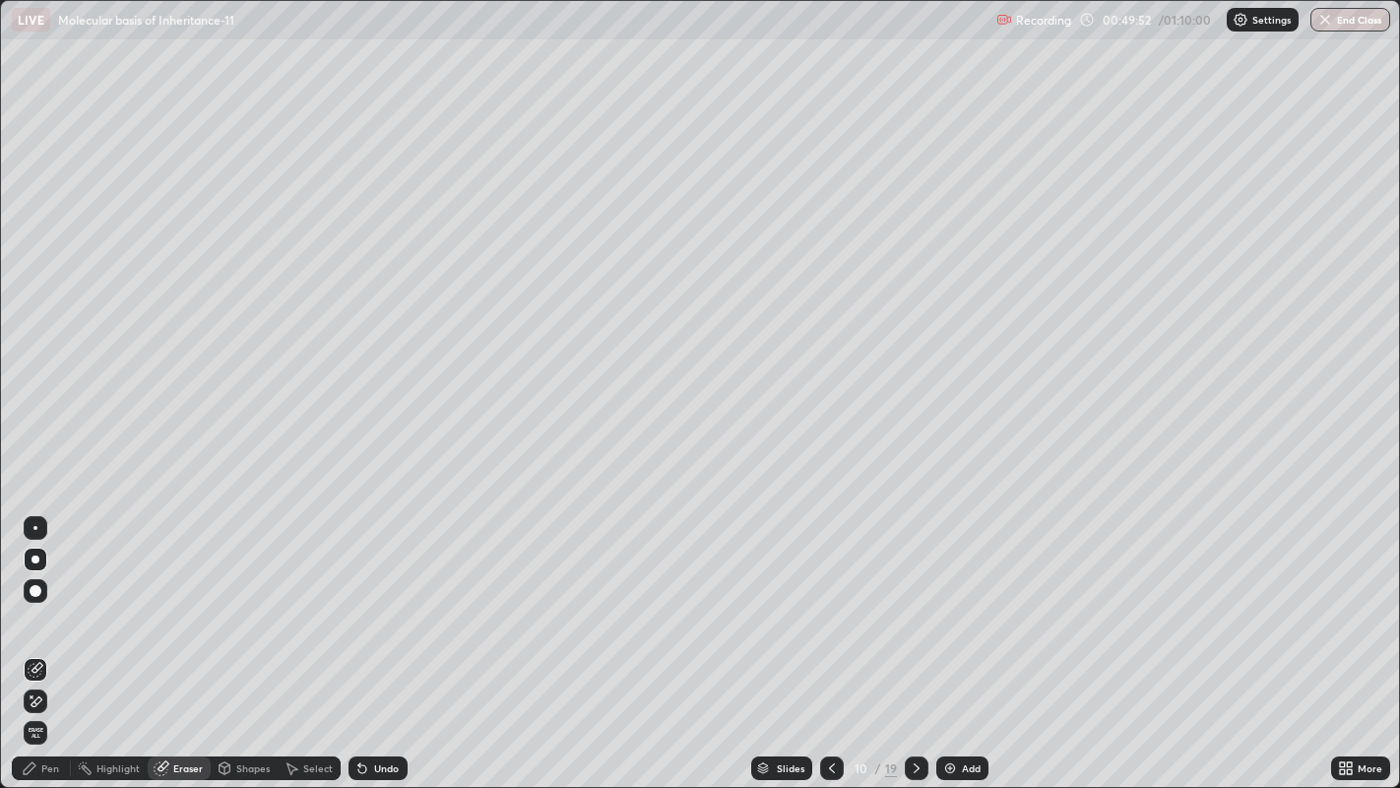
click at [34, 610] on icon at bounding box center [30, 768] width 16 height 16
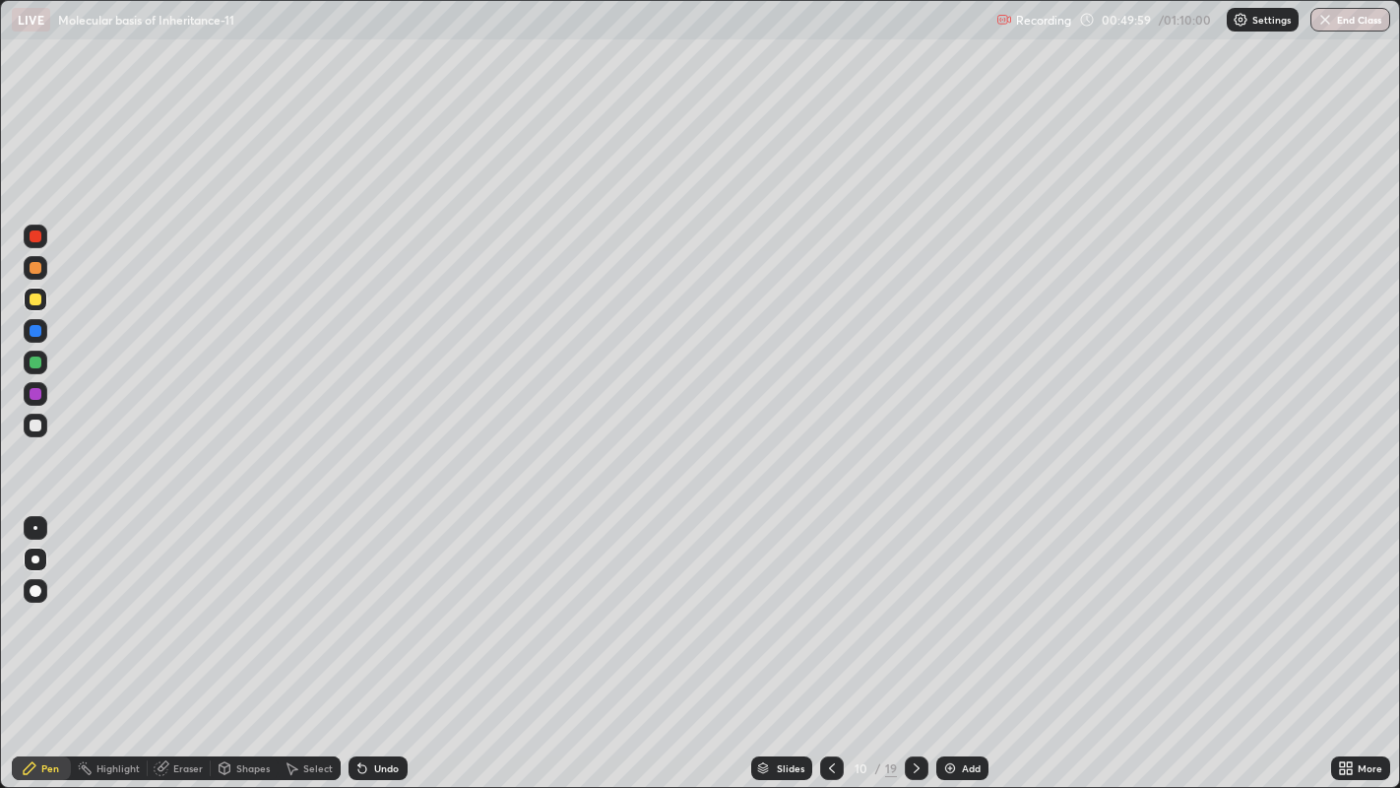
click at [38, 239] on div at bounding box center [36, 236] width 12 height 12
click at [38, 422] on div at bounding box center [36, 425] width 12 height 12
click at [37, 266] on div at bounding box center [36, 268] width 12 height 12
click at [40, 423] on div at bounding box center [36, 425] width 12 height 12
click at [36, 422] on div at bounding box center [36, 425] width 12 height 12
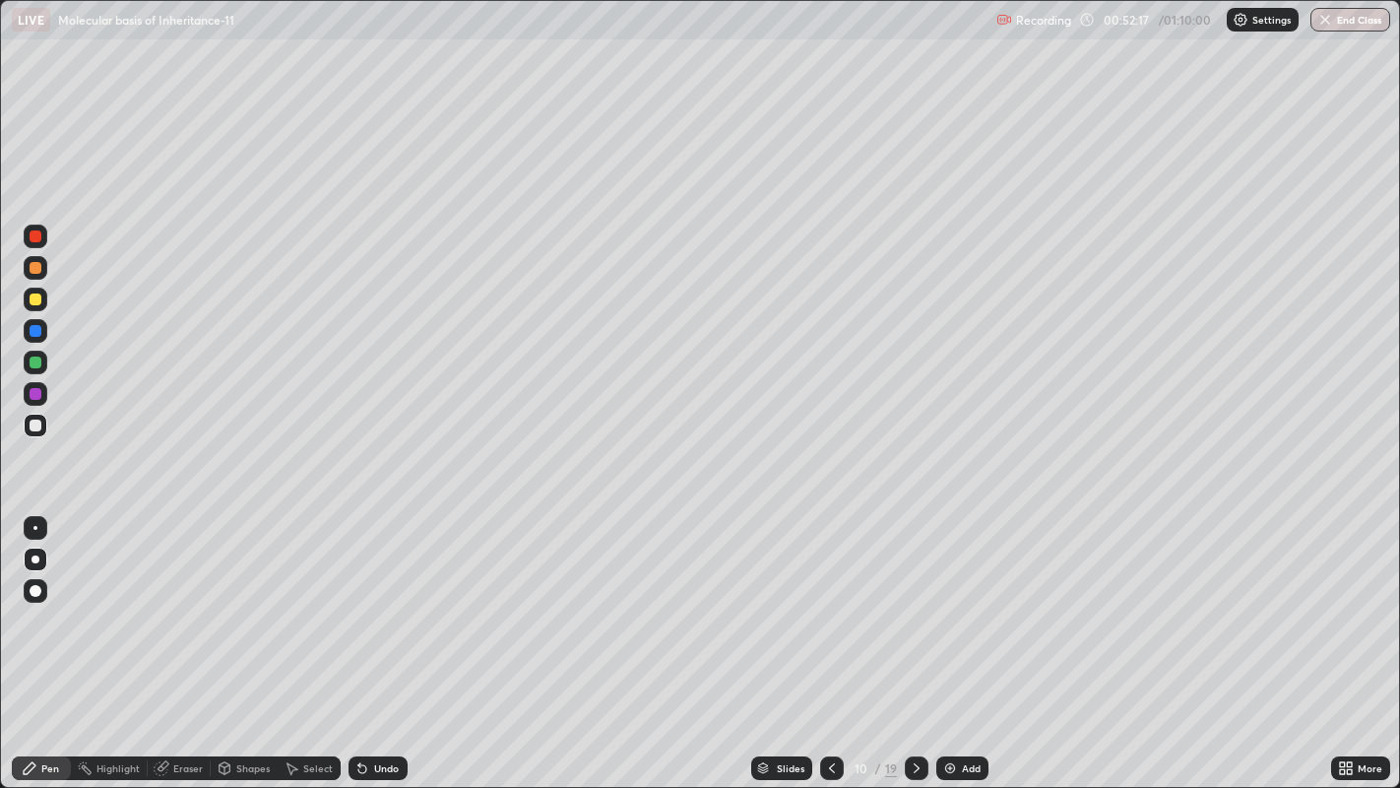
click at [37, 266] on div at bounding box center [36, 268] width 12 height 12
click at [38, 421] on div at bounding box center [36, 425] width 12 height 12
click at [32, 419] on div at bounding box center [36, 425] width 12 height 12
click at [1337, 21] on button "End Class" at bounding box center [1350, 20] width 80 height 24
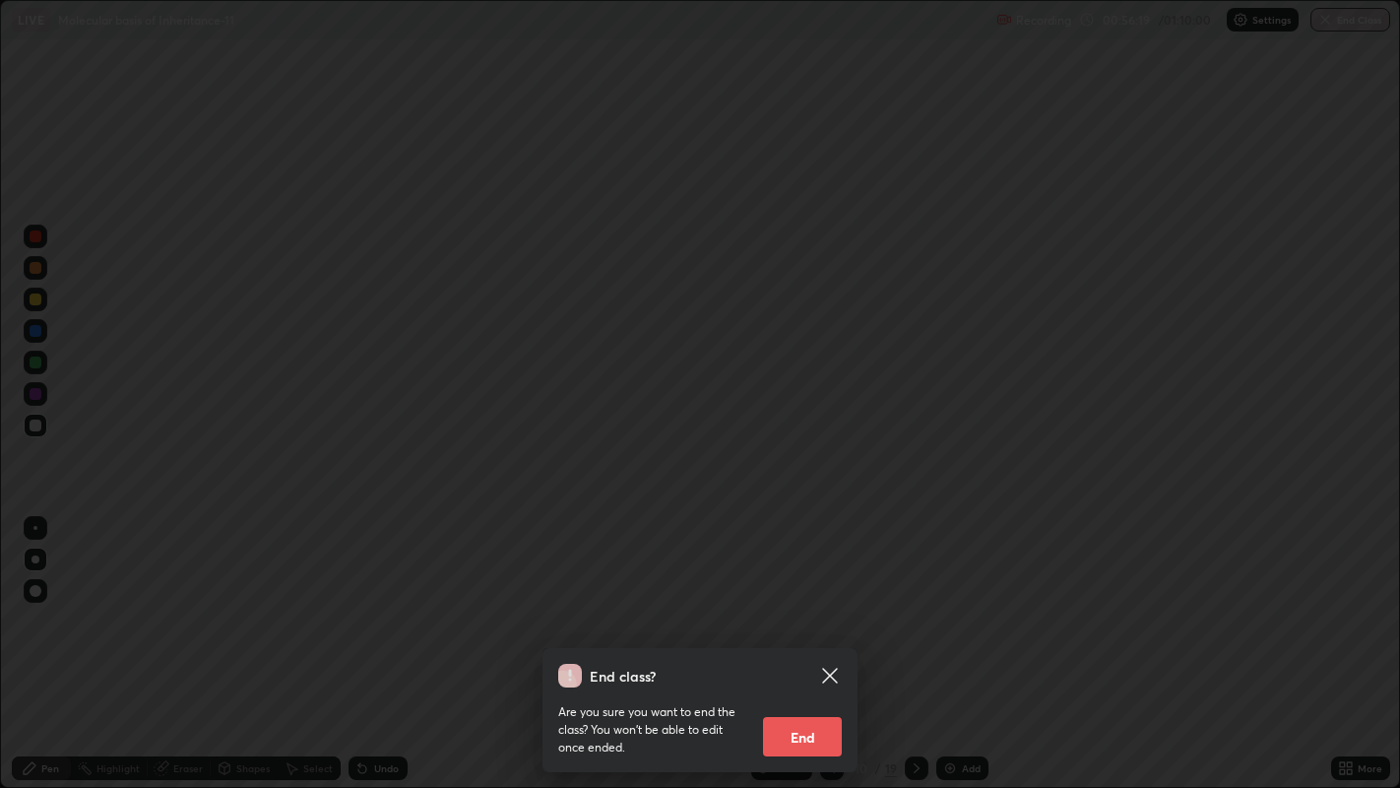
click at [809, 610] on button "End" at bounding box center [802, 736] width 79 height 39
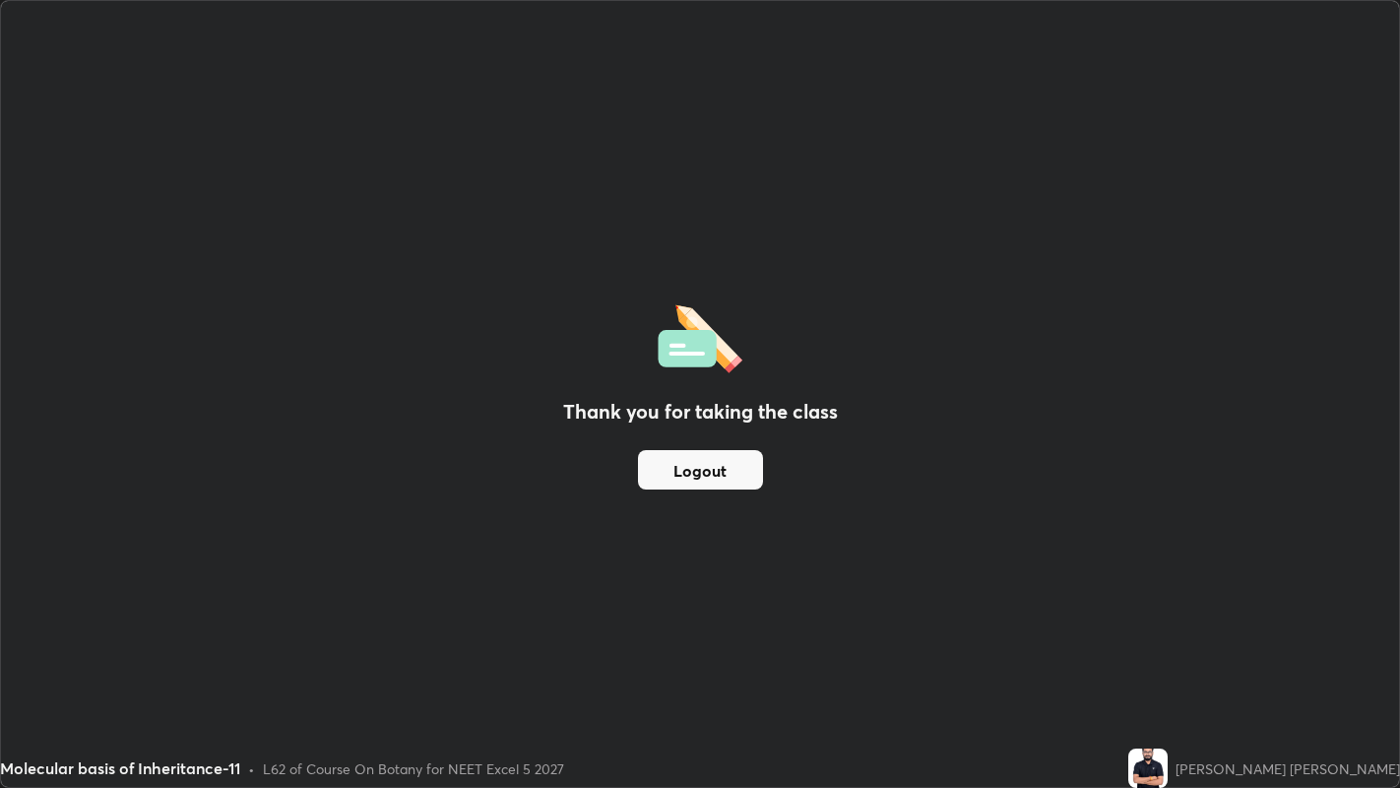
click at [669, 465] on button "Logout" at bounding box center [700, 469] width 125 height 39
